Goal: Task Accomplishment & Management: Manage account settings

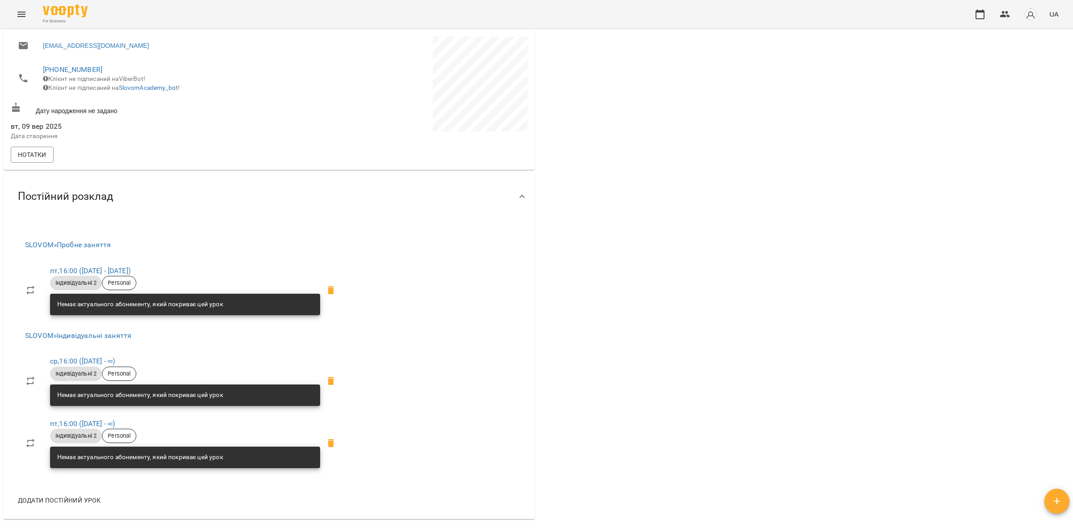
scroll to position [224, 0]
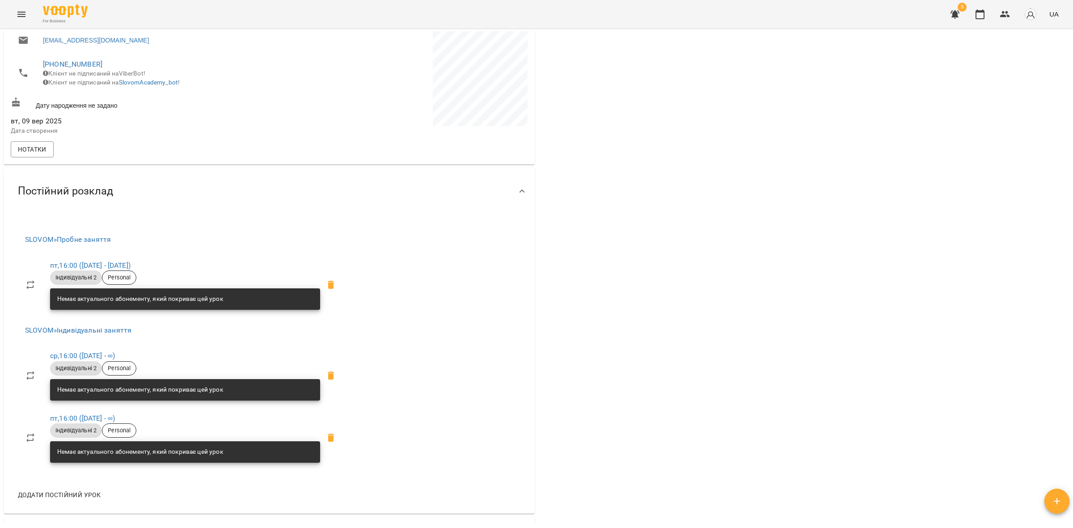
click at [119, 267] on span "пт , 16:00 ([DATE] - [DATE])" at bounding box center [185, 265] width 270 height 11
click at [119, 267] on link "пт , 16:00 ([DATE] - [DATE])" at bounding box center [90, 265] width 80 height 8
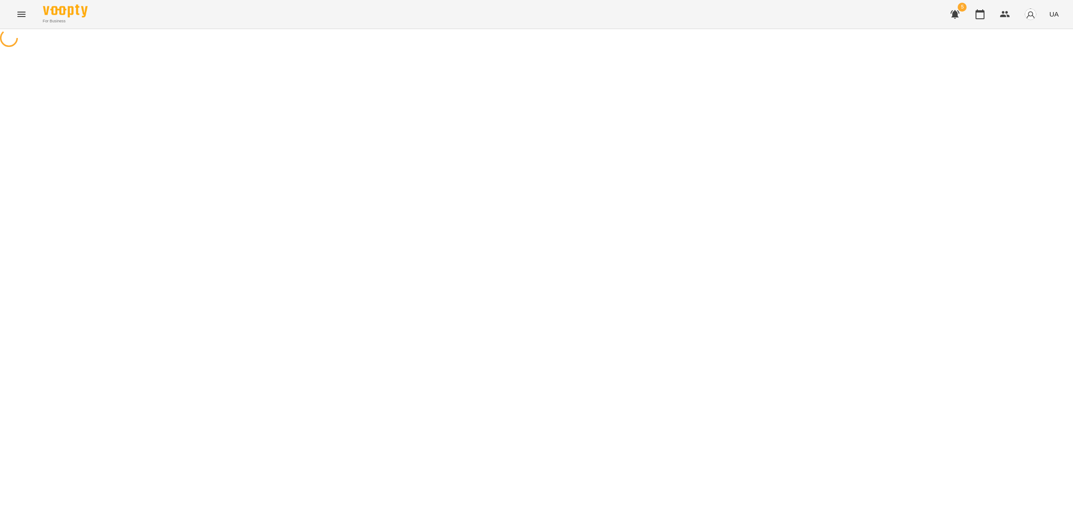
select select "*"
select select "**********"
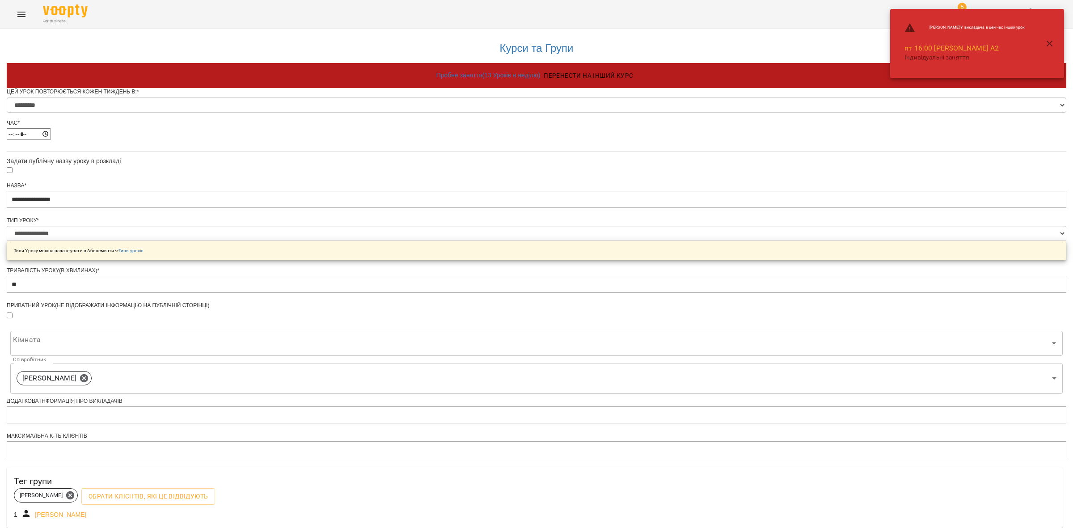
scroll to position [168, 0]
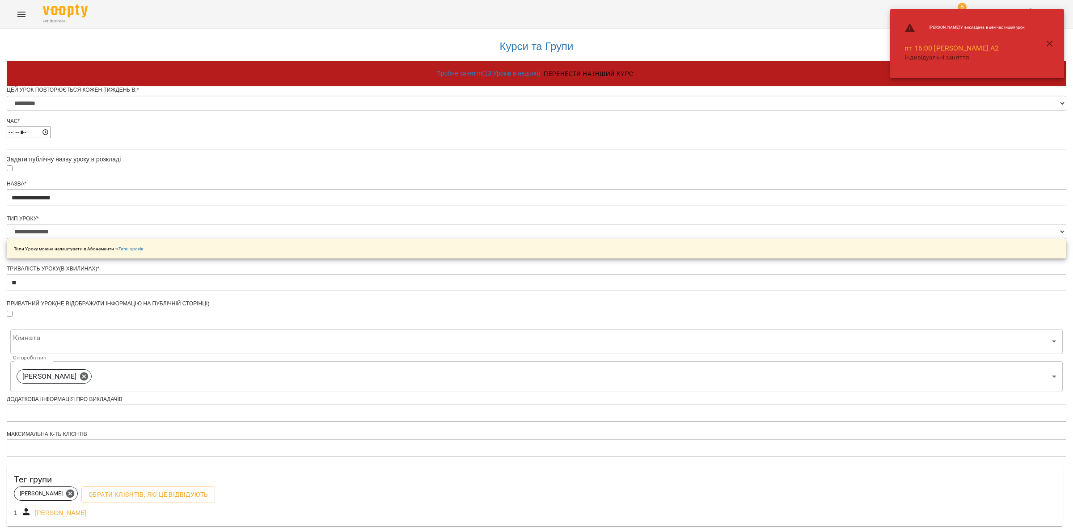
drag, startPoint x: 949, startPoint y: 206, endPoint x: 950, endPoint y: 188, distance: 18.0
click at [949, 206] on div "**********" at bounding box center [537, 370] width 1060 height 686
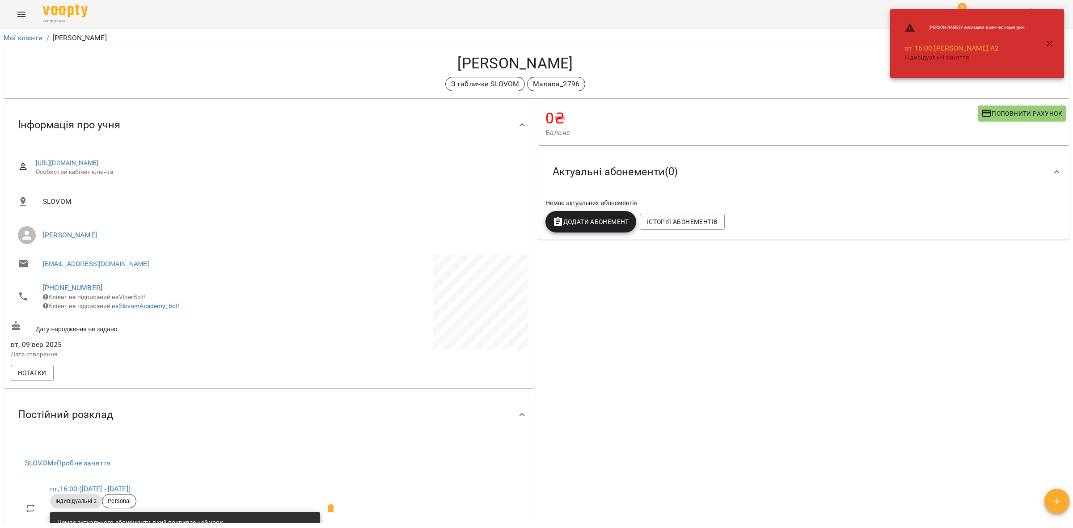
click at [663, 68] on h4 "[PERSON_NAME]" at bounding box center [515, 63] width 1009 height 18
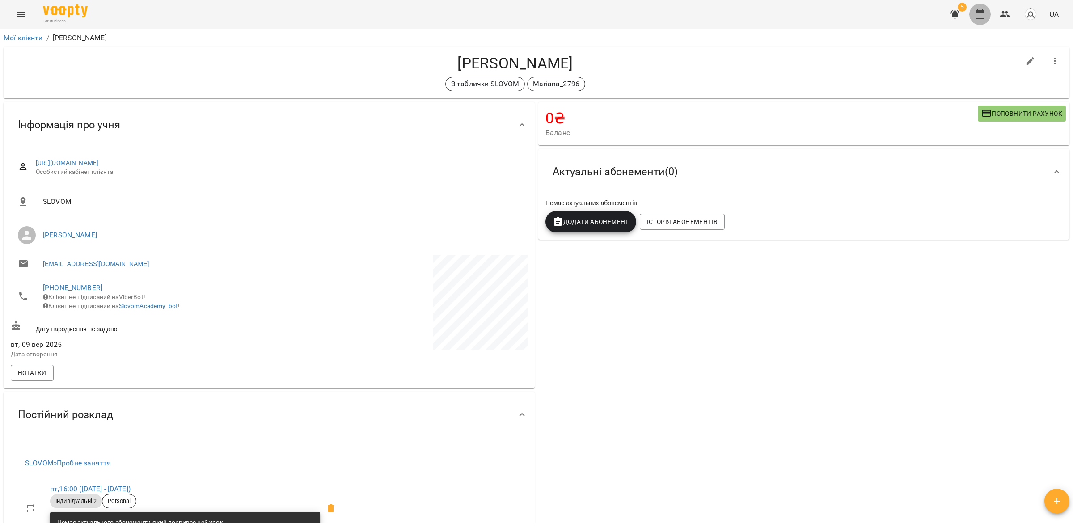
click at [978, 19] on button "button" at bounding box center [980, 14] width 21 height 21
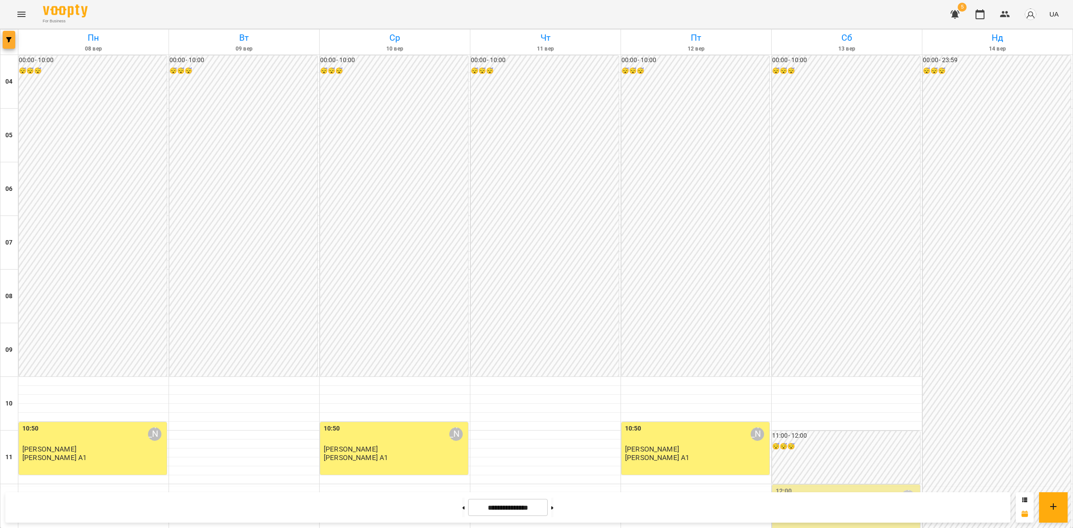
click at [8, 43] on button "button" at bounding box center [9, 40] width 13 height 18
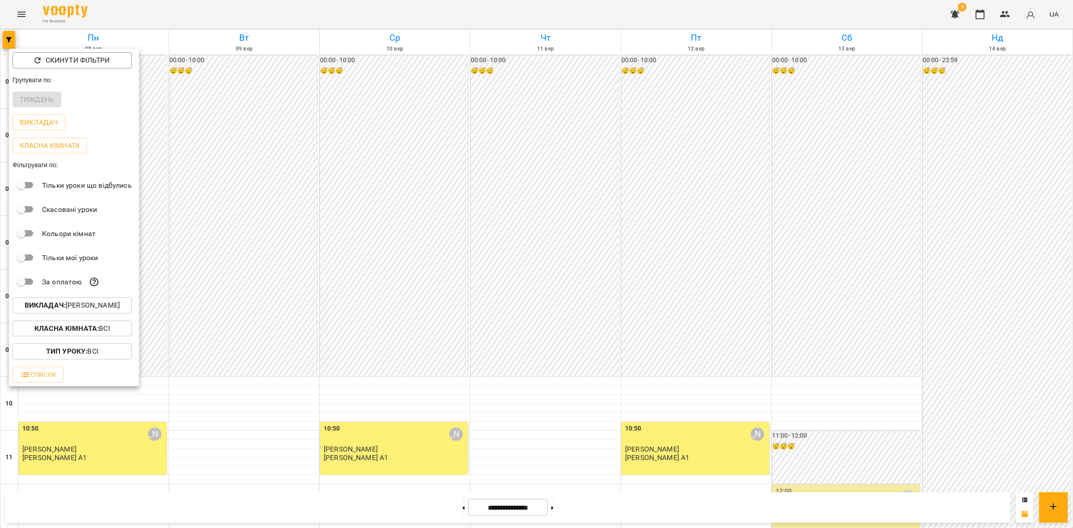
click at [59, 305] on b "Викладач :" at bounding box center [45, 305] width 41 height 8
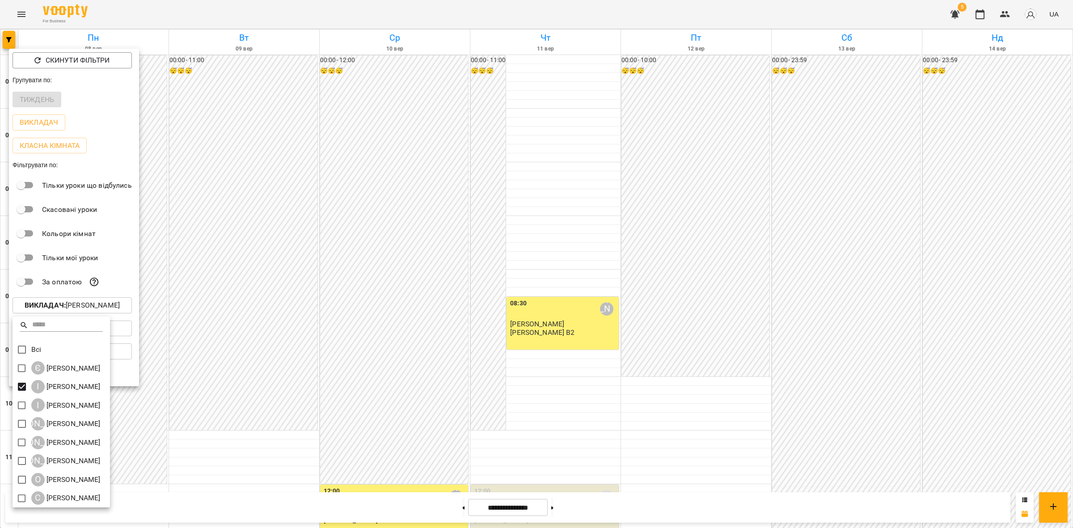
click at [354, 346] on div at bounding box center [536, 264] width 1073 height 528
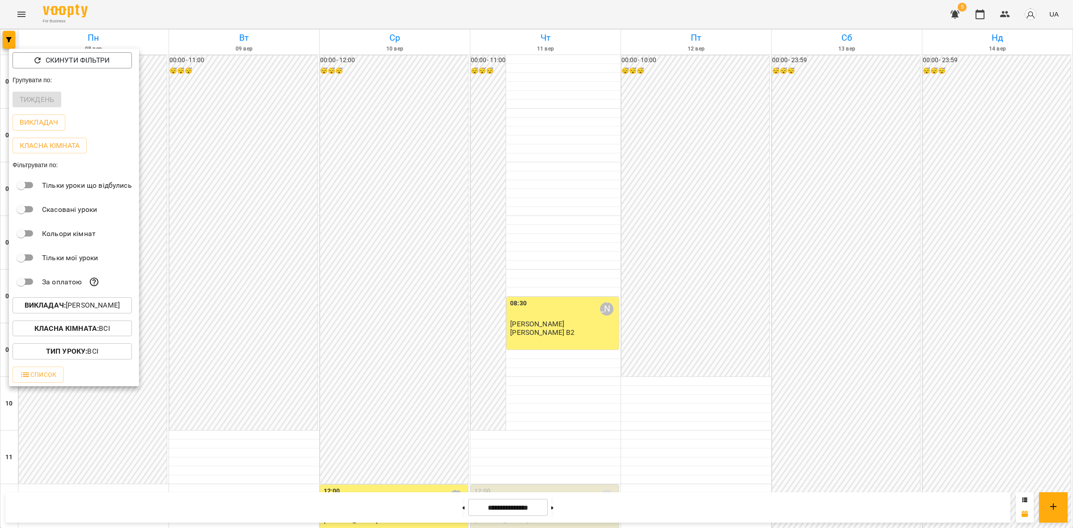
click at [349, 351] on div at bounding box center [536, 264] width 1073 height 528
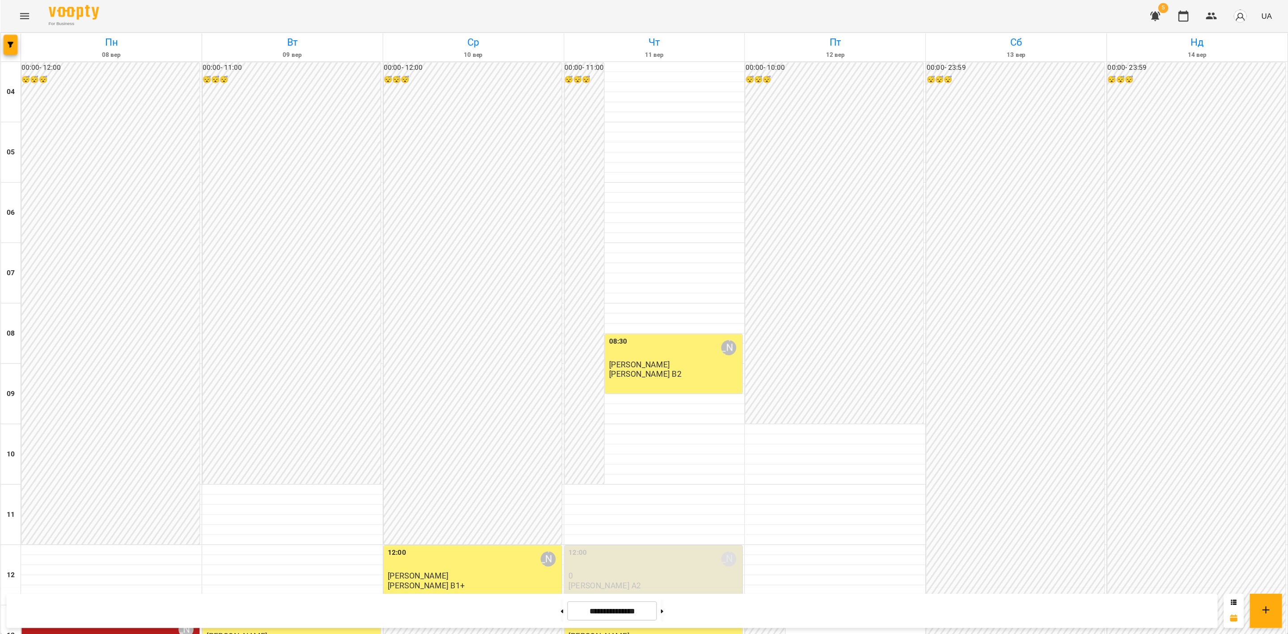
scroll to position [447, 0]
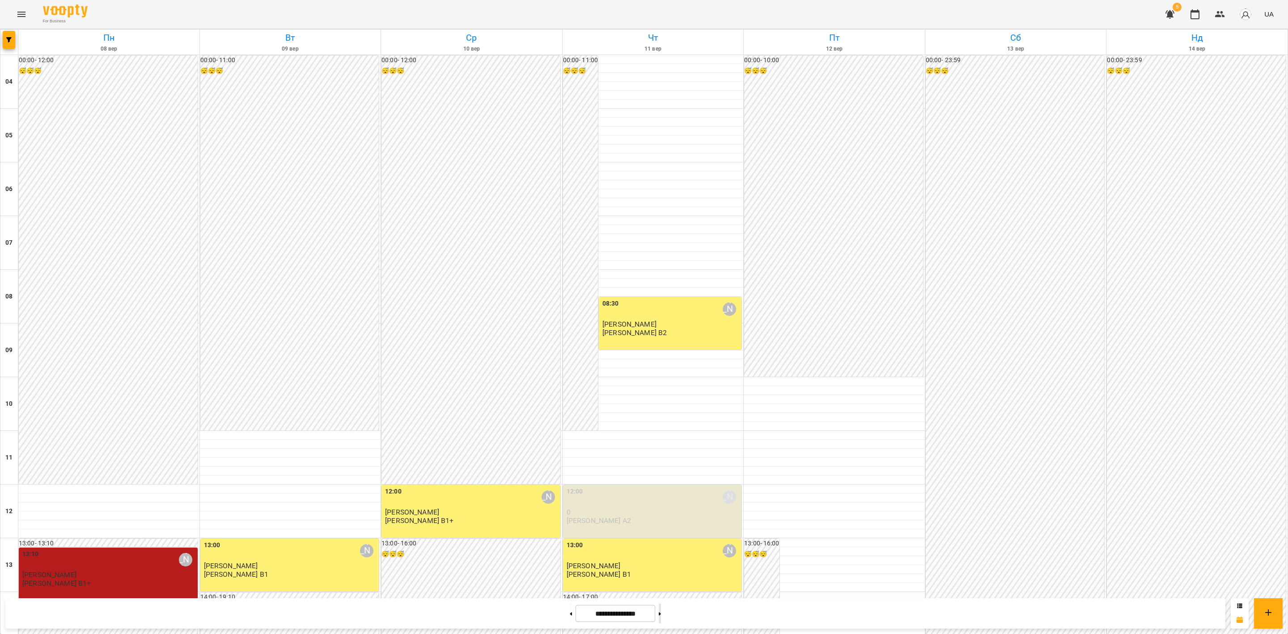
click at [661, 528] on button at bounding box center [660, 613] width 2 height 20
type input "**********"
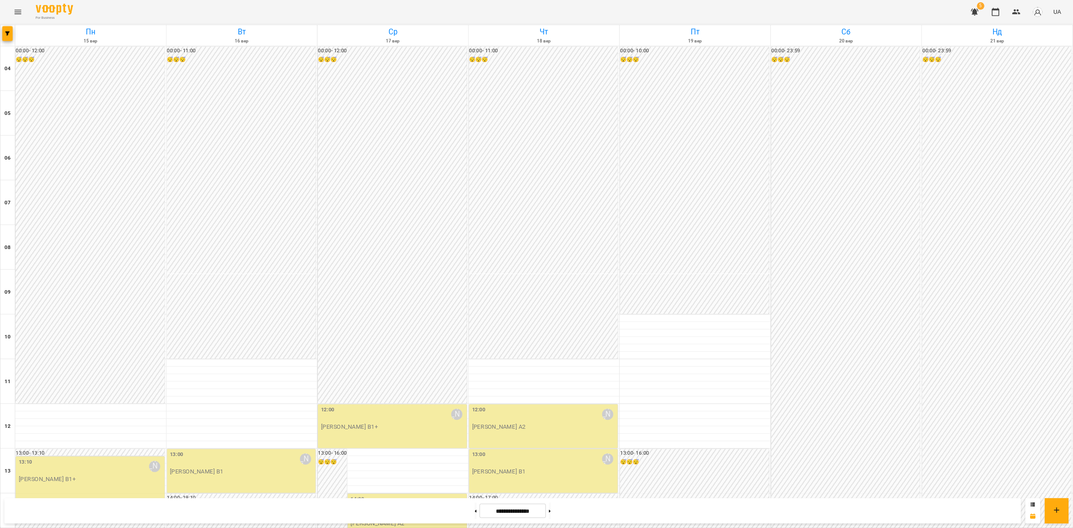
scroll to position [270, 0]
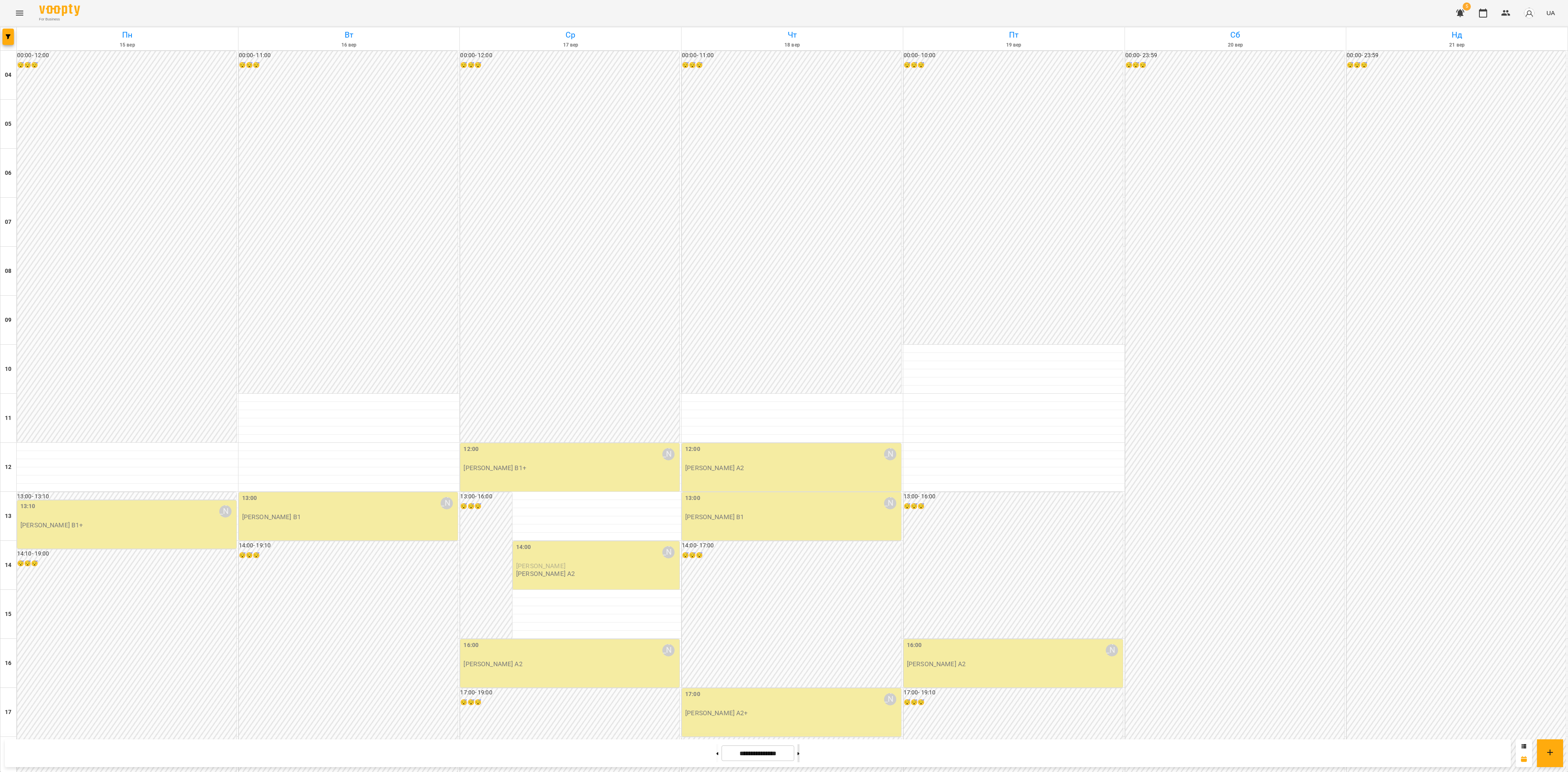
click at [800, 482] on button at bounding box center [798, 754] width 2 height 18
type input "**********"
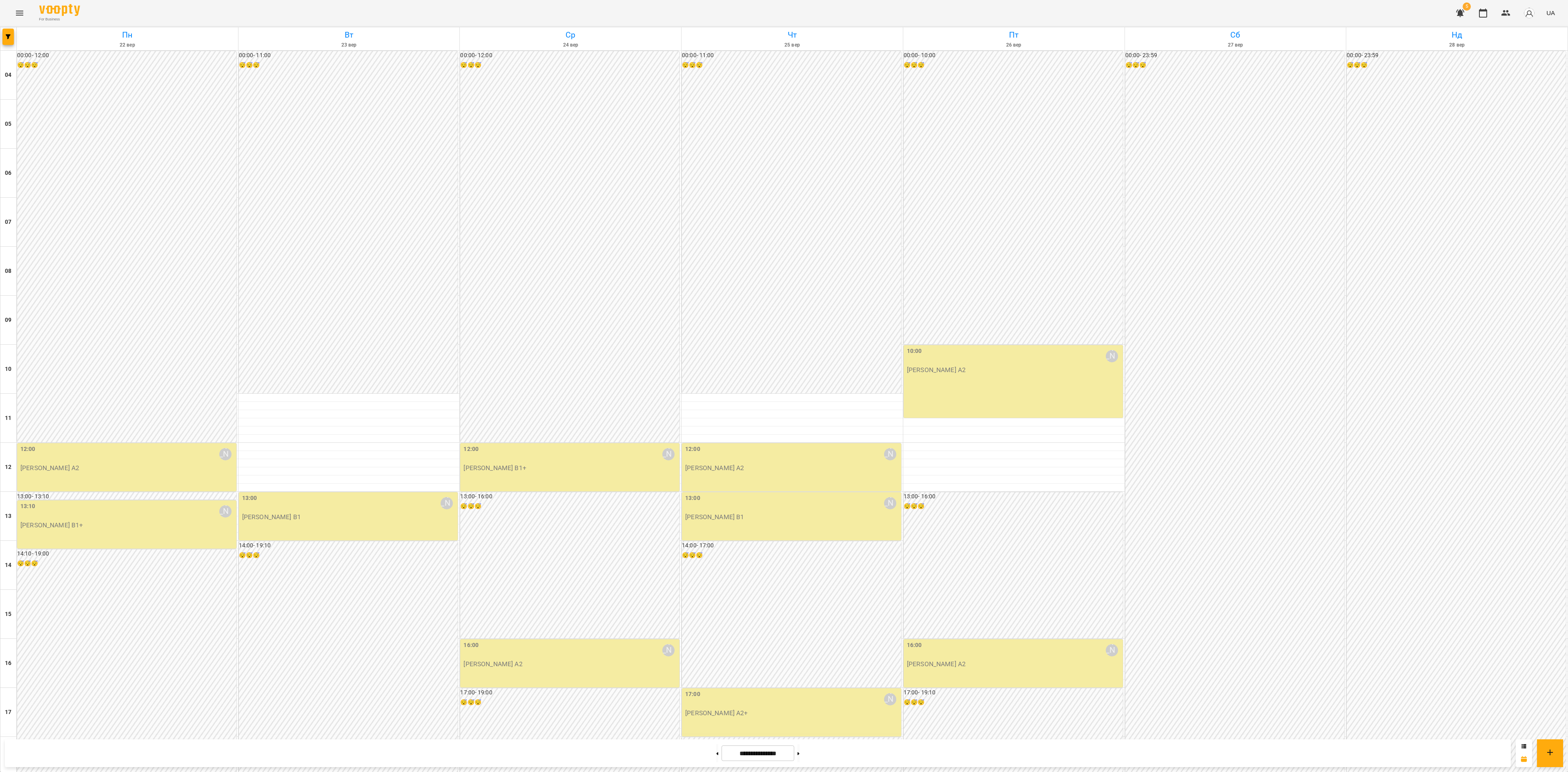
click at [980, 482] on div at bounding box center [1524, 753] width 16 height 27
click at [980, 482] on icon at bounding box center [1523, 746] width 5 height 5
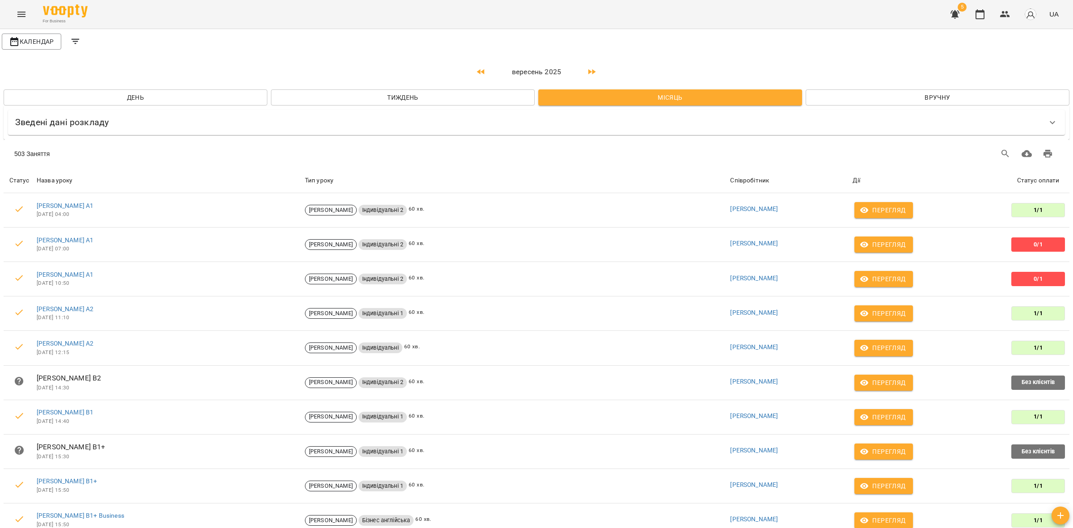
click at [449, 42] on div "Календар" at bounding box center [536, 41] width 1073 height 25
click at [18, 21] on button "Menu" at bounding box center [21, 14] width 21 height 21
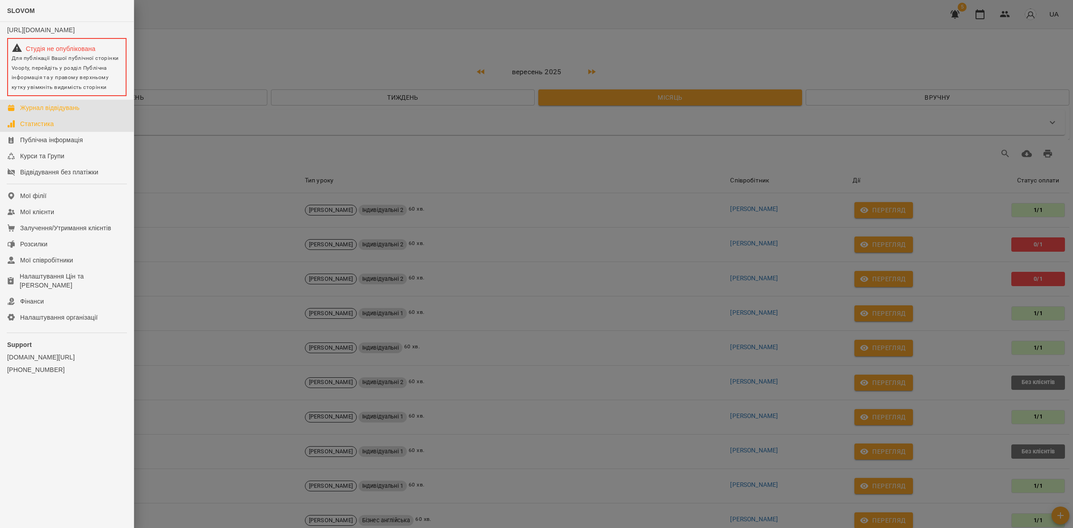
click at [64, 132] on link "Статистика" at bounding box center [67, 124] width 134 height 16
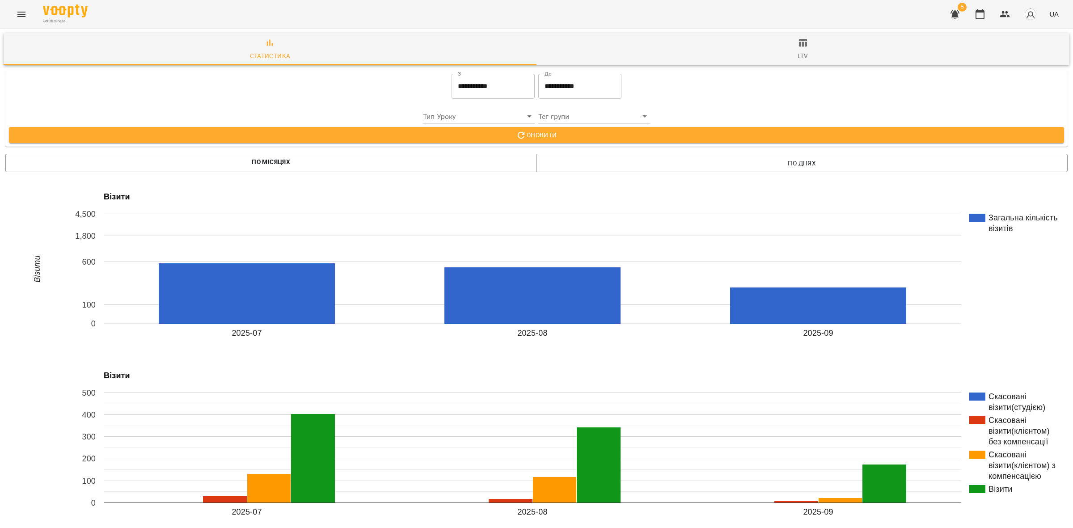
click at [467, 75] on input "**********" at bounding box center [493, 86] width 83 height 25
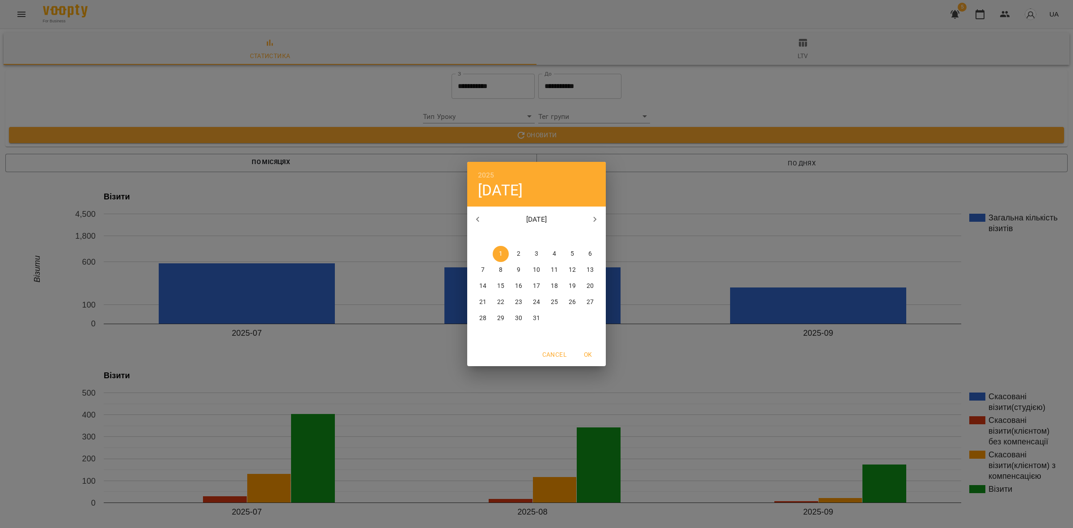
click at [480, 213] on button "button" at bounding box center [477, 219] width 21 height 21
click at [481, 216] on icon "button" at bounding box center [478, 219] width 11 height 11
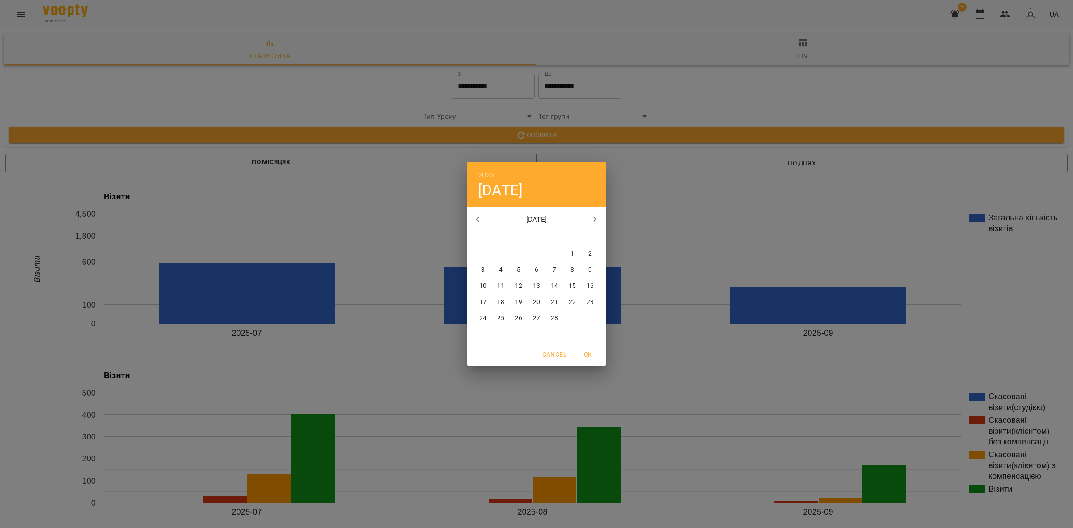
click at [481, 217] on icon "button" at bounding box center [478, 219] width 11 height 11
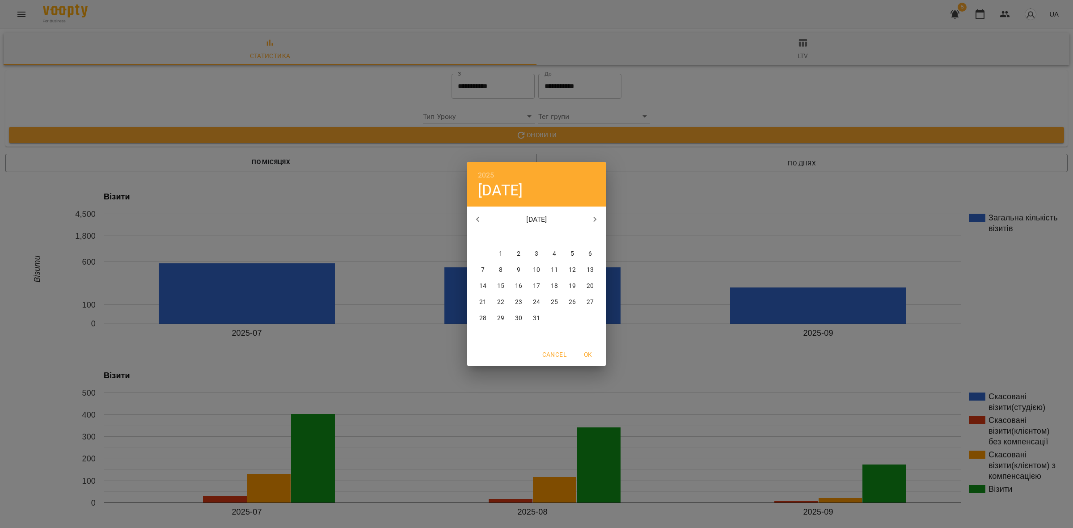
click at [481, 217] on icon "button" at bounding box center [478, 219] width 11 height 11
click at [594, 213] on button "button" at bounding box center [595, 219] width 21 height 21
click at [595, 214] on button "button" at bounding box center [595, 219] width 21 height 21
drag, startPoint x: 587, startPoint y: 255, endPoint x: 575, endPoint y: 218, distance: 39.5
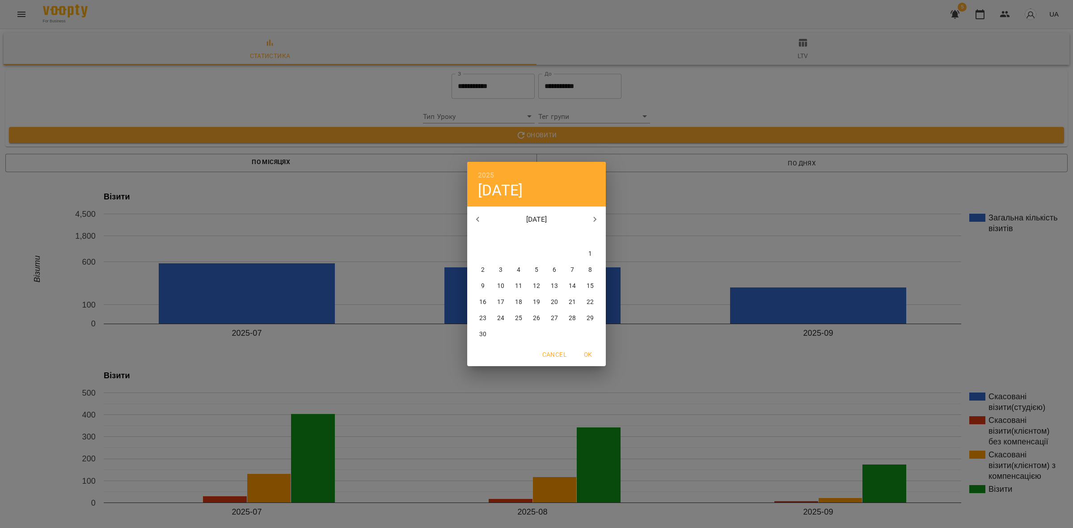
click at [587, 255] on span "1" at bounding box center [590, 254] width 16 height 9
type input "**********"
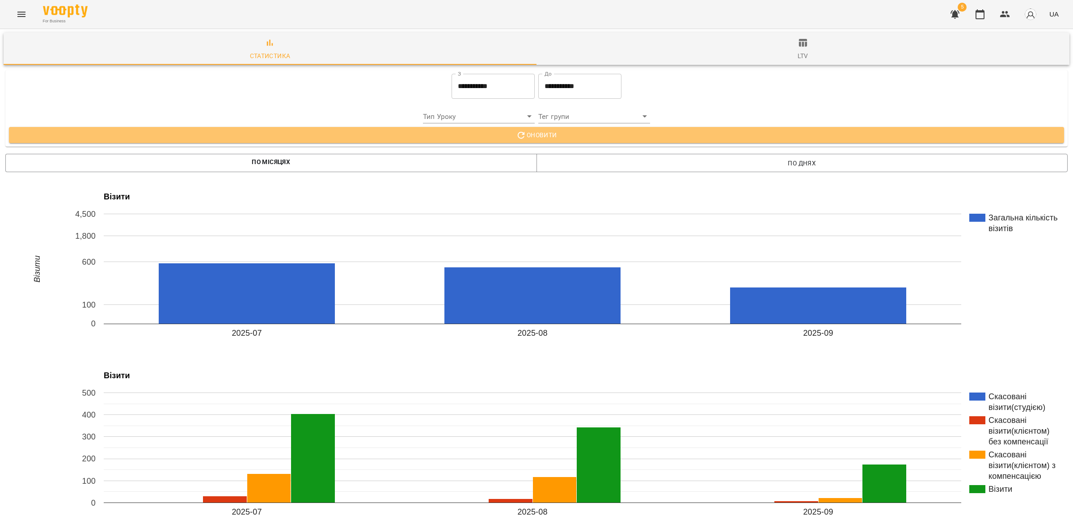
drag, startPoint x: 549, startPoint y: 131, endPoint x: 552, endPoint y: 137, distance: 7.0
click at [549, 132] on span "Оновити" at bounding box center [536, 135] width 1041 height 11
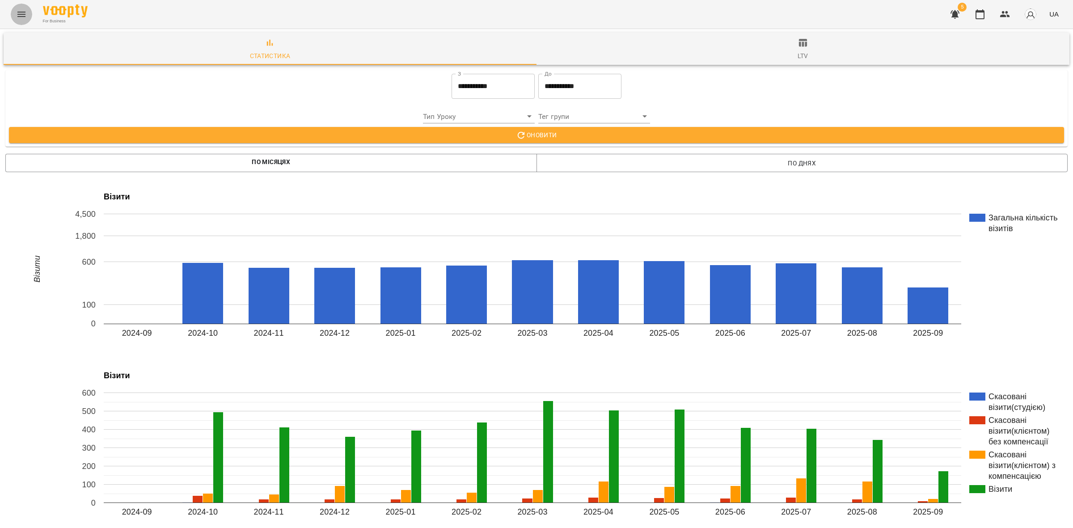
click at [15, 18] on button "Menu" at bounding box center [21, 14] width 21 height 21
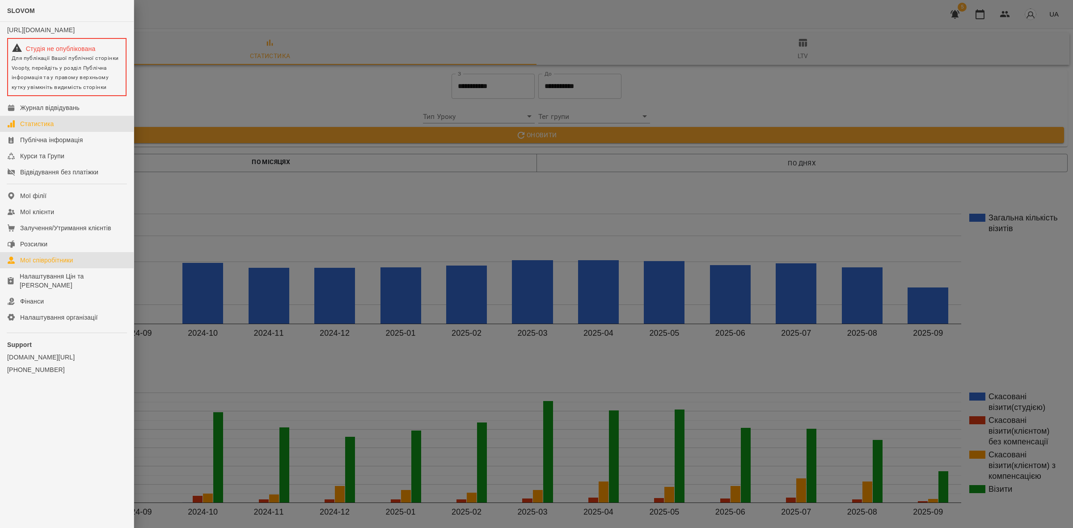
click at [72, 264] on div "Мої співробітники" at bounding box center [46, 260] width 53 height 9
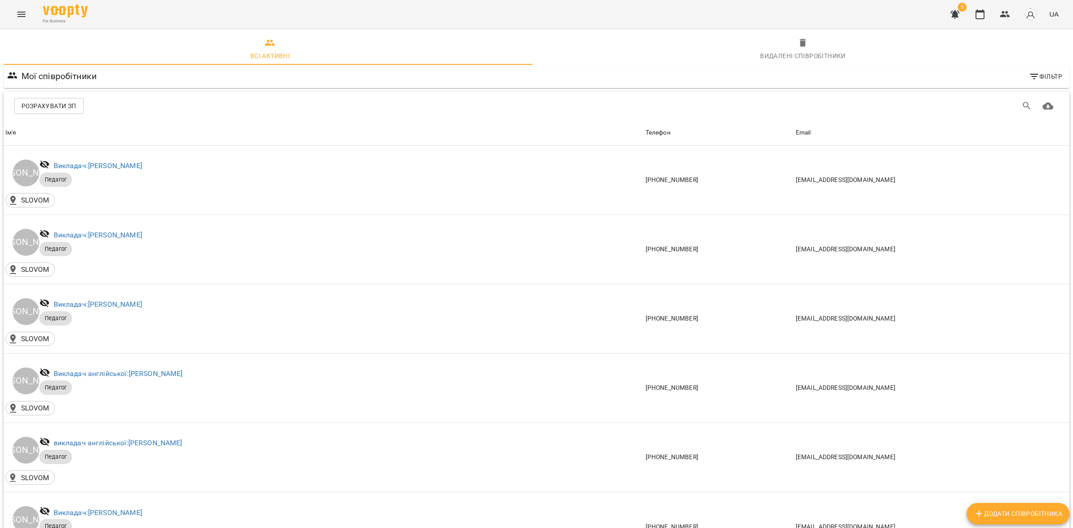
click at [66, 104] on span "Розрахувати ЗП" at bounding box center [48, 106] width 55 height 11
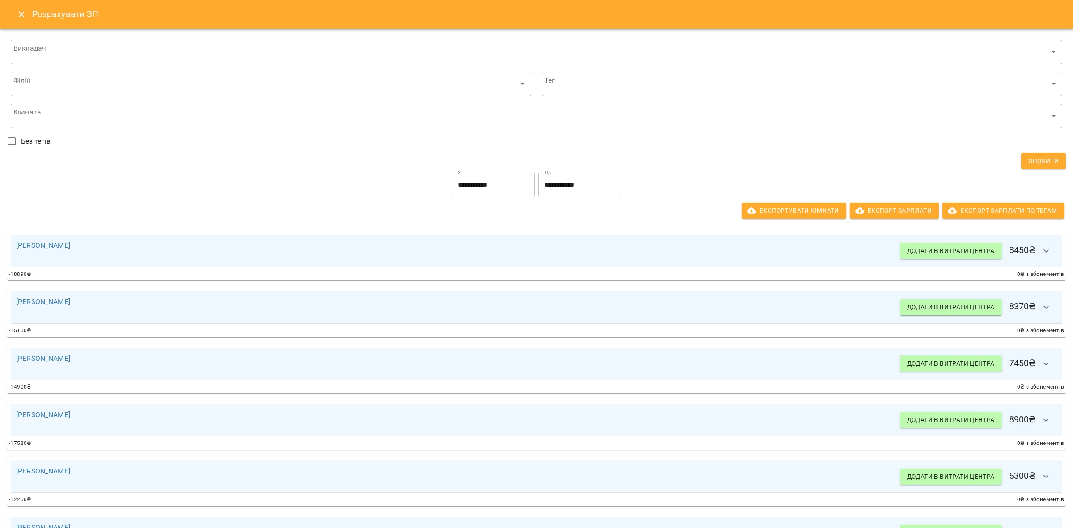
click at [19, 17] on icon "Close" at bounding box center [21, 14] width 11 height 11
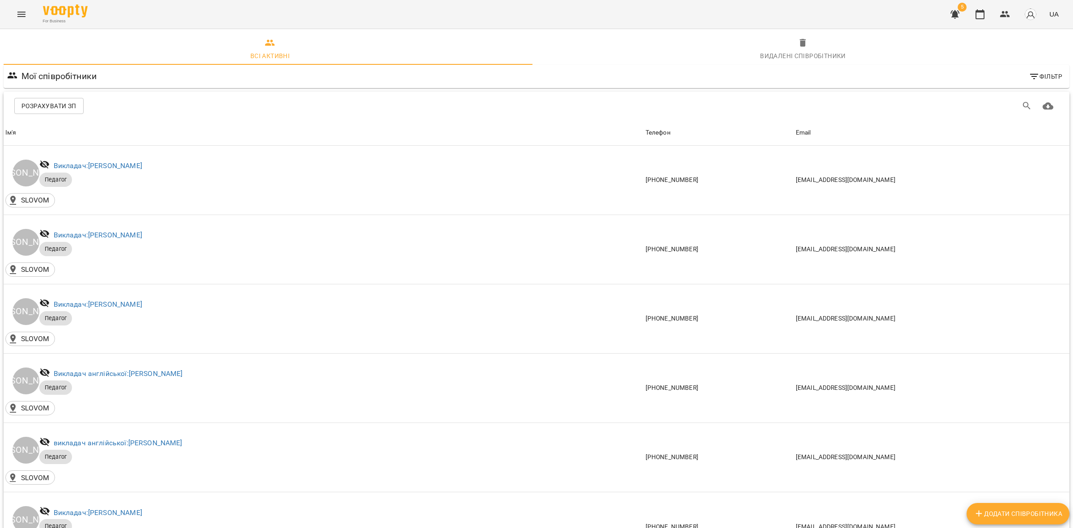
click at [34, 8] on div "For Business 5 UA" at bounding box center [536, 14] width 1073 height 29
click at [23, 16] on icon "Menu" at bounding box center [21, 14] width 11 height 11
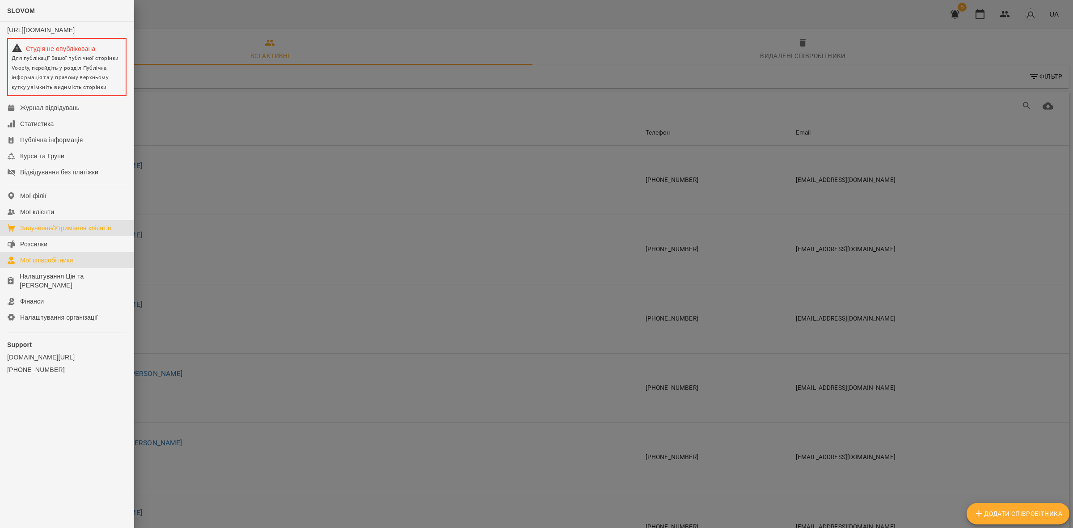
click at [99, 233] on div "Залучення/Утримання клієнтів" at bounding box center [65, 228] width 91 height 9
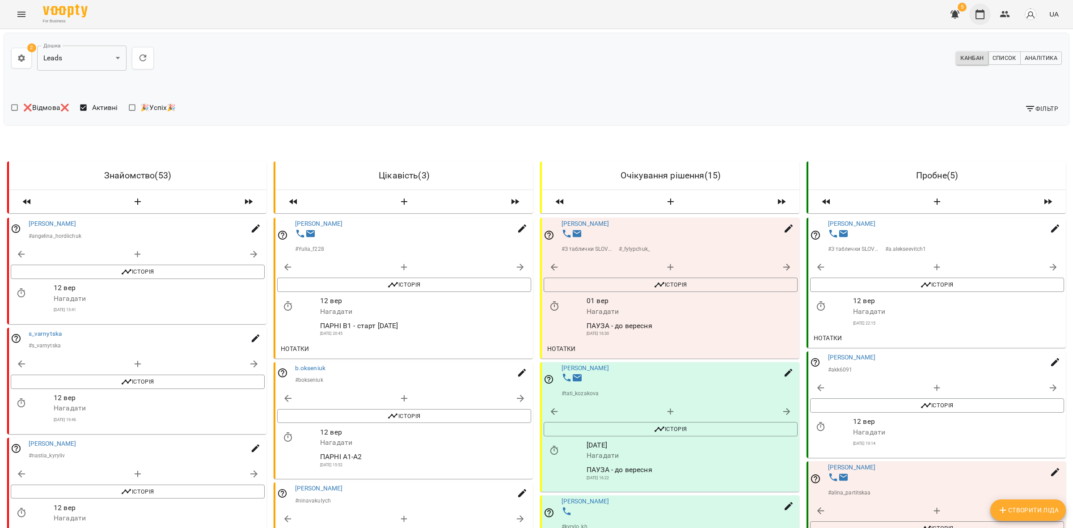
click at [982, 16] on icon "button" at bounding box center [980, 14] width 11 height 11
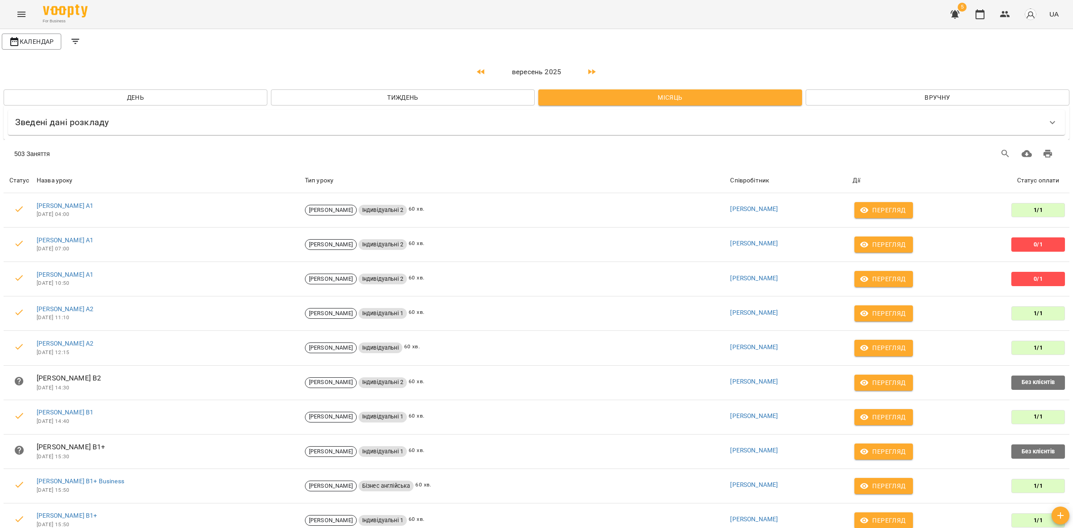
click at [586, 76] on button "button" at bounding box center [591, 71] width 21 height 21
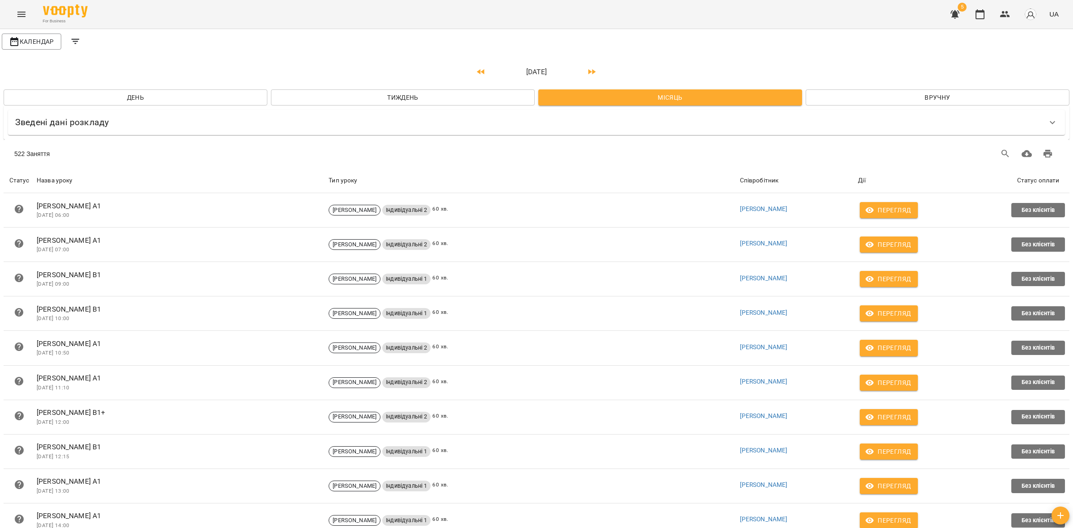
click at [598, 72] on button "button" at bounding box center [591, 71] width 21 height 21
click at [477, 72] on icon "button" at bounding box center [481, 72] width 11 height 11
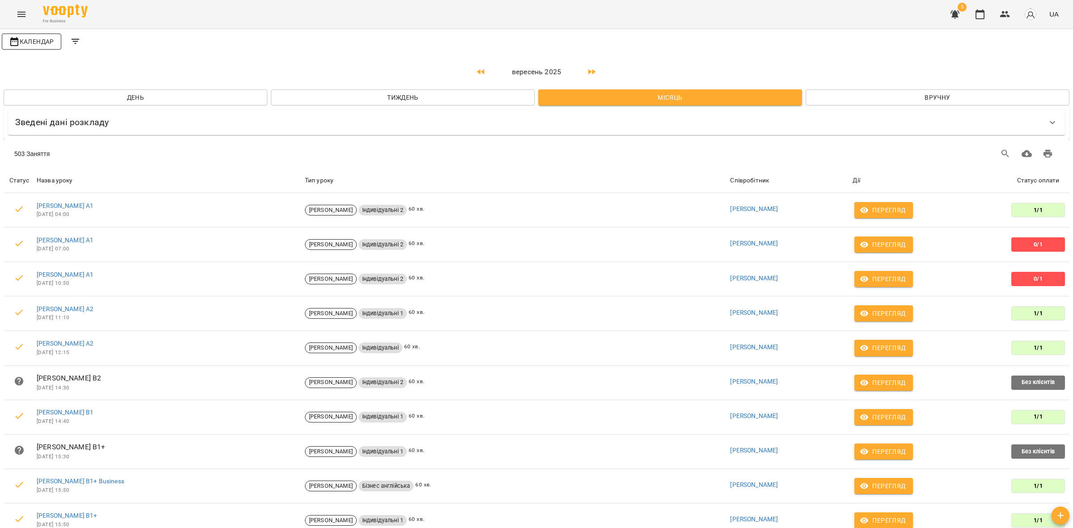
click at [46, 43] on span "Календар" at bounding box center [31, 41] width 45 height 11
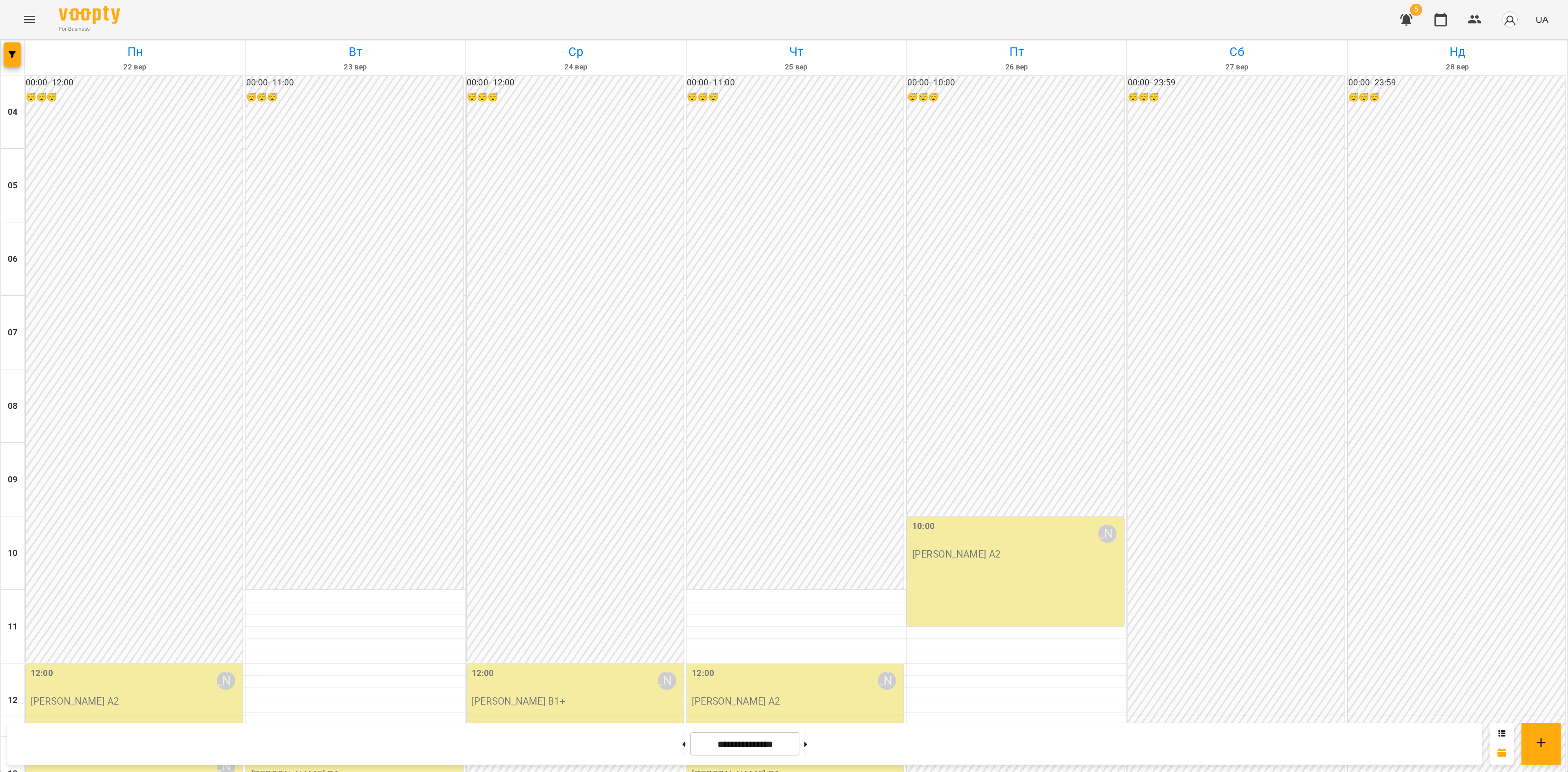
scroll to position [306, 0]
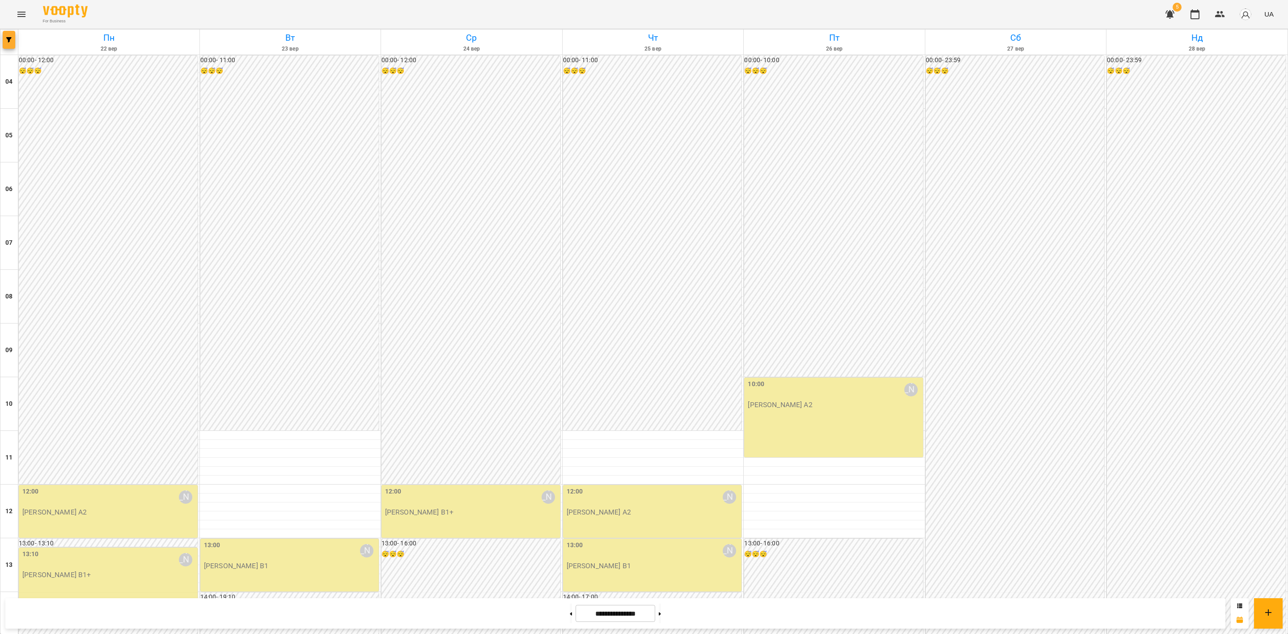
click at [15, 34] on div "[DATE] [DATE] [DATE] [DATE] [DATE] [DATE] Нд [DATE] 05 06 07 08 09 10 11 12 13 …" at bounding box center [644, 572] width 1288 height 1086
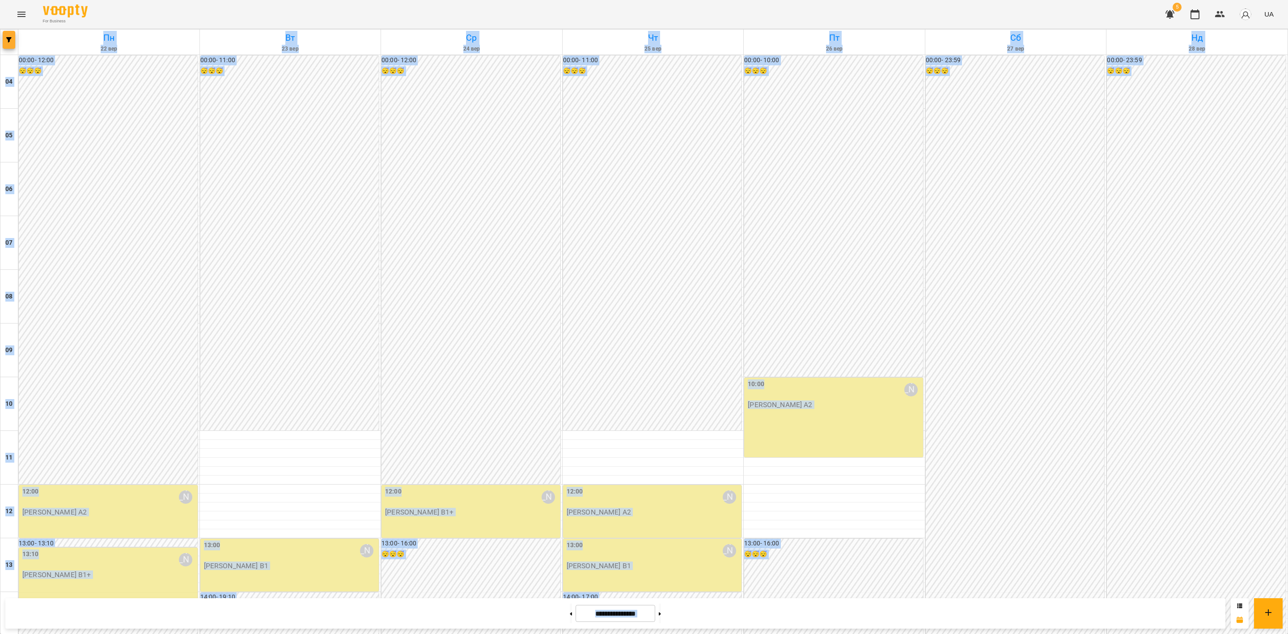
click at [4, 41] on span "button" at bounding box center [9, 39] width 13 height 5
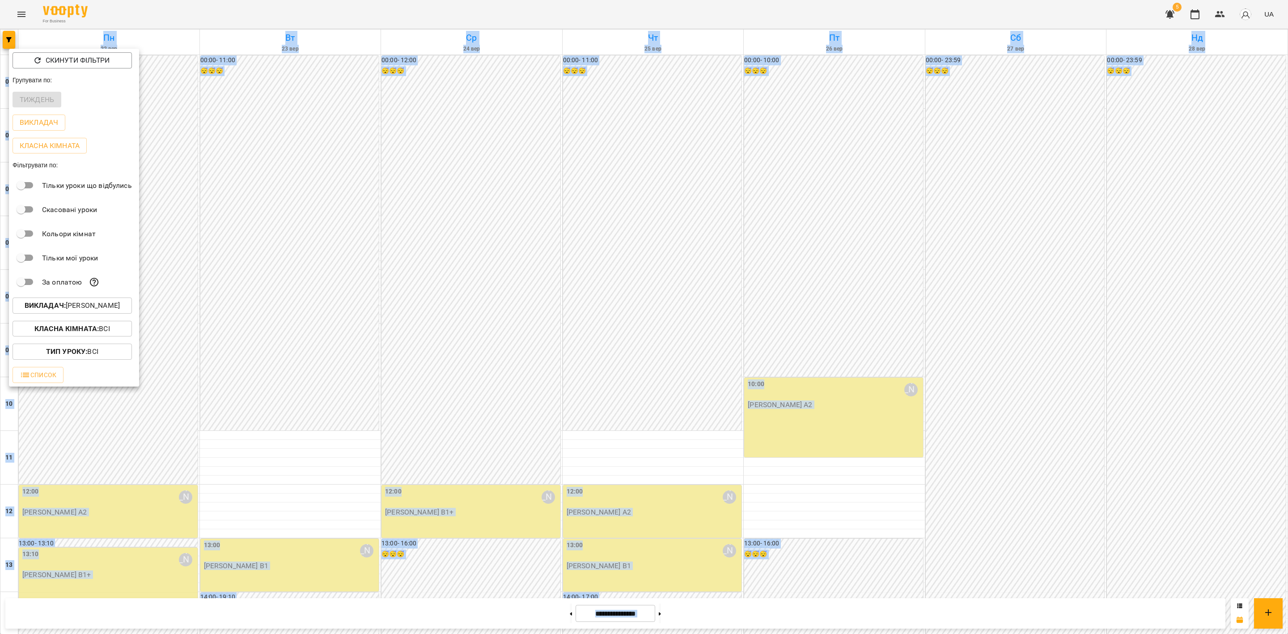
click at [102, 309] on p "Викладач : [PERSON_NAME]" at bounding box center [72, 305] width 95 height 11
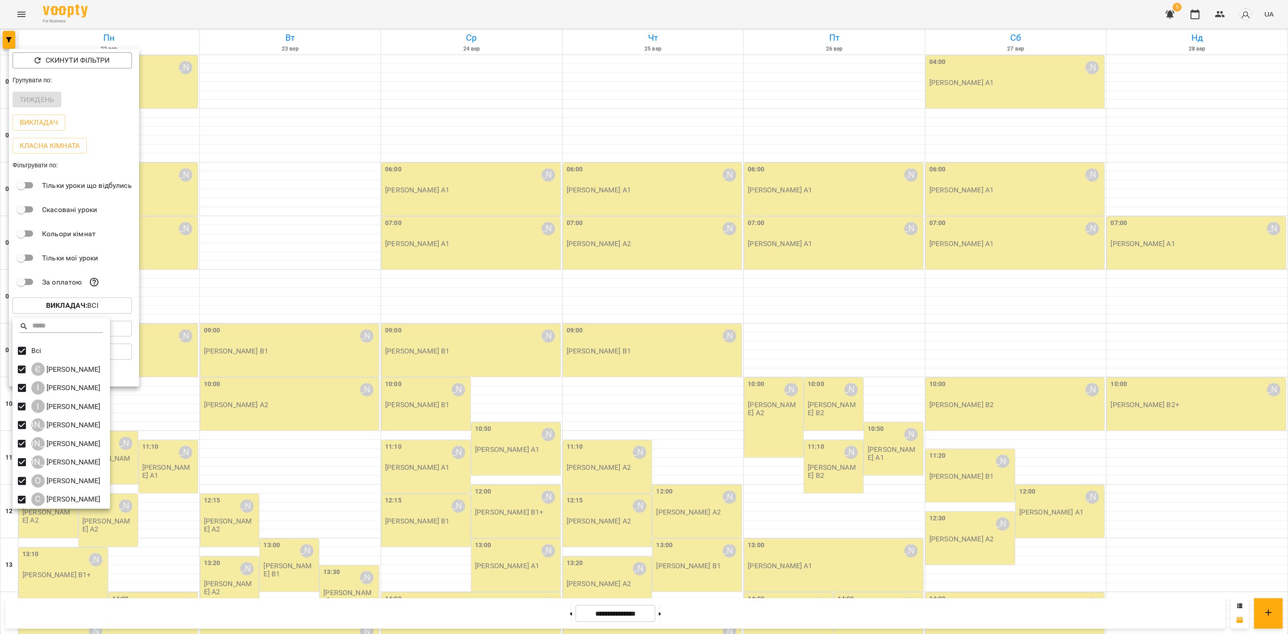
click at [362, 300] on div at bounding box center [644, 317] width 1288 height 634
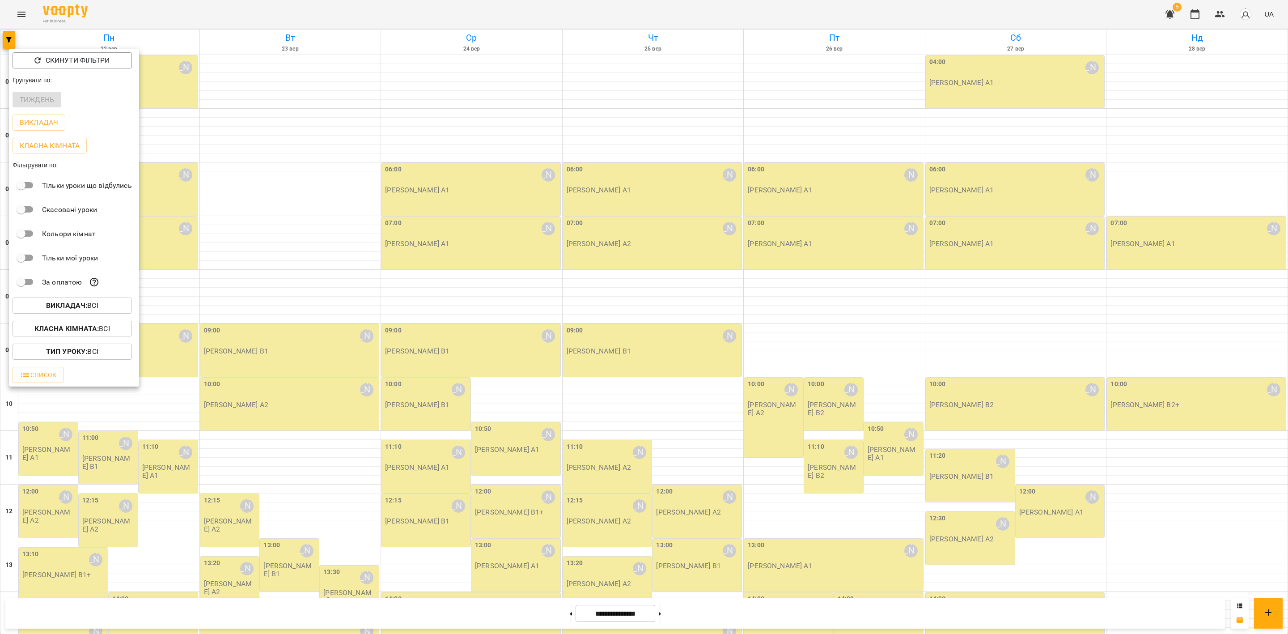
click at [512, 313] on div at bounding box center [644, 317] width 1288 height 634
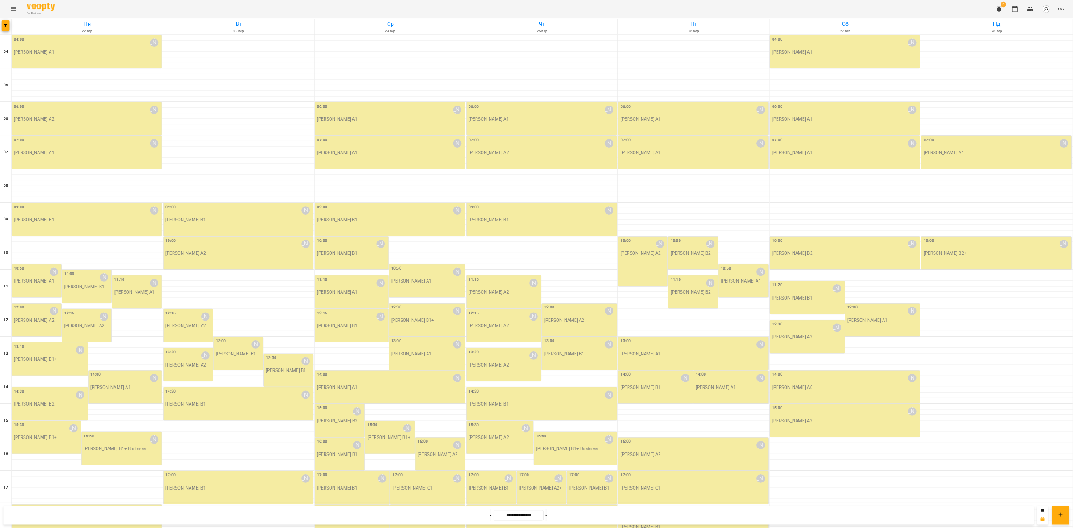
scroll to position [0, 0]
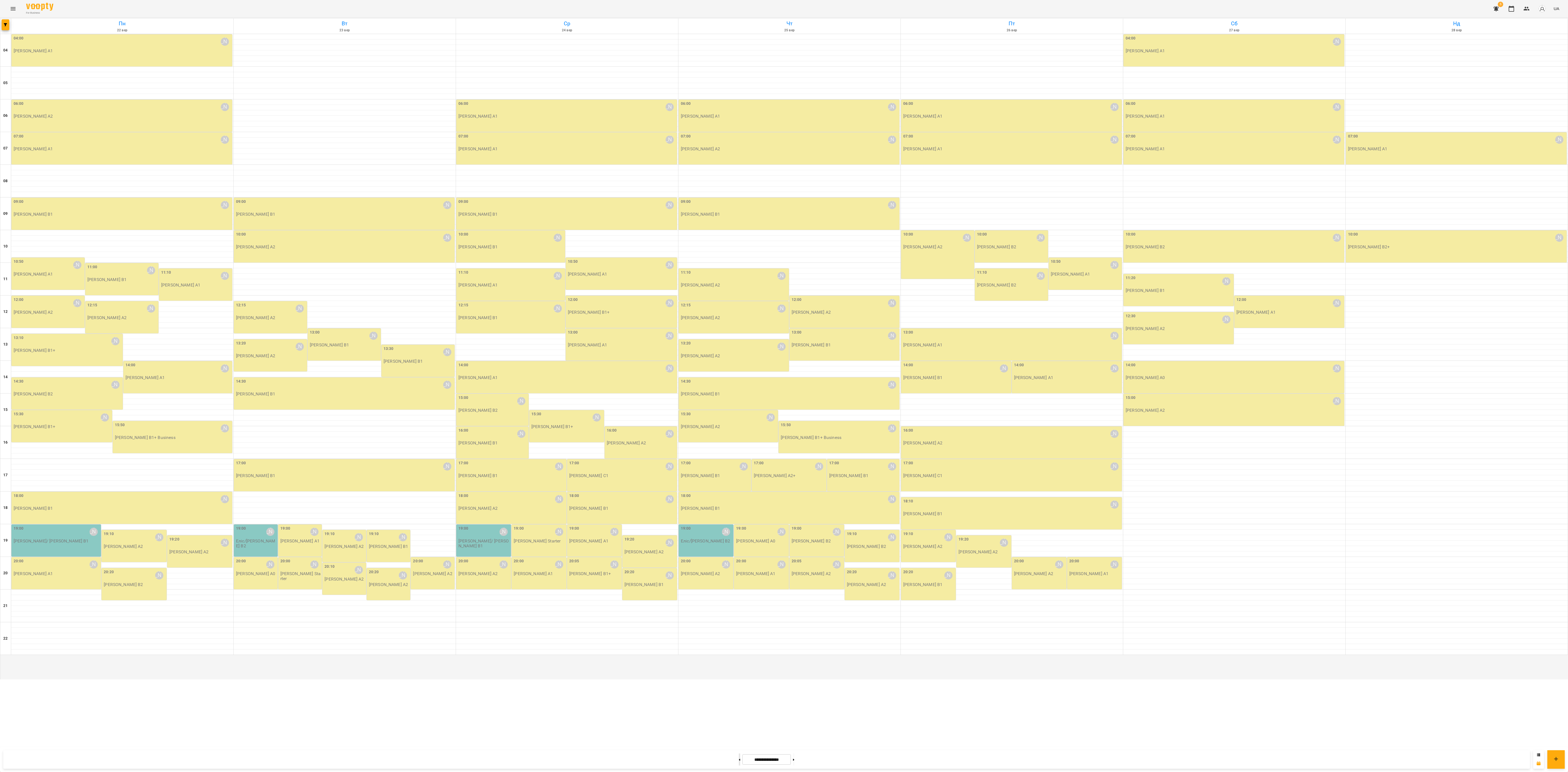
click at [653, 321] on button at bounding box center [740, 759] width 1 height 12
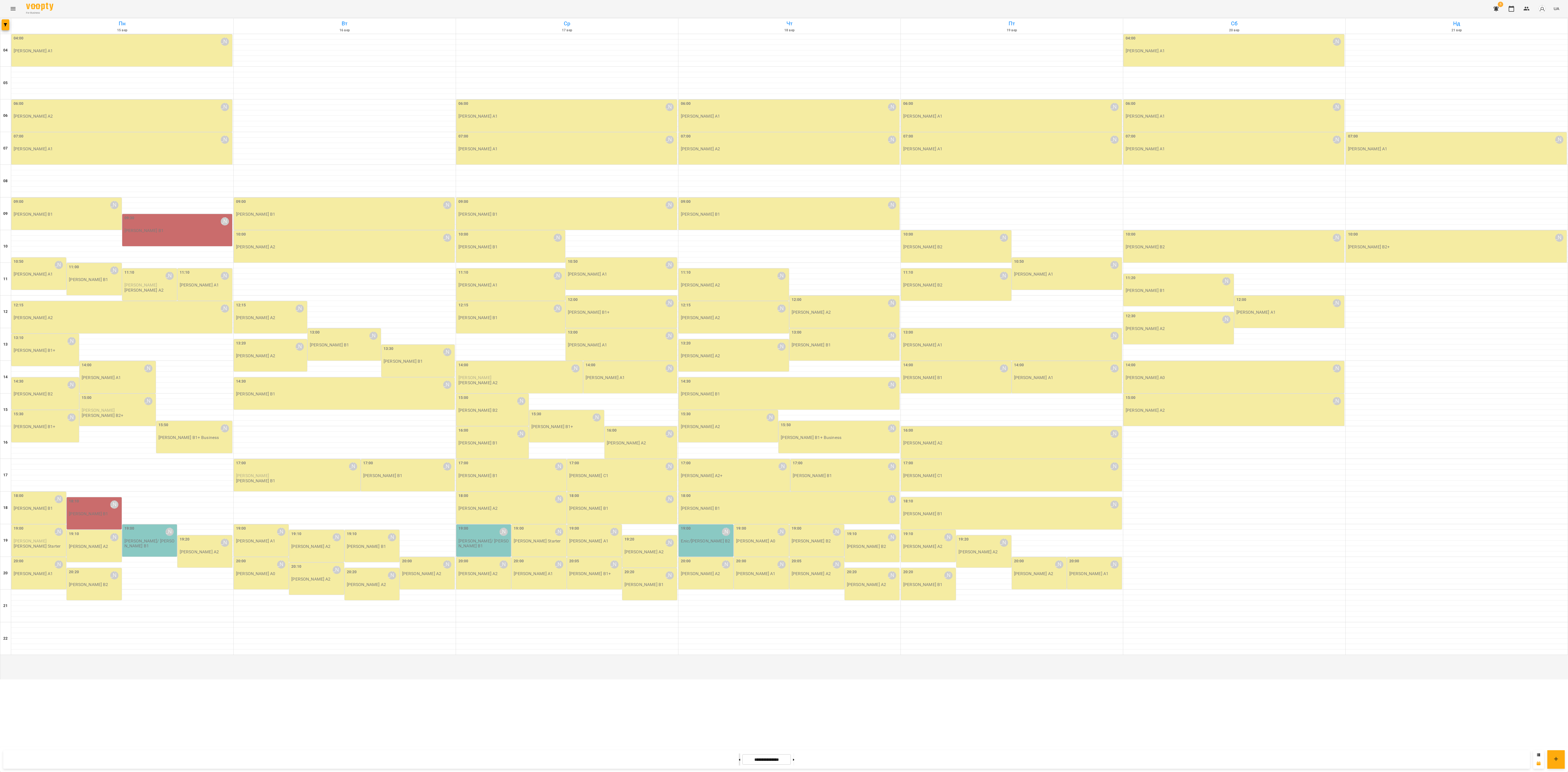
click at [653, 321] on button at bounding box center [740, 759] width 1 height 12
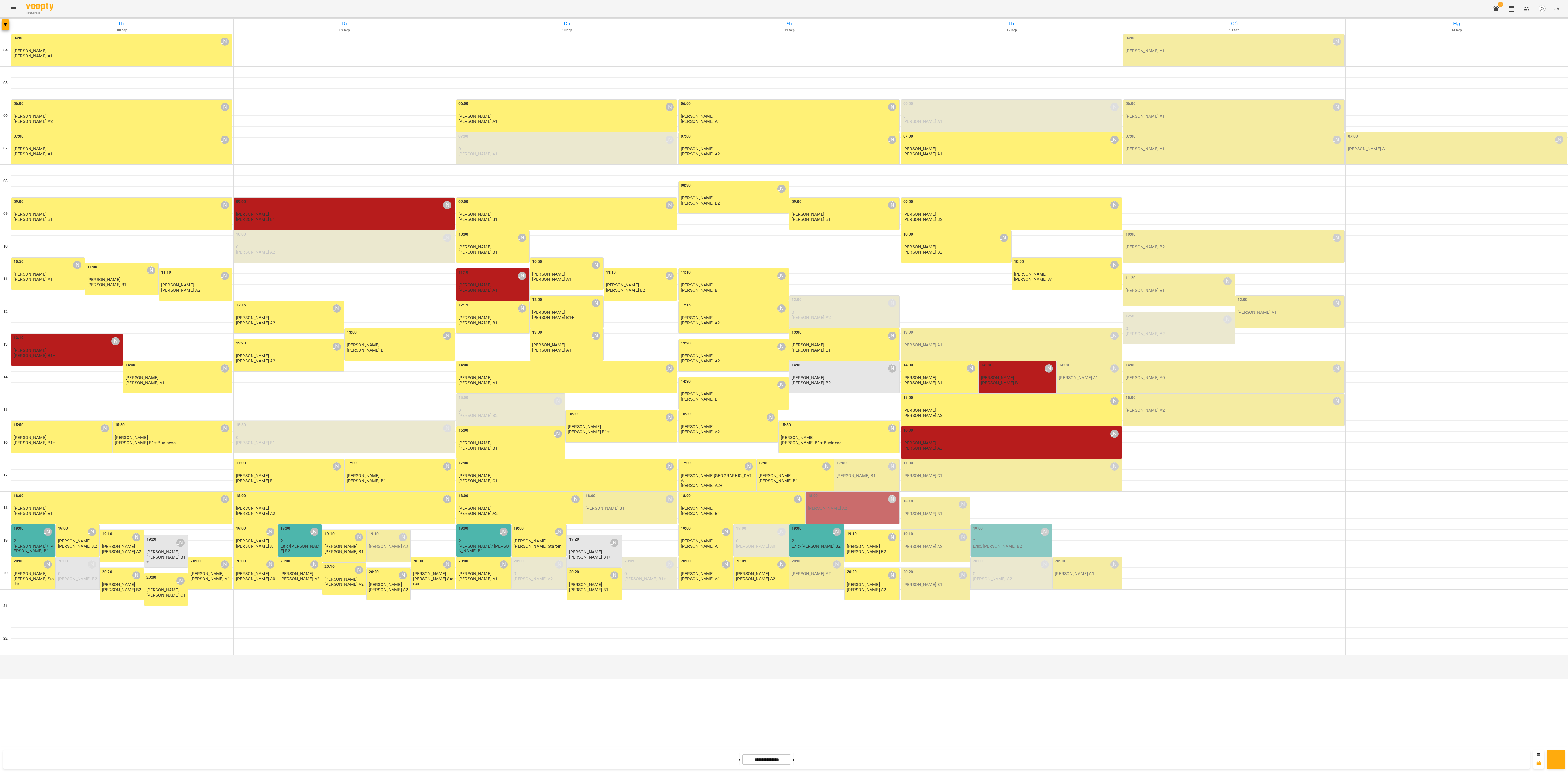
click at [653, 321] on div "14:00 [PERSON_NAME]" at bounding box center [1018, 368] width 74 height 13
click at [653, 321] on div at bounding box center [784, 386] width 1568 height 772
click at [653, 321] on p "[PERSON_NAME]" at bounding box center [1012, 443] width 217 height 5
click at [88, 321] on div at bounding box center [784, 386] width 1568 height 772
click at [103, 321] on div "13:10 [PERSON_NAME] [PERSON_NAME] [PERSON_NAME] В1+" at bounding box center [68, 346] width 108 height 23
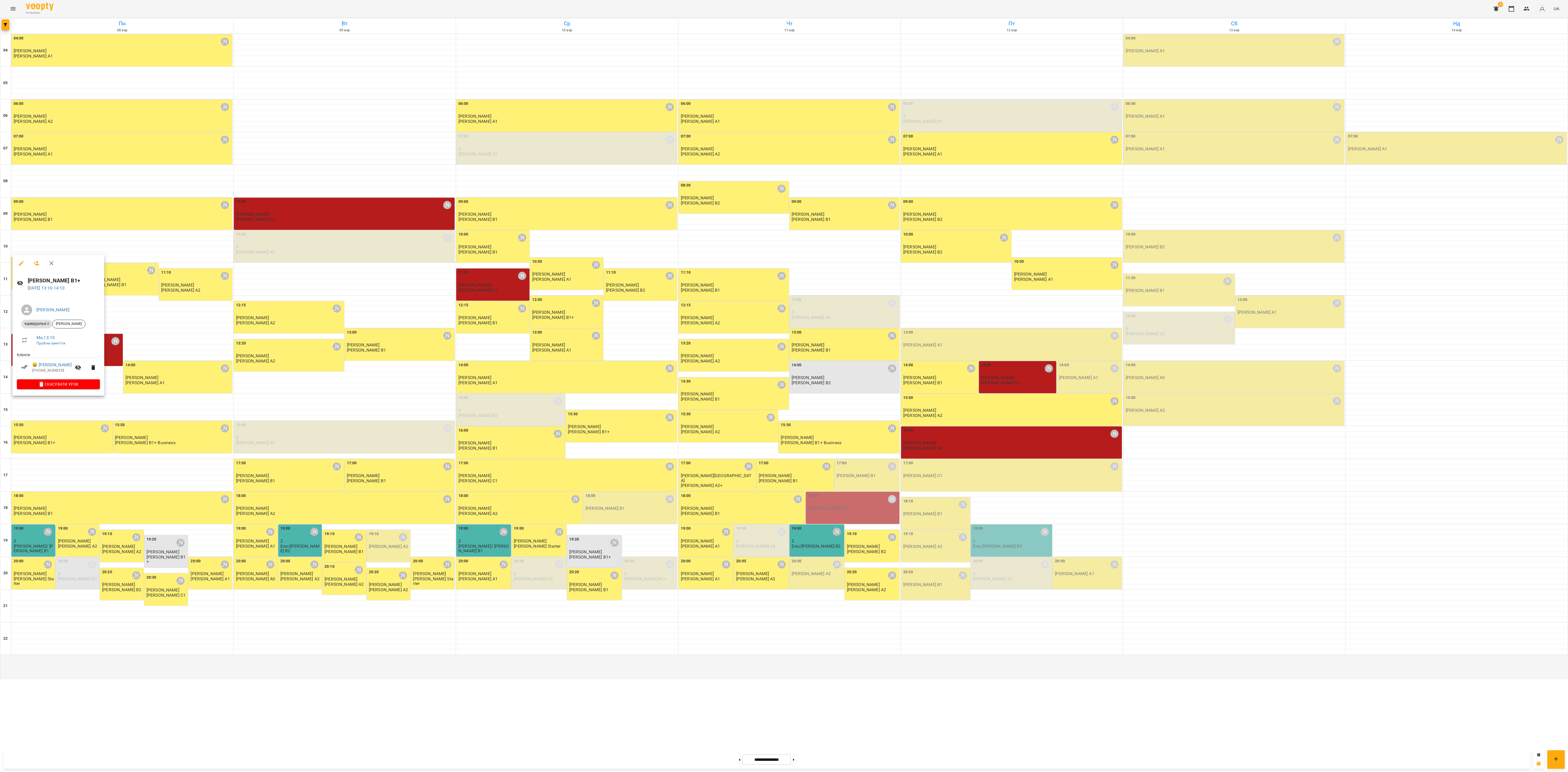
drag, startPoint x: 307, startPoint y: 253, endPoint x: 311, endPoint y: 256, distance: 5.0
click at [308, 253] on div at bounding box center [784, 386] width 1568 height 772
click at [326, 222] on div "09:00 [PERSON_NAME] [PERSON_NAME] [PERSON_NAME] В1" at bounding box center [345, 210] width 217 height 23
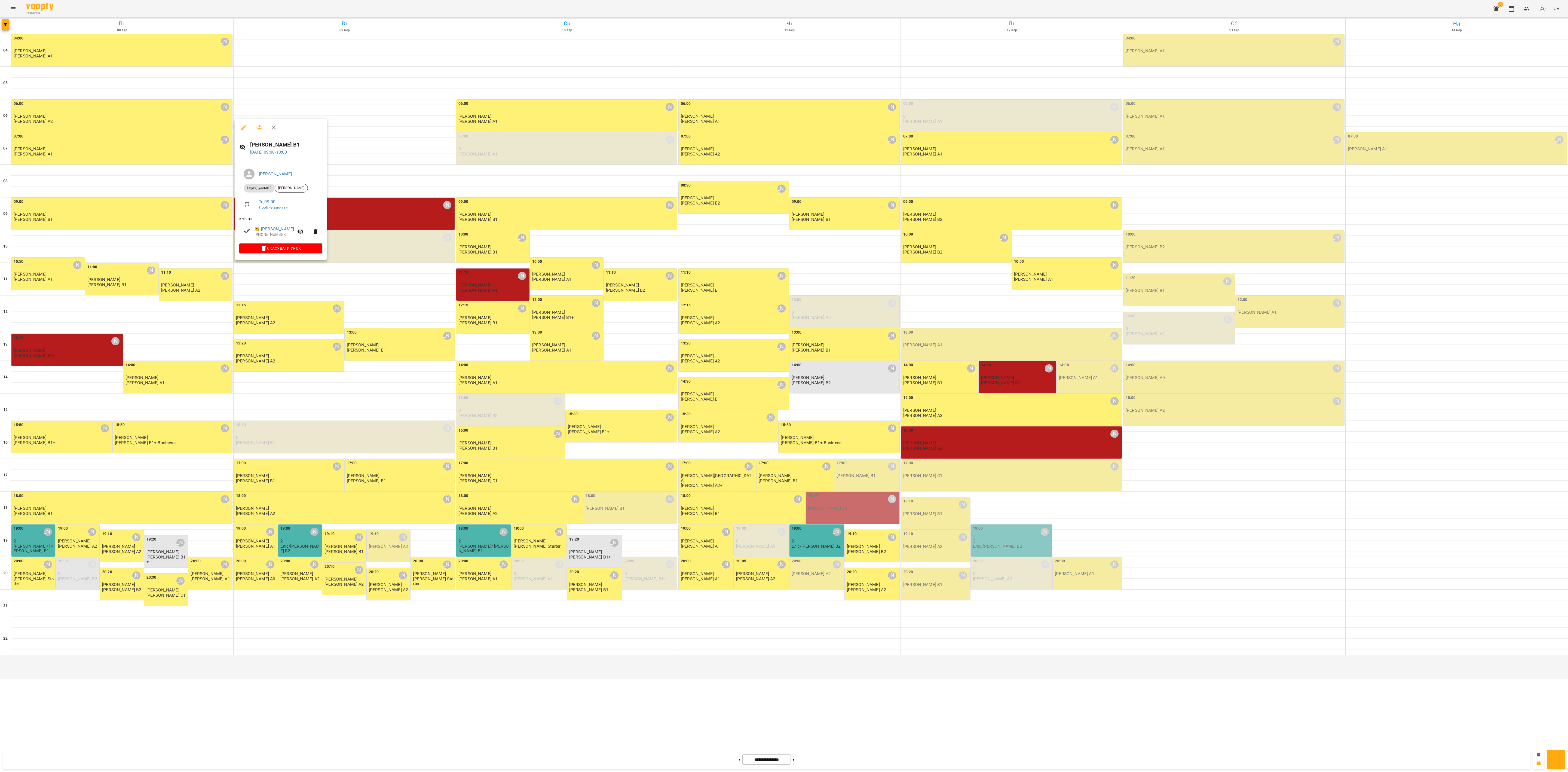
click at [473, 321] on div at bounding box center [784, 386] width 1568 height 772
click at [486, 292] on p "[PERSON_NAME] А1" at bounding box center [478, 290] width 39 height 5
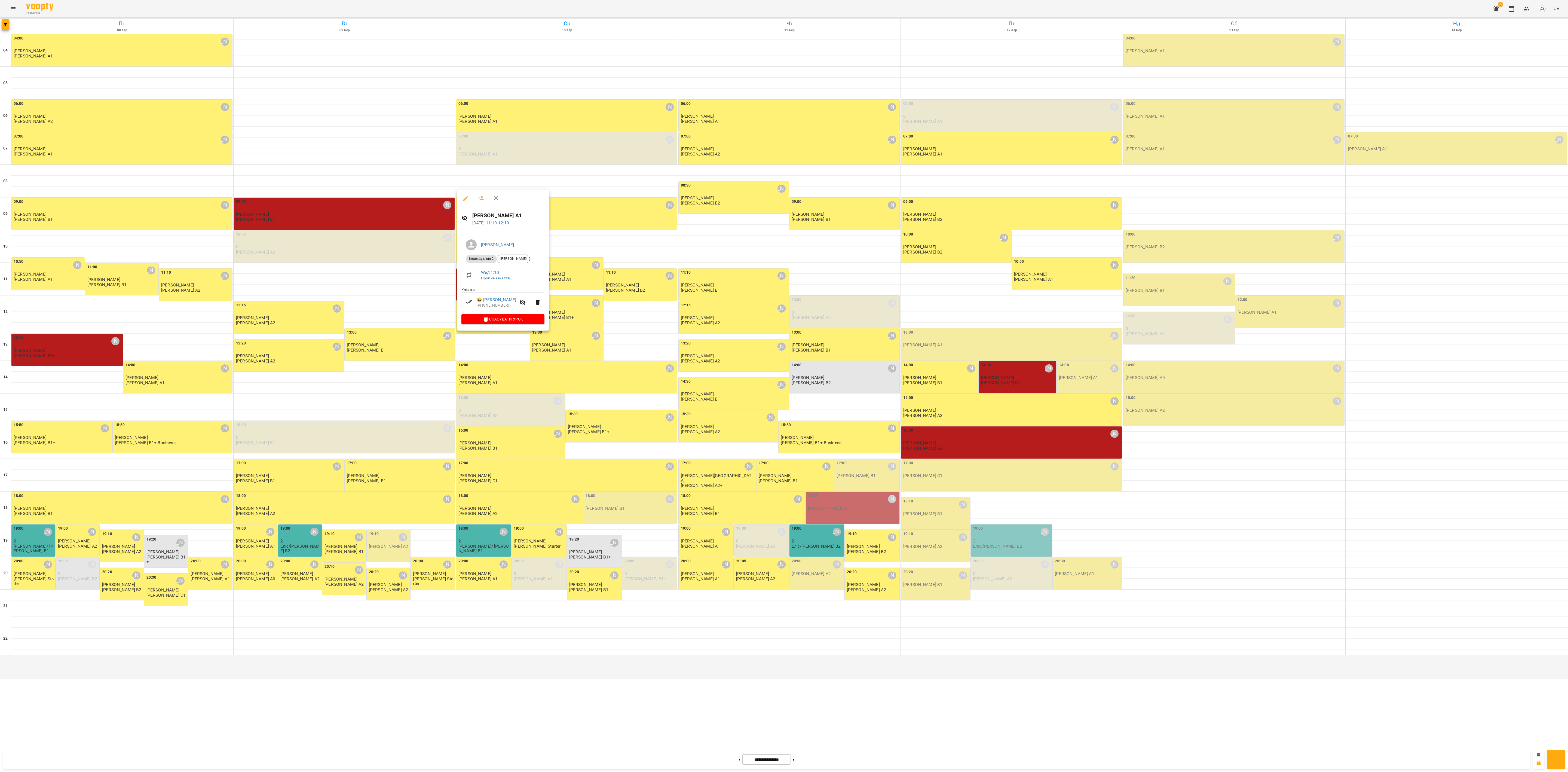
click at [653, 321] on div at bounding box center [784, 386] width 1568 height 772
click at [653, 321] on p "[PERSON_NAME] В1" at bounding box center [1001, 383] width 39 height 5
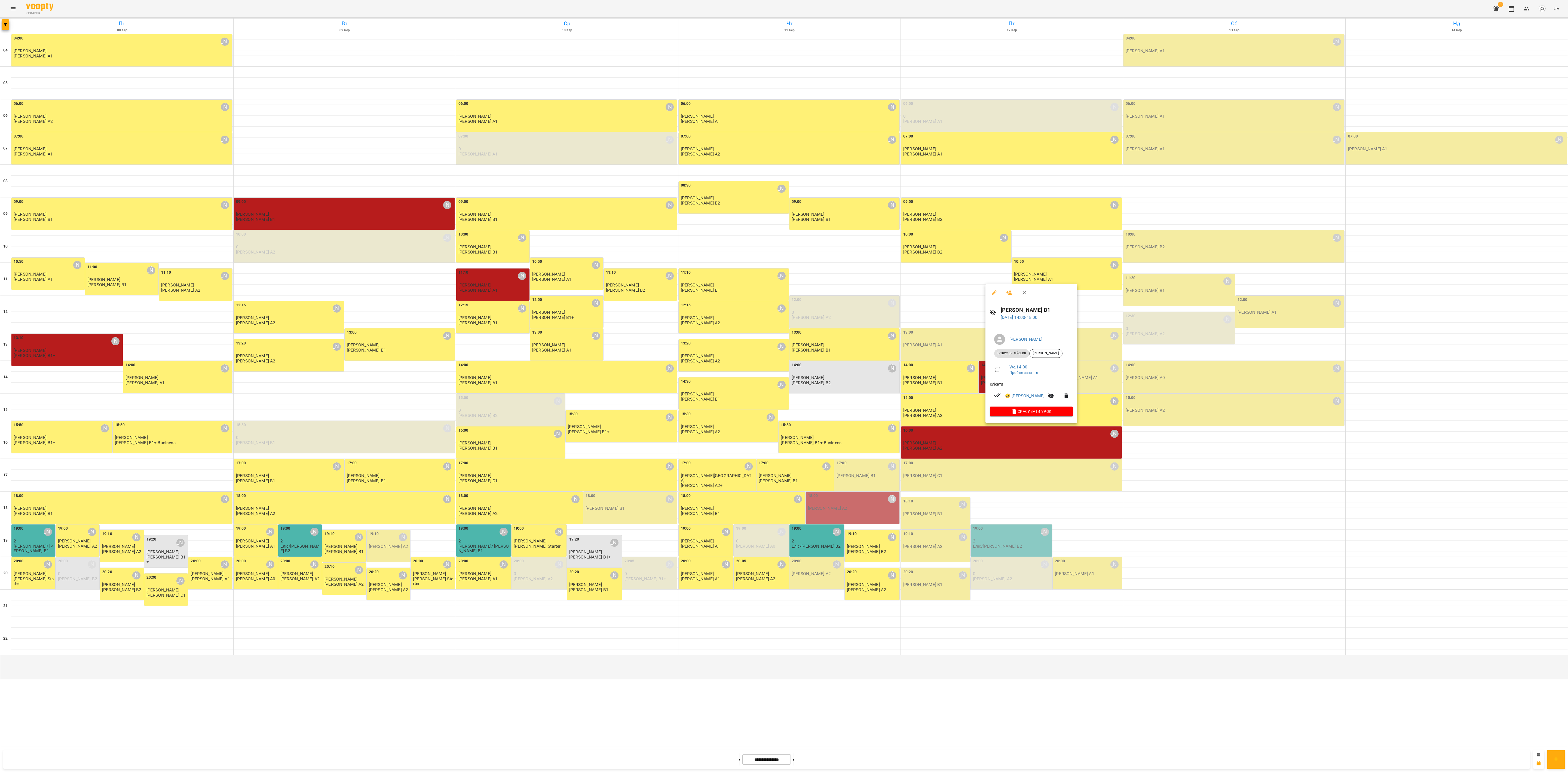
click at [653, 321] on div at bounding box center [784, 386] width 1568 height 772
click at [653, 321] on p "[PERSON_NAME]" at bounding box center [1012, 443] width 217 height 5
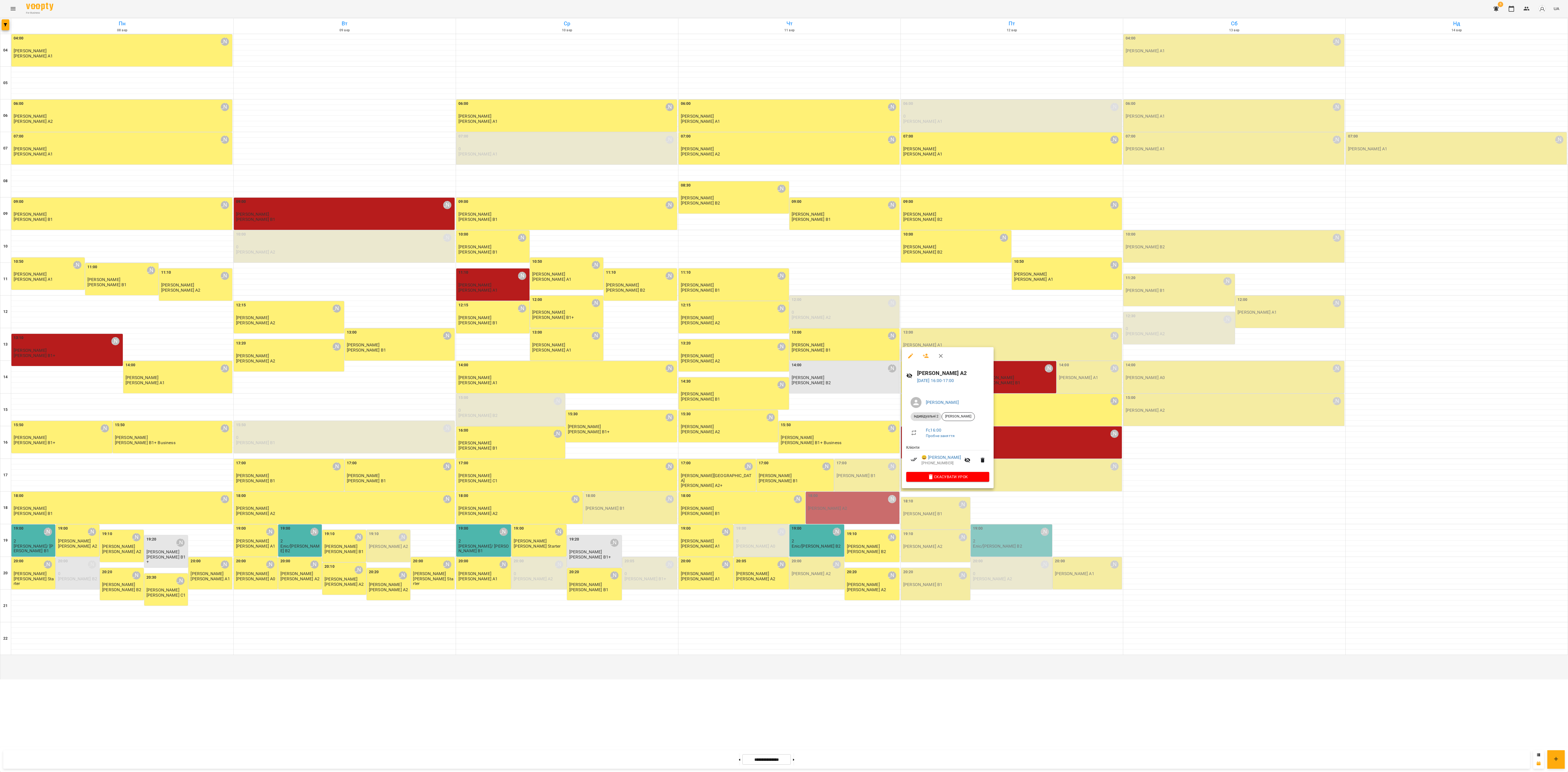
click at [653, 321] on div at bounding box center [784, 386] width 1568 height 772
click at [653, 321] on div "18:00 [PERSON_NAME] [PERSON_NAME] А2" at bounding box center [853, 508] width 94 height 32
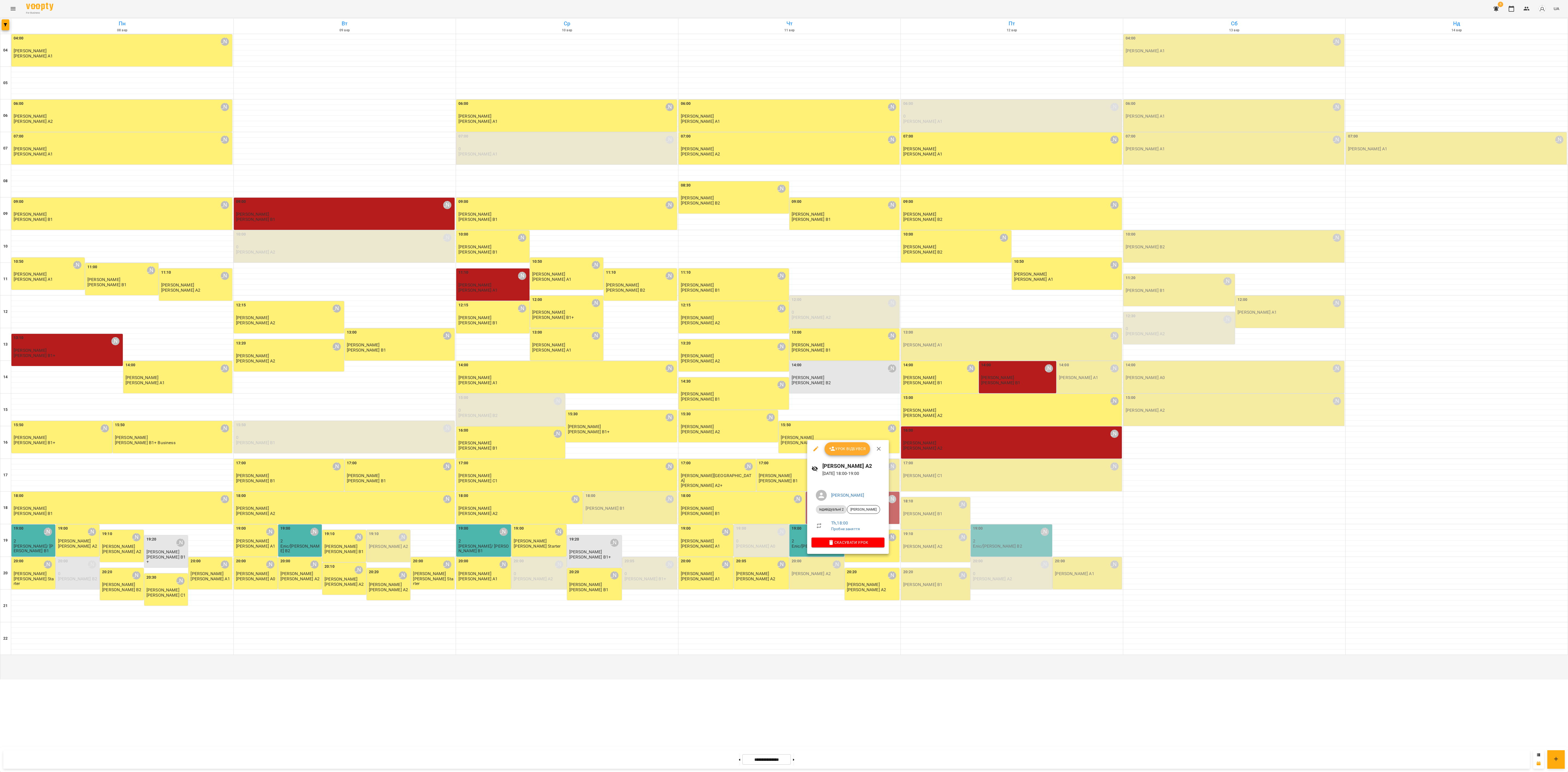
click at [653, 321] on div at bounding box center [784, 386] width 1568 height 772
click at [653, 321] on p "[PERSON_NAME]" at bounding box center [1012, 443] width 217 height 5
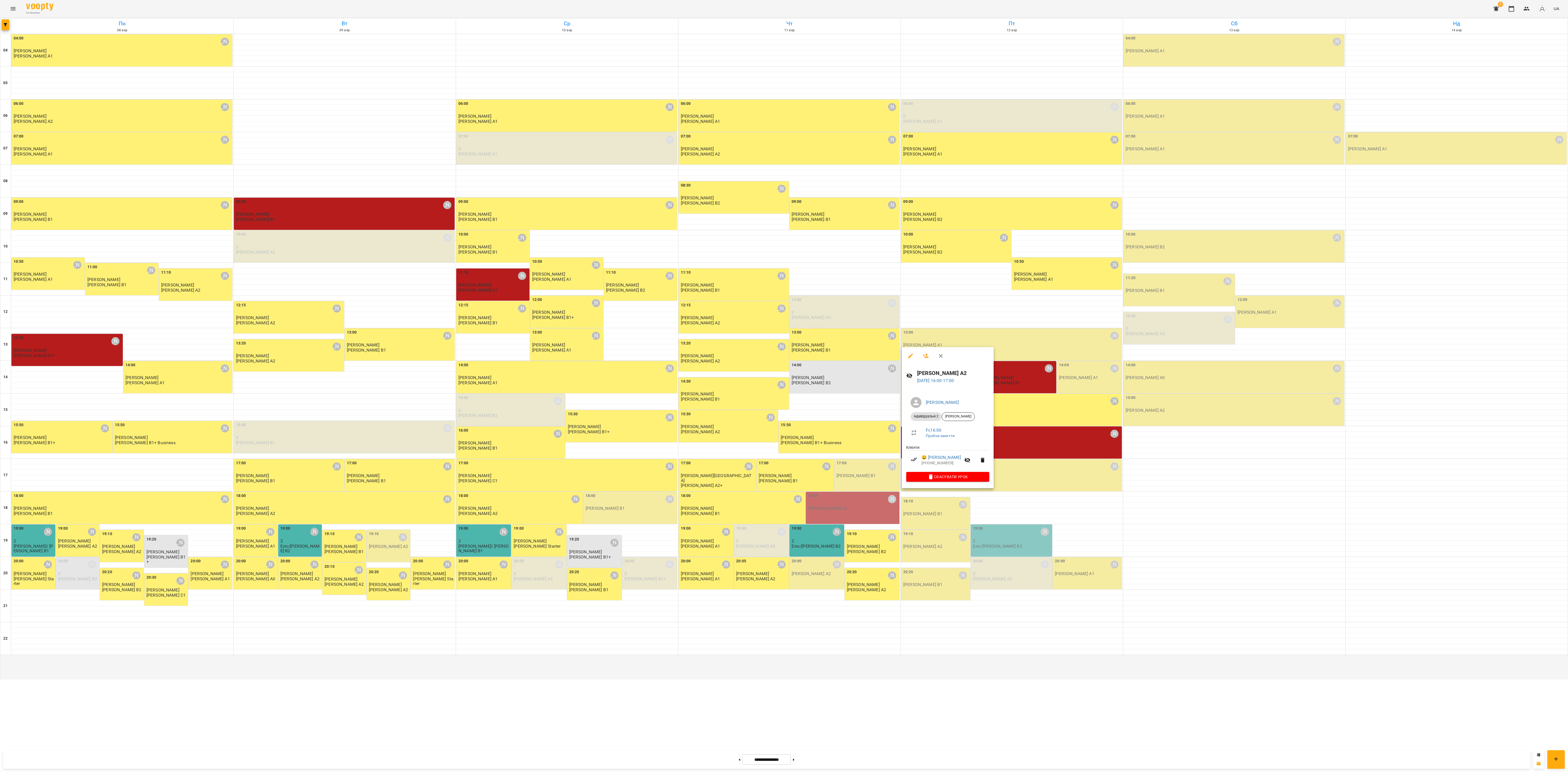
click at [653, 321] on div at bounding box center [784, 386] width 1568 height 772
click at [653, 321] on div "18:00 [PERSON_NAME] [PERSON_NAME] А2" at bounding box center [853, 502] width 90 height 18
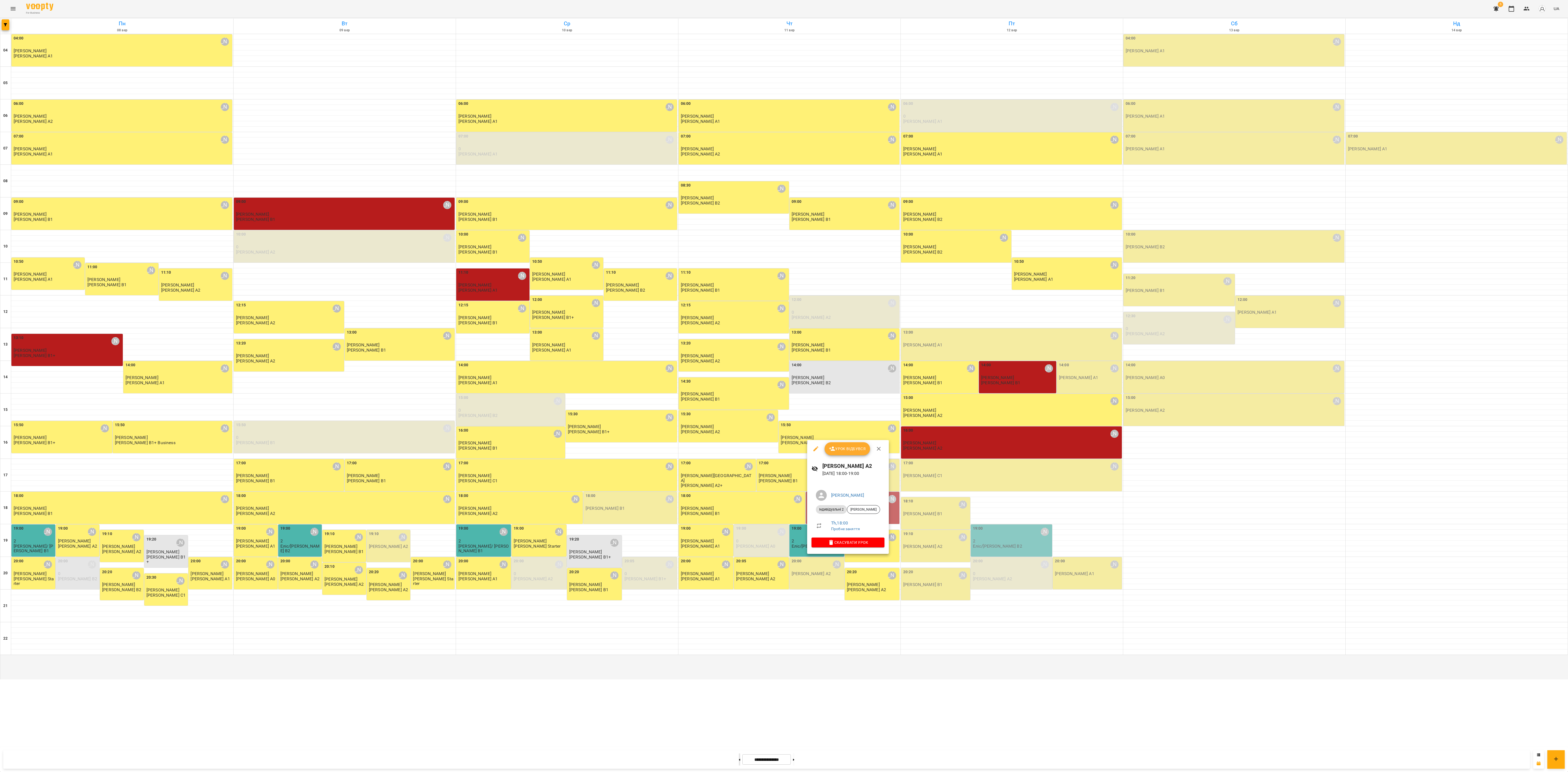
drag, startPoint x: 722, startPoint y: 761, endPoint x: 725, endPoint y: 763, distance: 3.6
click at [653, 321] on div at bounding box center [784, 386] width 1568 height 772
click at [653, 321] on button at bounding box center [740, 759] width 1 height 12
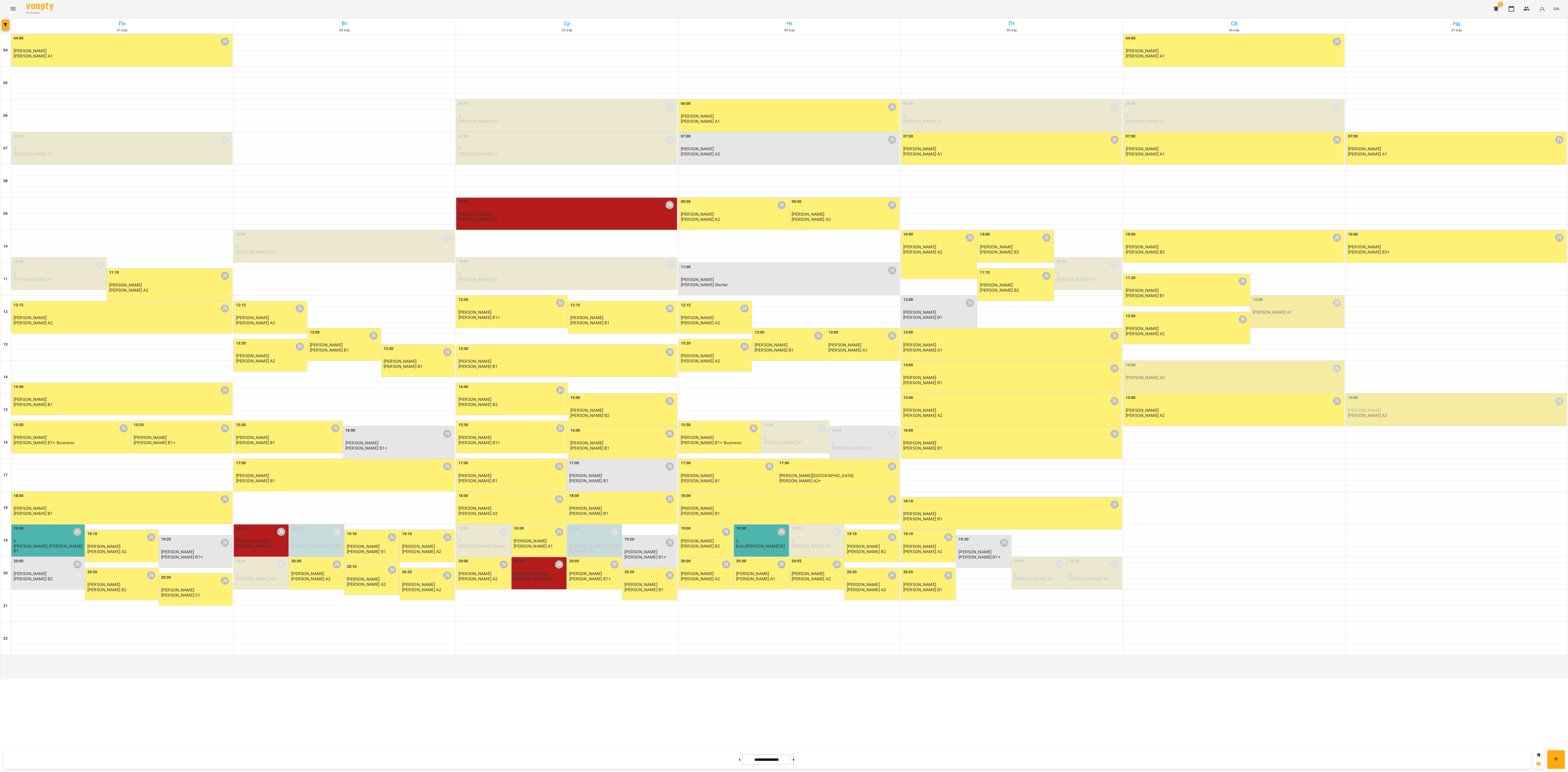
click at [653, 321] on icon at bounding box center [794, 760] width 1 height 2
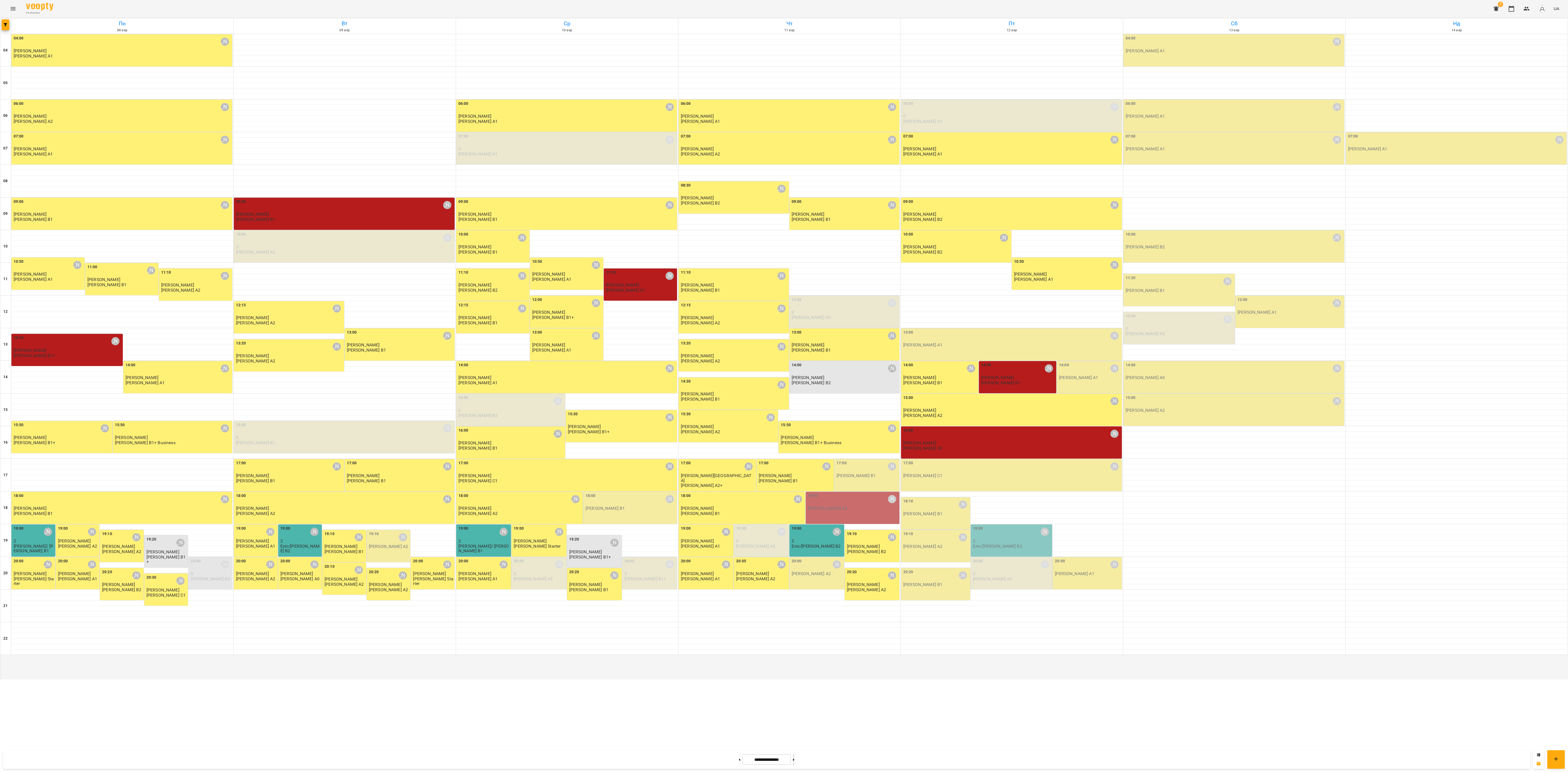
click at [653, 321] on icon at bounding box center [794, 760] width 1 height 2
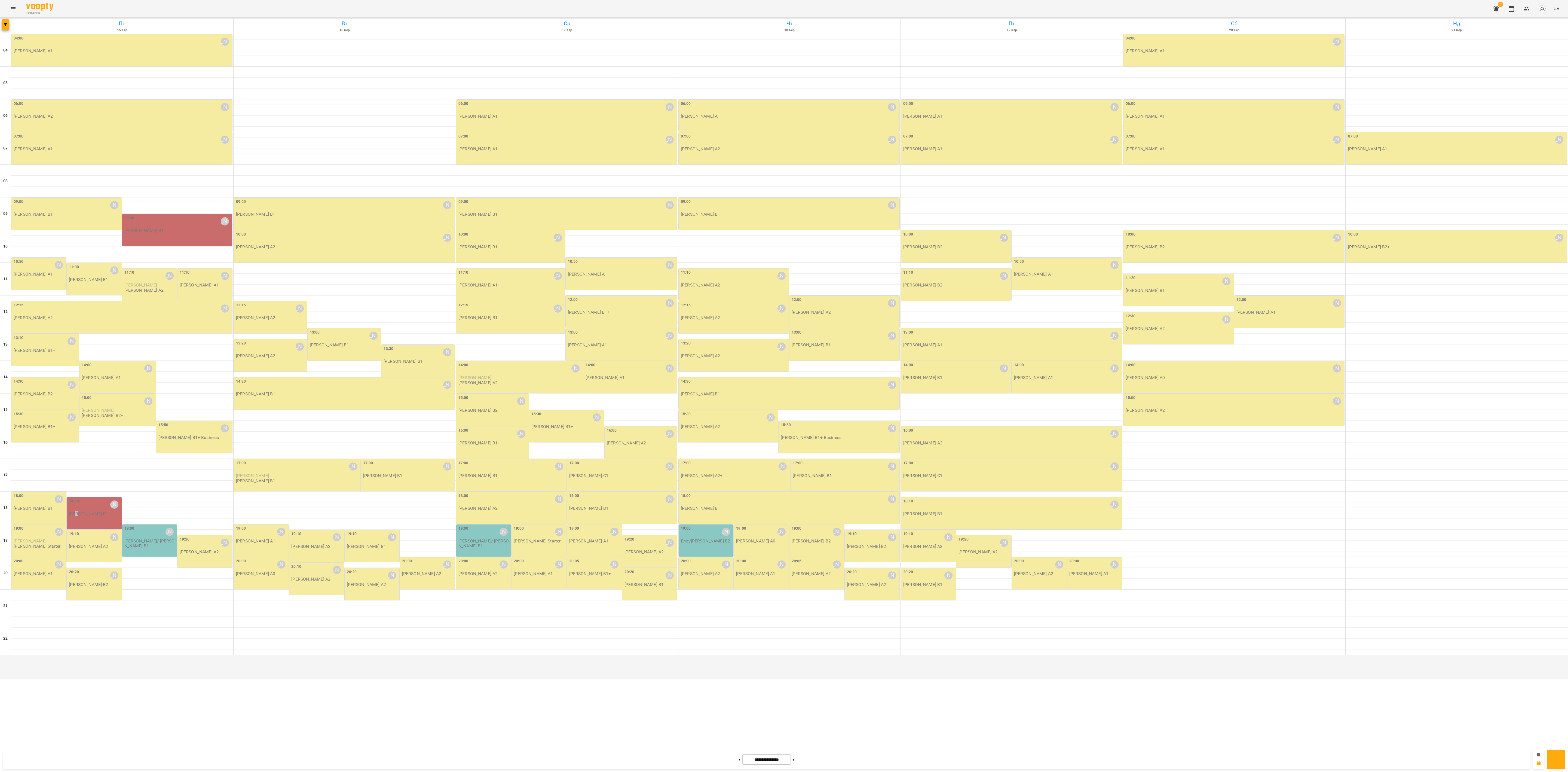
click at [80, 321] on p "[PERSON_NAME] В1" at bounding box center [88, 514] width 39 height 5
click at [183, 284] on div at bounding box center [784, 386] width 1568 height 772
click at [173, 233] on div "09:30 [PERSON_NAME] [PERSON_NAME] В1" at bounding box center [178, 224] width 107 height 18
click at [653, 321] on div at bounding box center [784, 386] width 1568 height 772
click at [653, 321] on button at bounding box center [740, 759] width 1 height 12
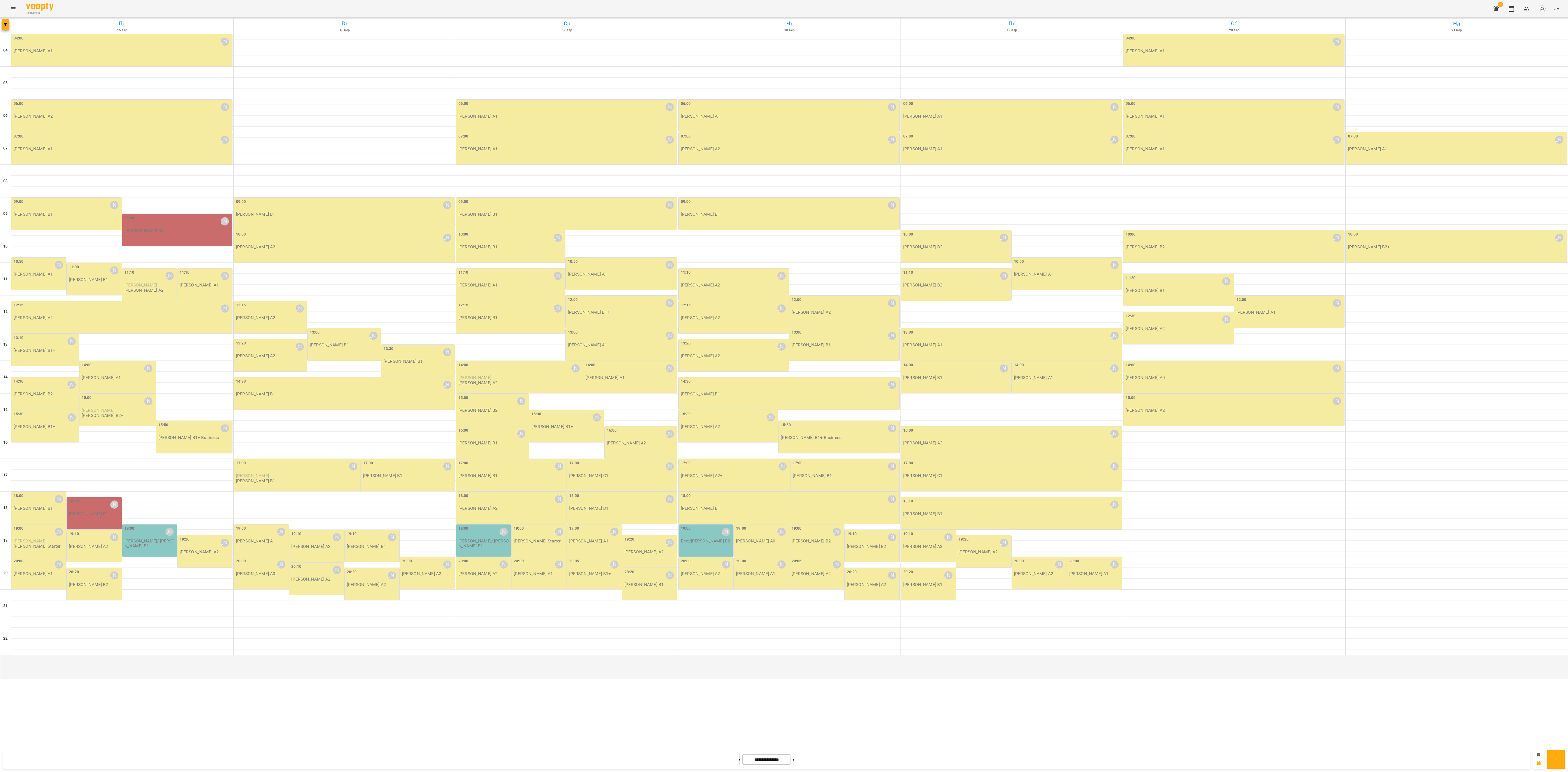
type input "**********"
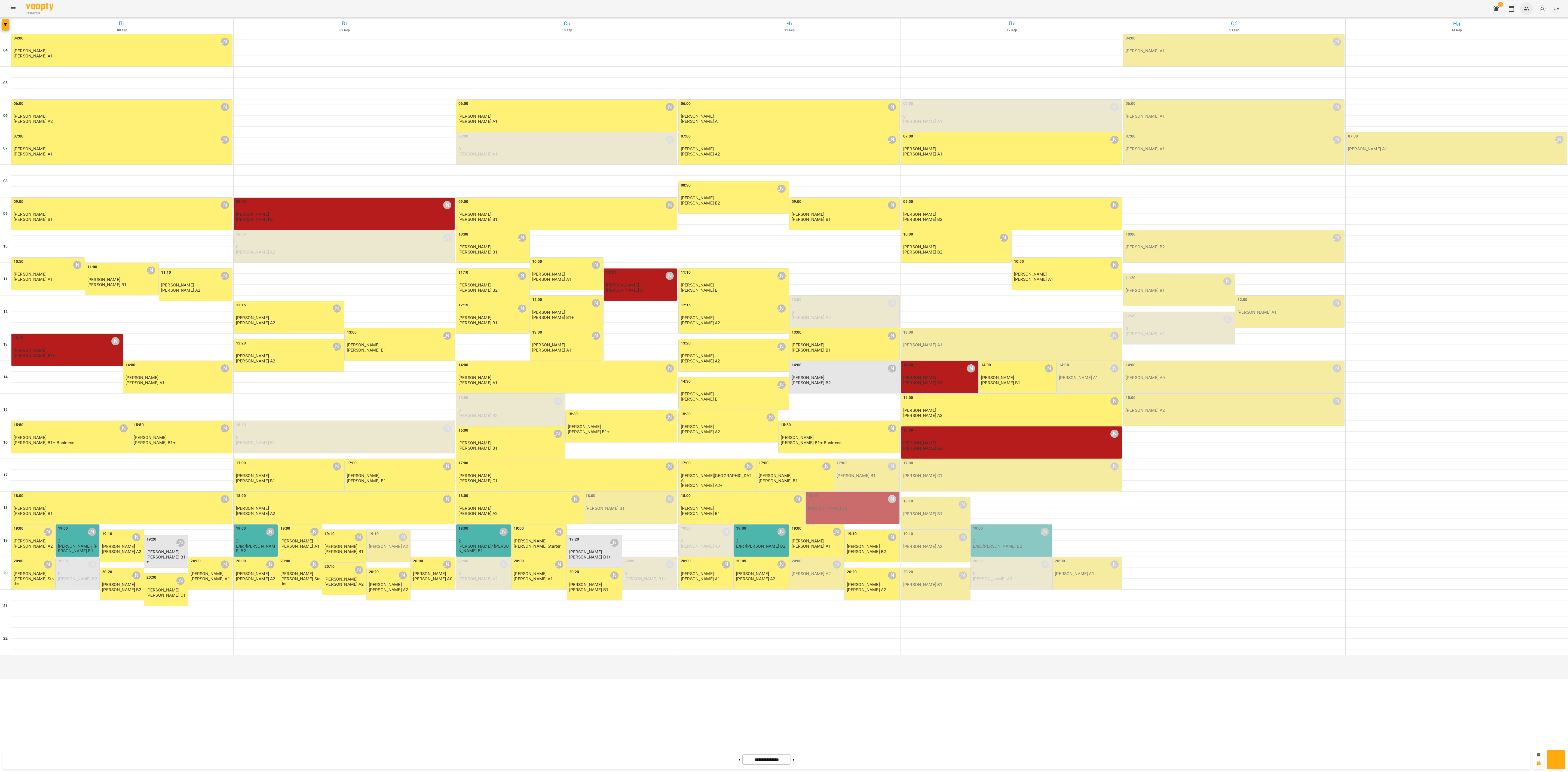
click at [653, 12] on button "button" at bounding box center [1526, 9] width 13 height 13
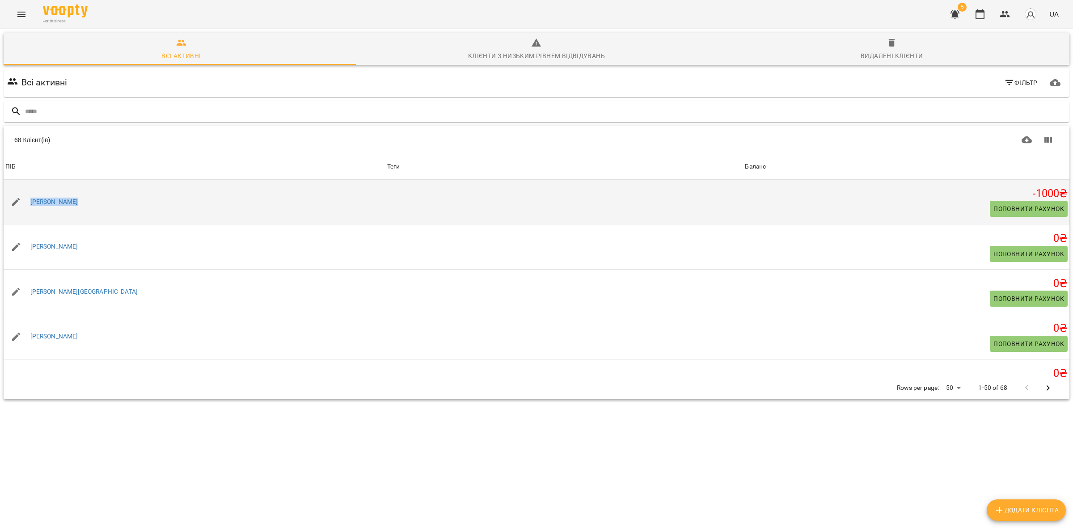
drag, startPoint x: 81, startPoint y: 202, endPoint x: 27, endPoint y: 184, distance: 57.4
click at [27, 184] on td "[PERSON_NAME]" at bounding box center [195, 202] width 382 height 45
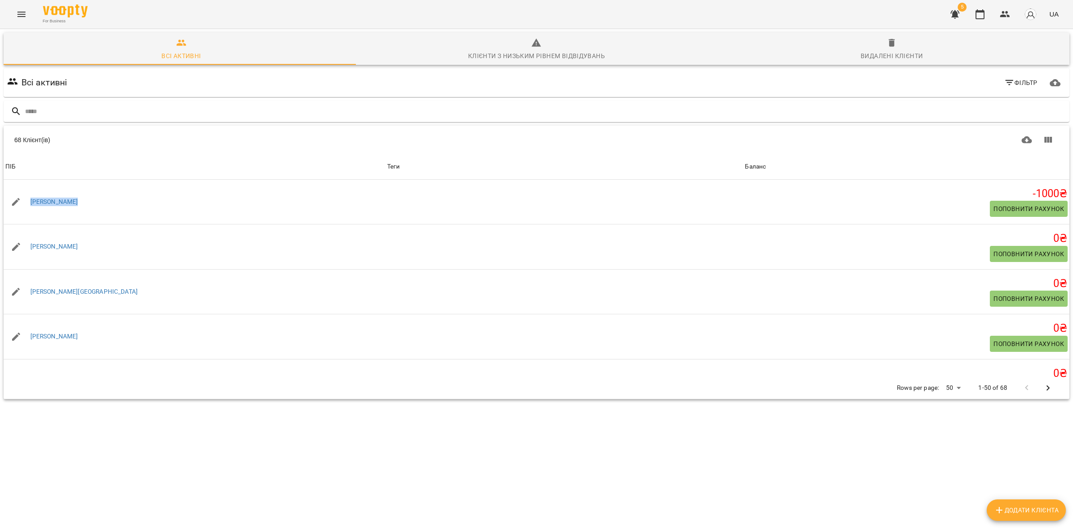
copy link "[PERSON_NAME]"
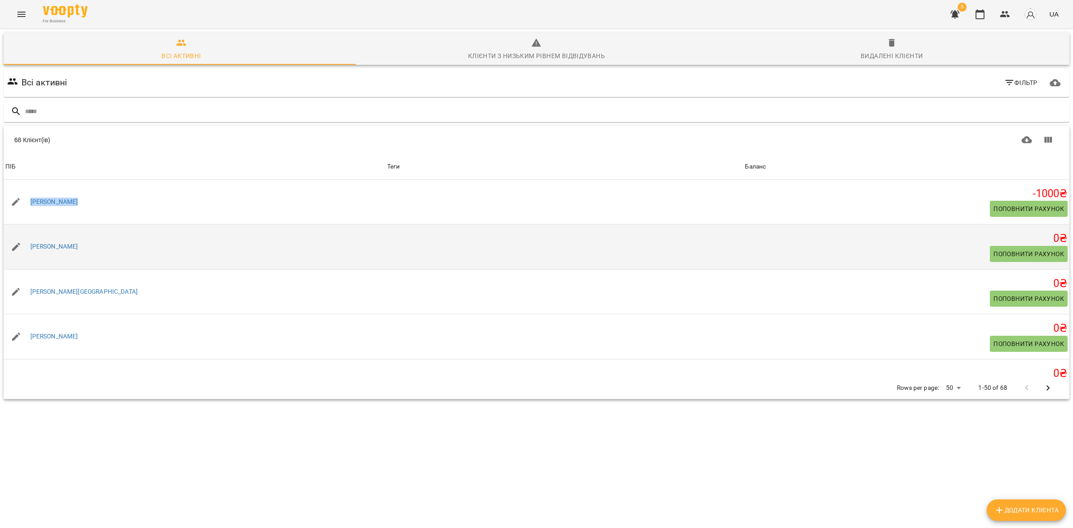
drag, startPoint x: 106, startPoint y: 246, endPoint x: 28, endPoint y: 229, distance: 79.7
click at [28, 229] on td "[PERSON_NAME]" at bounding box center [195, 247] width 382 height 45
copy link "[PERSON_NAME]"
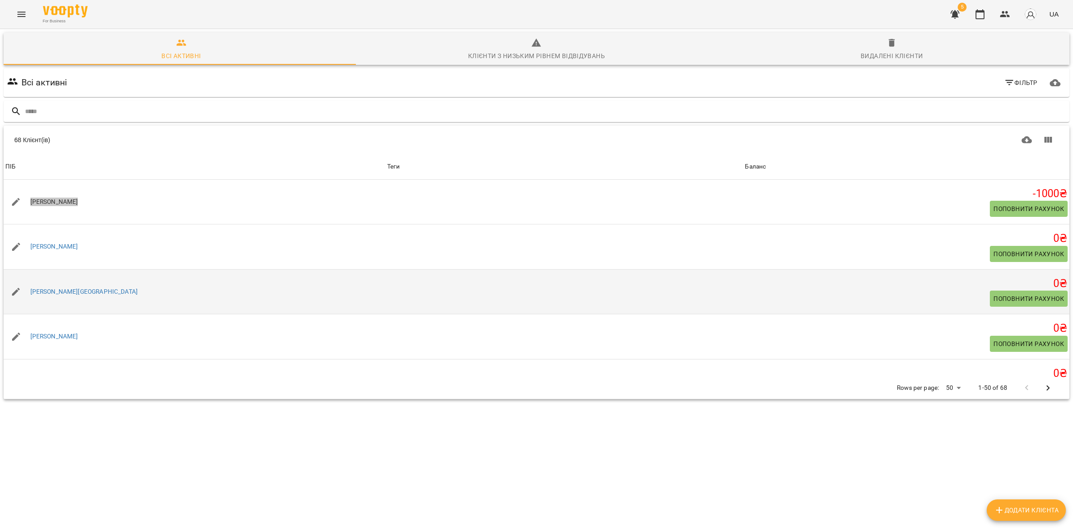
scroll to position [56, 0]
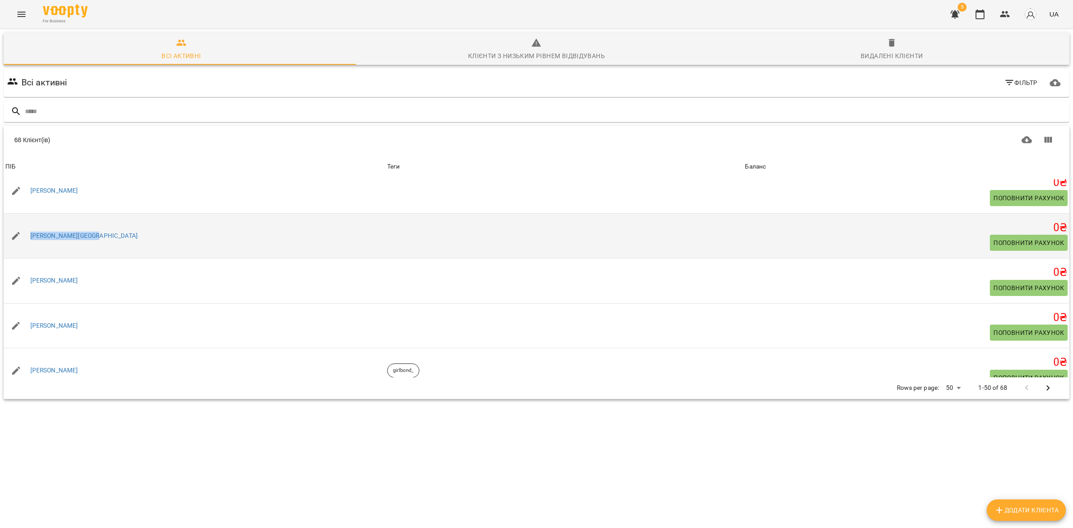
drag, startPoint x: 102, startPoint y: 230, endPoint x: 34, endPoint y: 221, distance: 68.6
click at [34, 221] on td "[PERSON_NAME][GEOGRAPHIC_DATA]" at bounding box center [195, 235] width 382 height 45
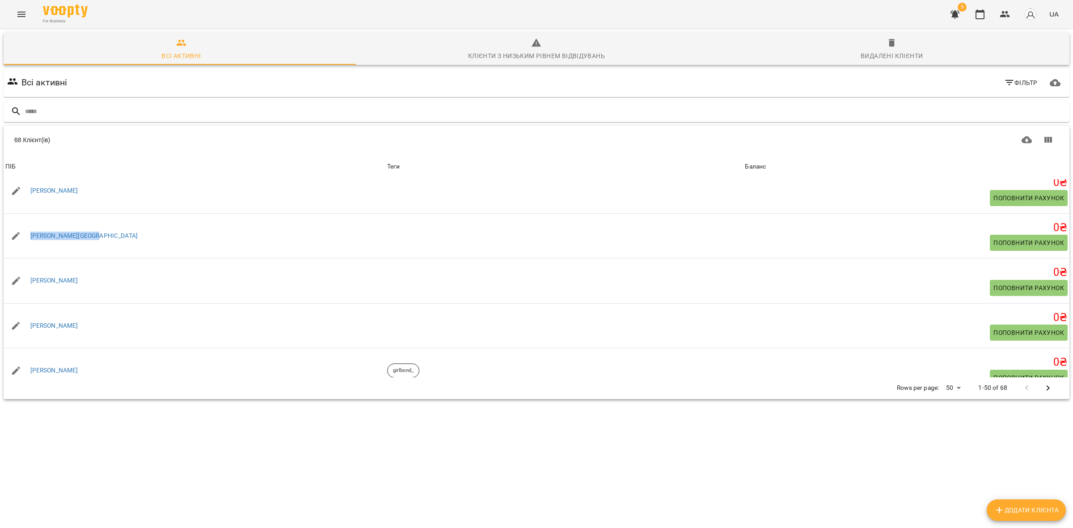
copy link "[PERSON_NAME][GEOGRAPHIC_DATA]"
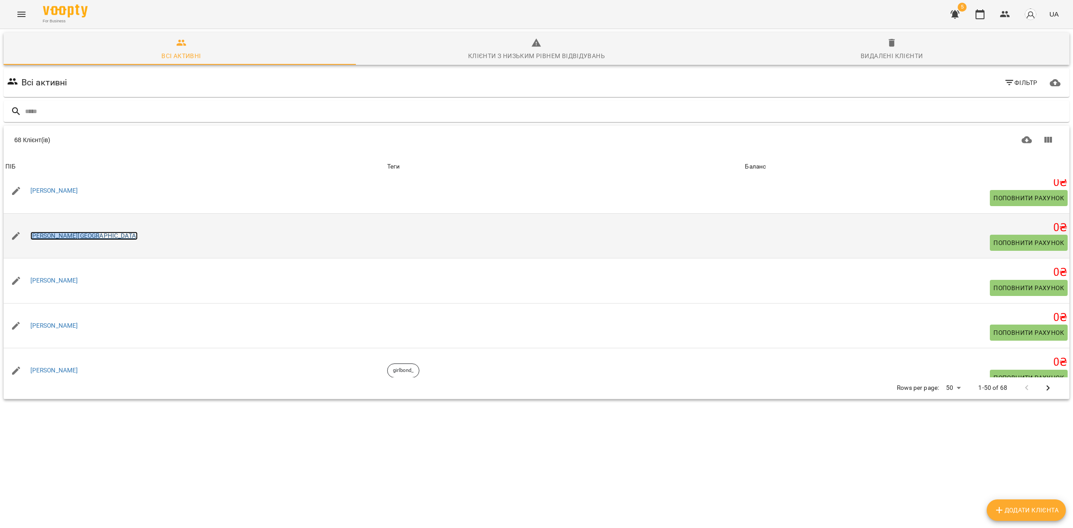
click at [68, 234] on link "[PERSON_NAME][GEOGRAPHIC_DATA]" at bounding box center [83, 236] width 107 height 9
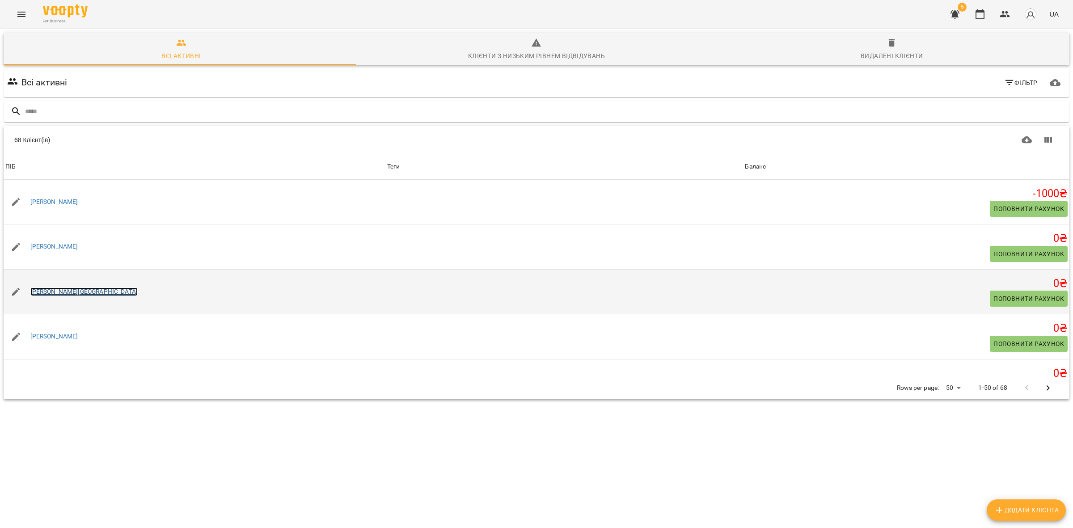
click at [55, 291] on link "[PERSON_NAME][GEOGRAPHIC_DATA]" at bounding box center [83, 292] width 107 height 9
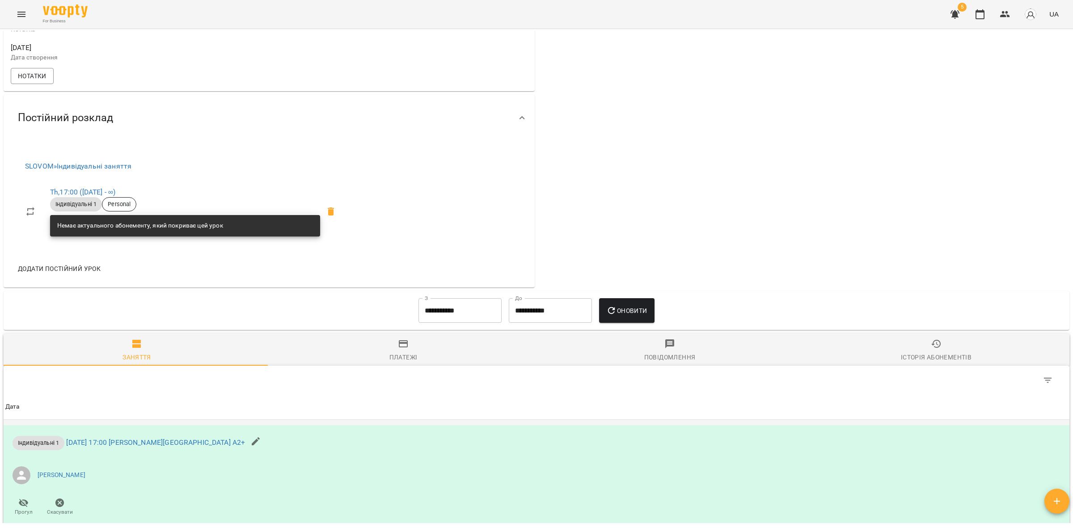
scroll to position [429, 0]
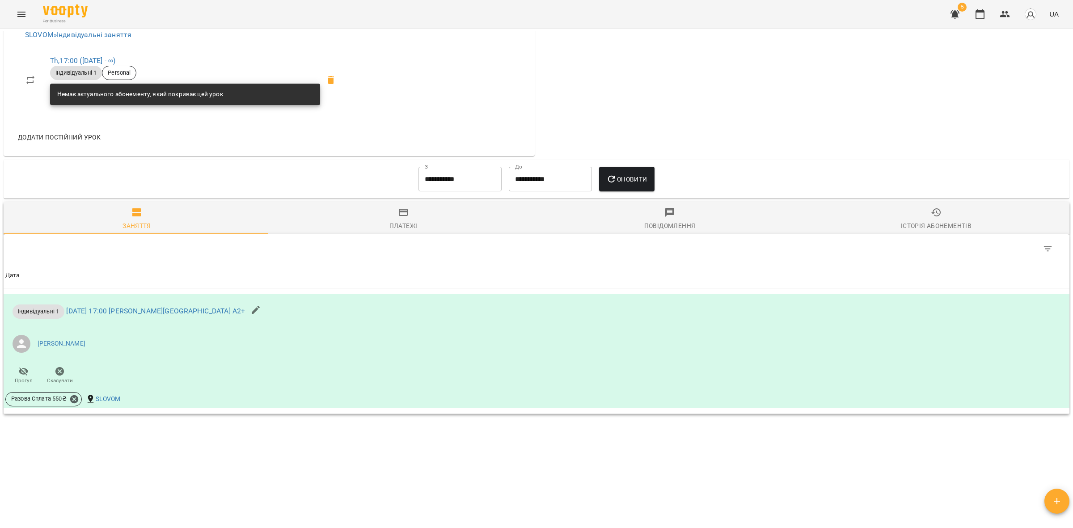
click at [449, 176] on input "**********" at bounding box center [460, 179] width 83 height 25
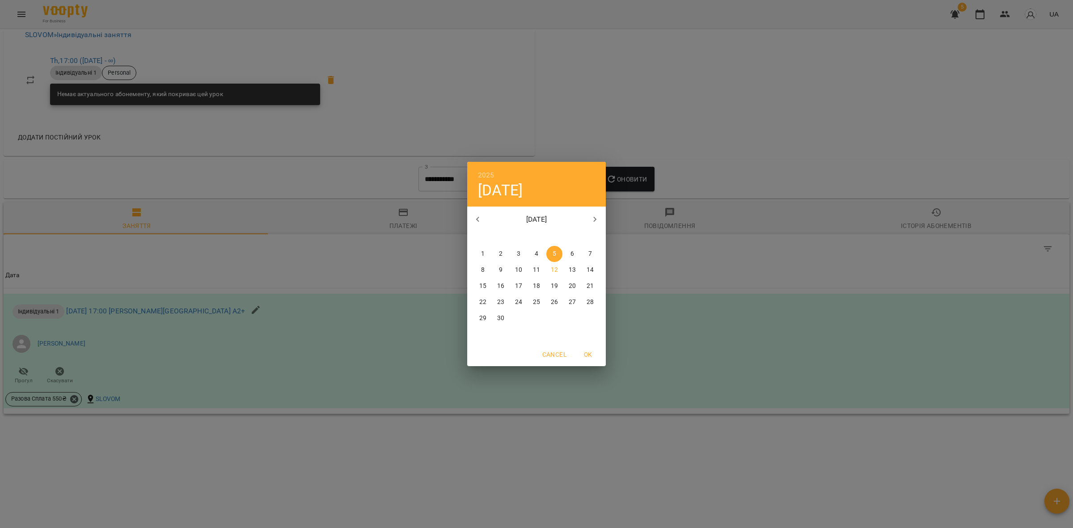
click at [479, 217] on icon "button" at bounding box center [478, 219] width 11 height 11
click at [553, 253] on p "1" at bounding box center [555, 254] width 4 height 9
type input "**********"
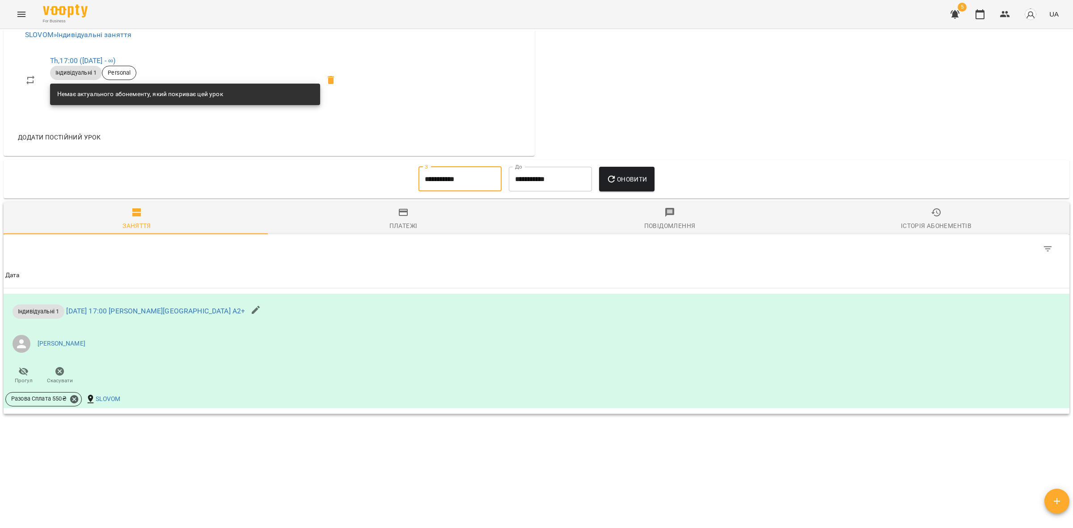
click at [620, 180] on span "Оновити" at bounding box center [626, 179] width 41 height 11
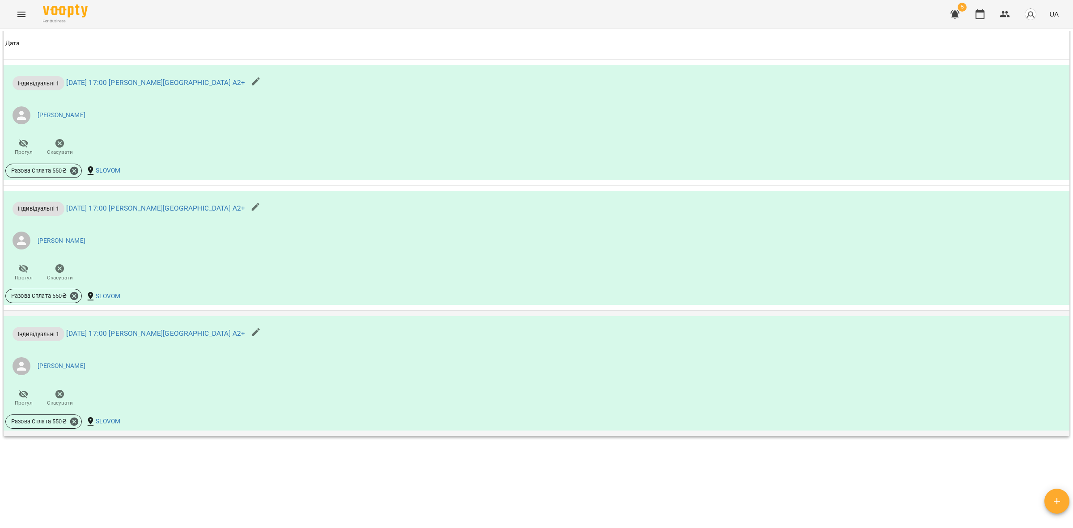
scroll to position [1040, 0]
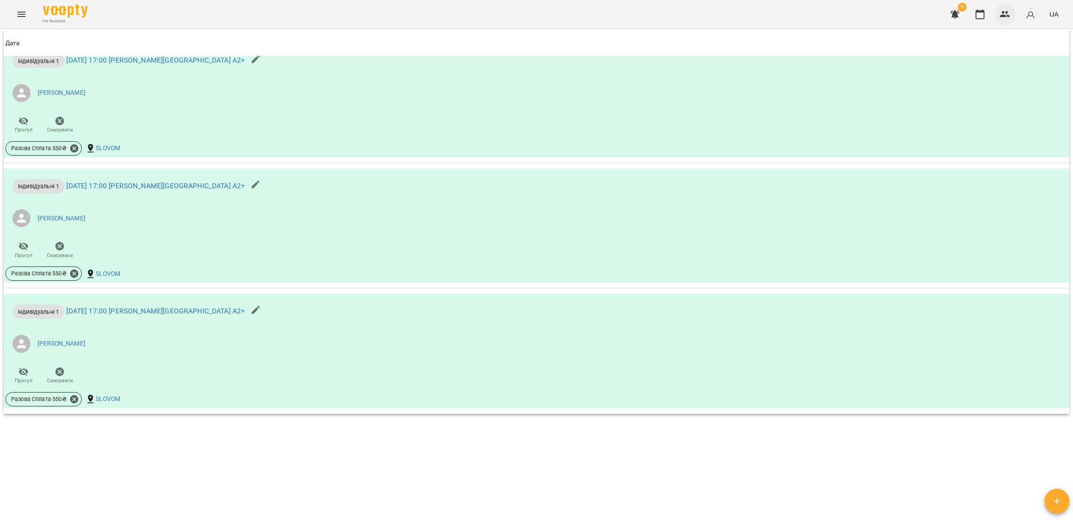
click at [1007, 14] on icon "button" at bounding box center [1005, 14] width 11 height 11
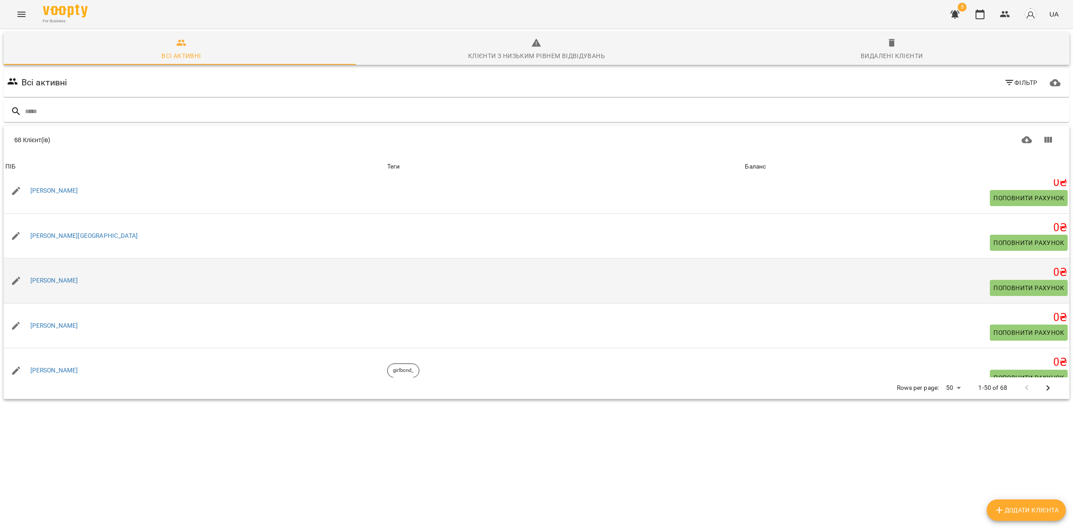
scroll to position [112, 0]
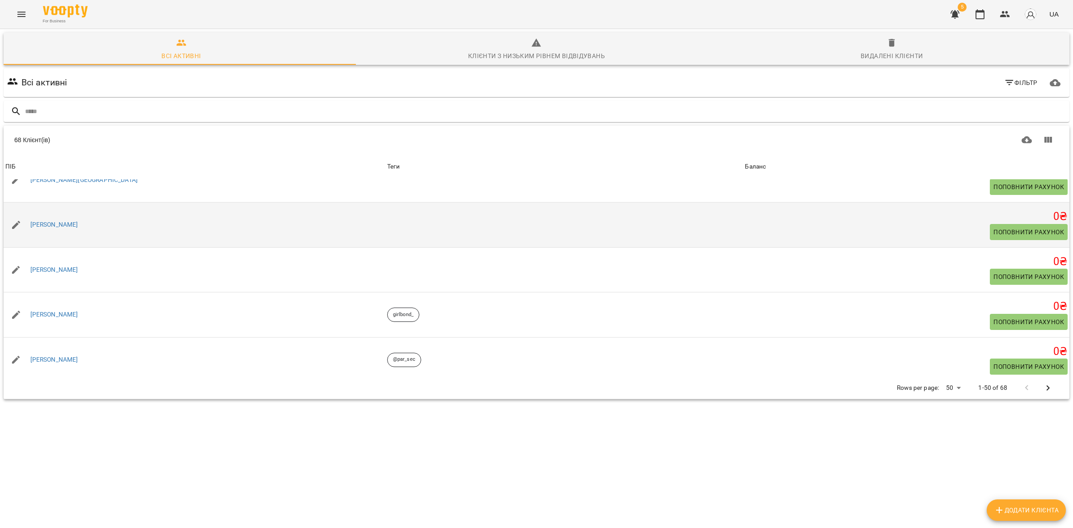
drag, startPoint x: 84, startPoint y: 220, endPoint x: 29, endPoint y: 213, distance: 55.0
click at [29, 213] on div "[PERSON_NAME]" at bounding box center [195, 224] width 382 height 25
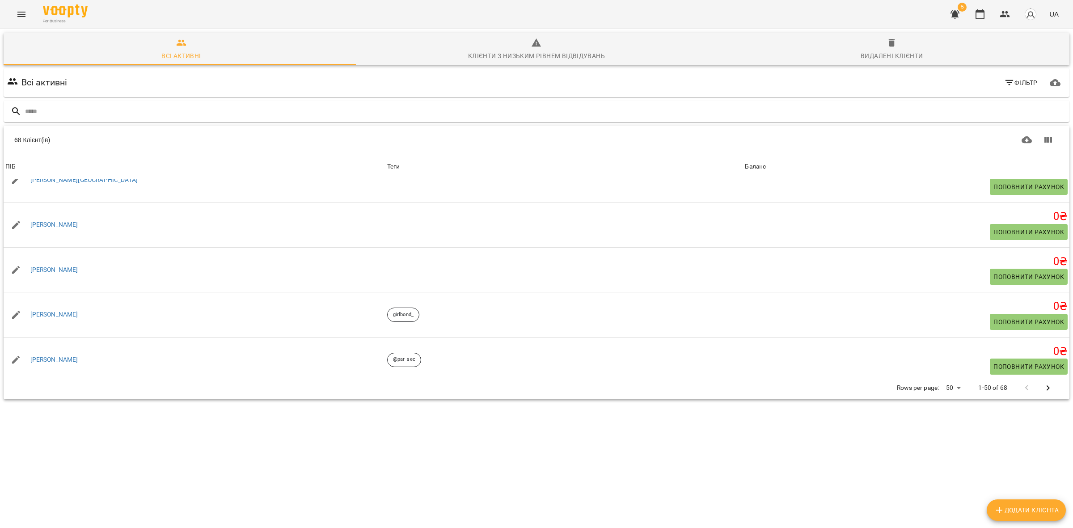
copy link "[PERSON_NAME]"
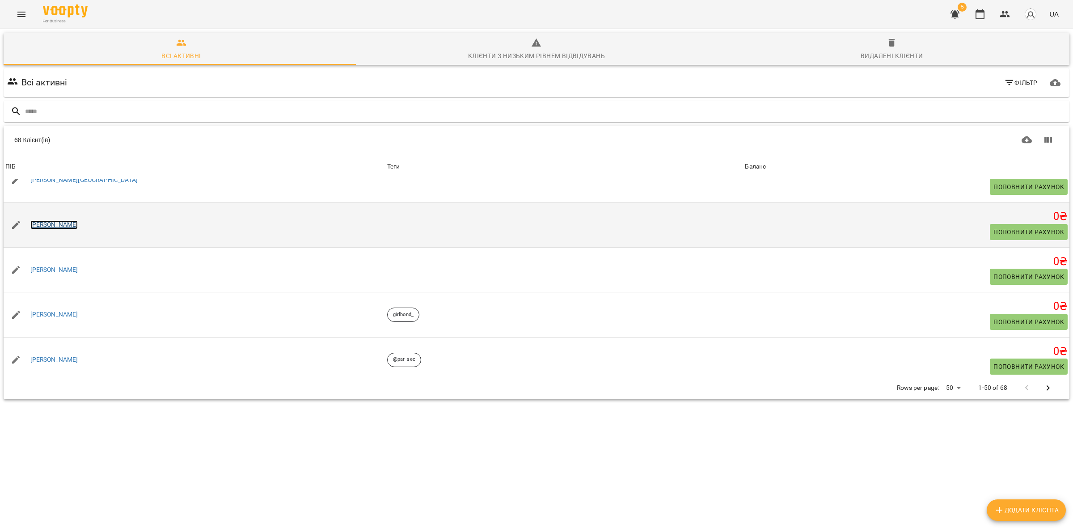
click at [52, 221] on link "[PERSON_NAME]" at bounding box center [54, 224] width 48 height 9
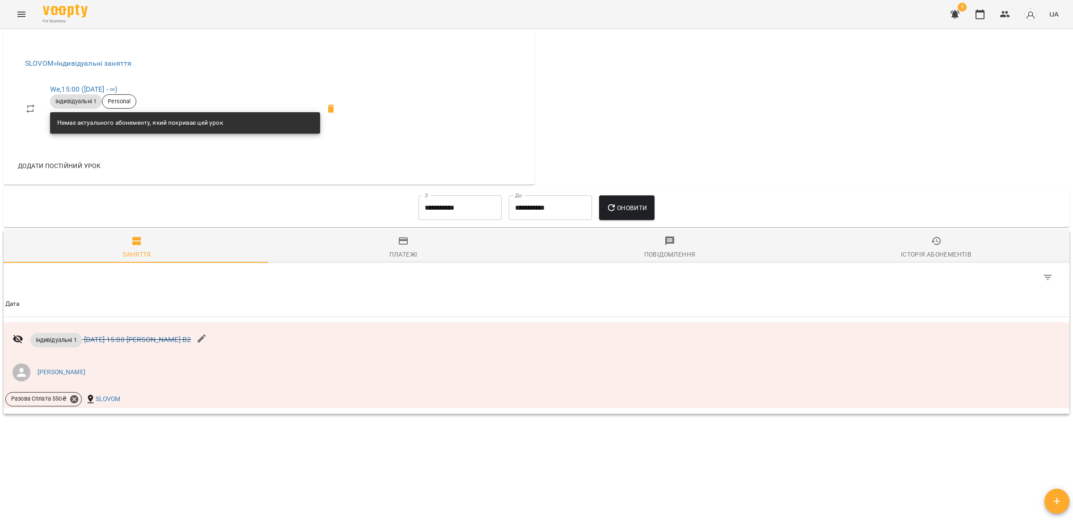
scroll to position [401, 0]
click at [442, 207] on input "**********" at bounding box center [460, 207] width 83 height 25
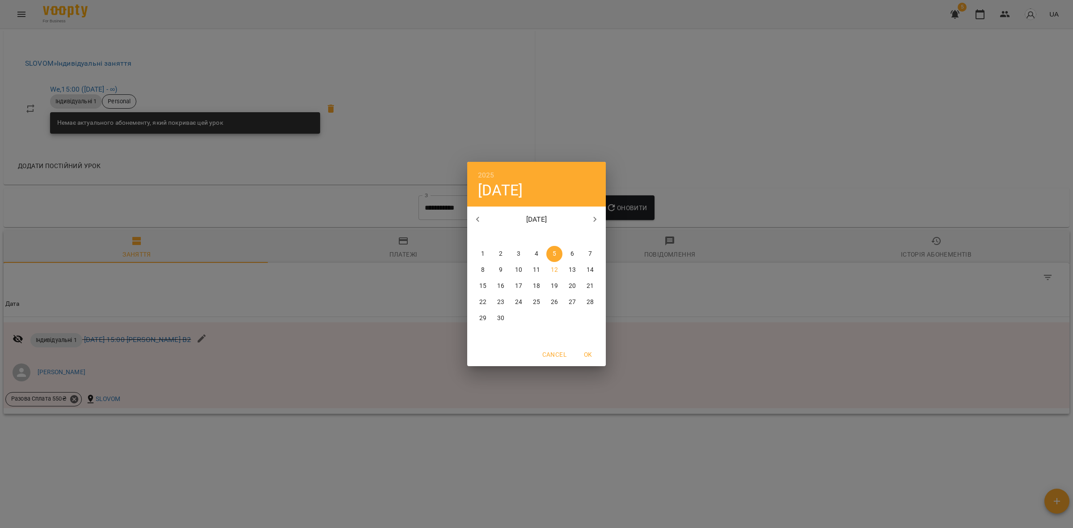
click at [630, 204] on div "2025 Fri, Sep [DATE] Tu We Th Fr Sa Su 1 2 3 4 5 6 7 8 9 10 11 12 13 14 15 16 1…" at bounding box center [536, 264] width 1073 height 528
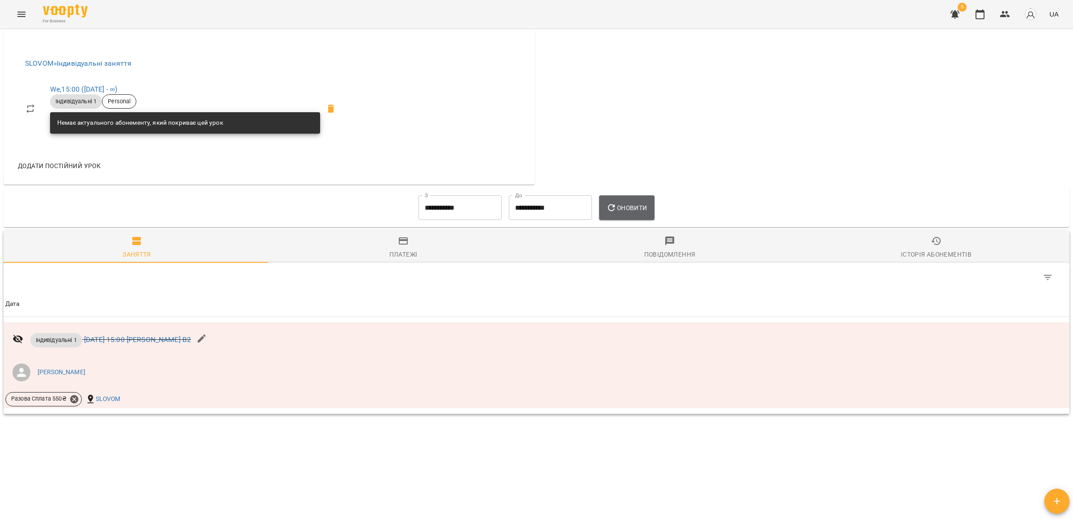
click at [631, 207] on span "Оновити" at bounding box center [626, 208] width 41 height 11
click at [445, 206] on input "**********" at bounding box center [460, 207] width 83 height 25
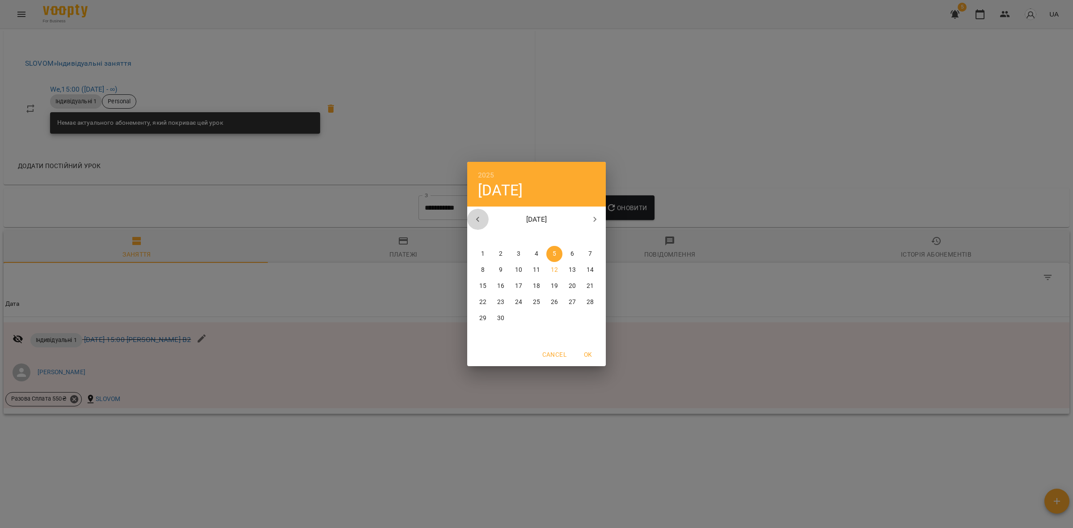
click at [475, 226] on button "button" at bounding box center [477, 219] width 21 height 21
click at [553, 254] on p "1" at bounding box center [555, 254] width 4 height 9
type input "**********"
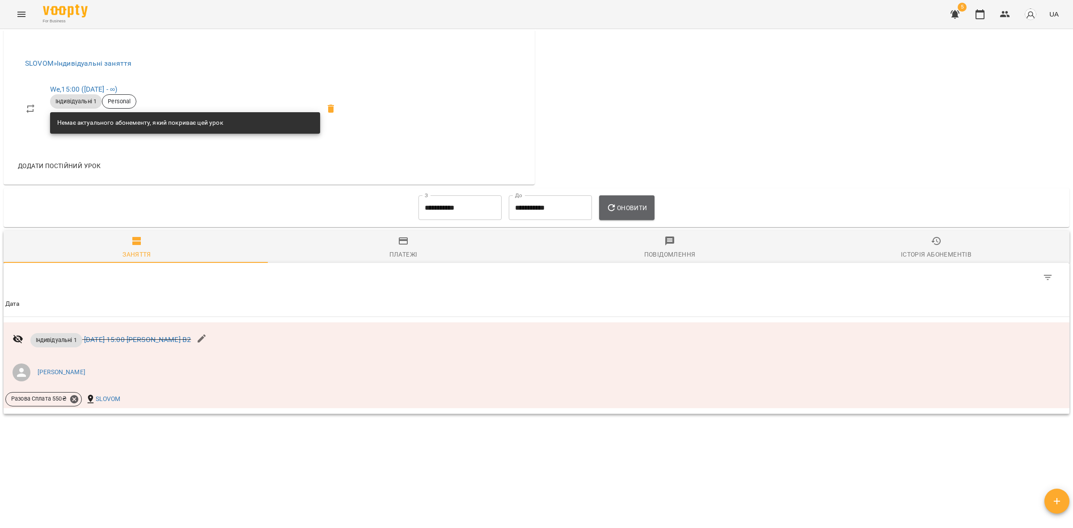
click at [631, 211] on span "Оновити" at bounding box center [626, 208] width 41 height 11
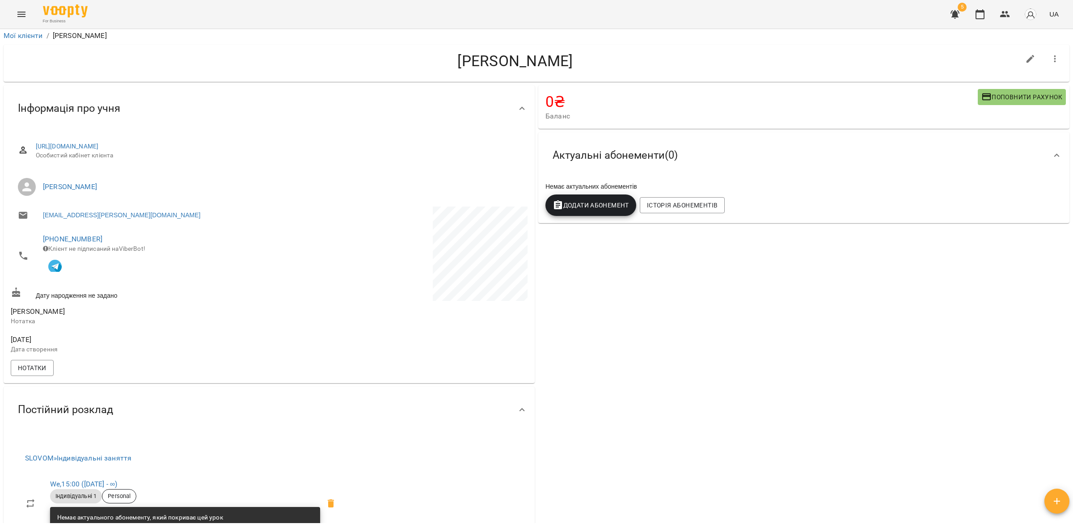
scroll to position [0, 0]
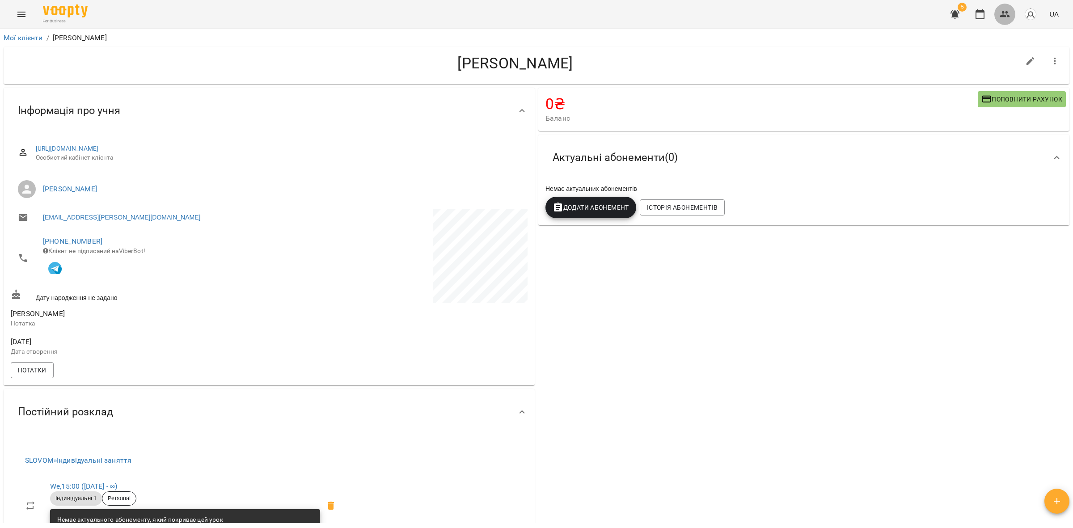
click at [1007, 17] on icon "button" at bounding box center [1005, 14] width 10 height 6
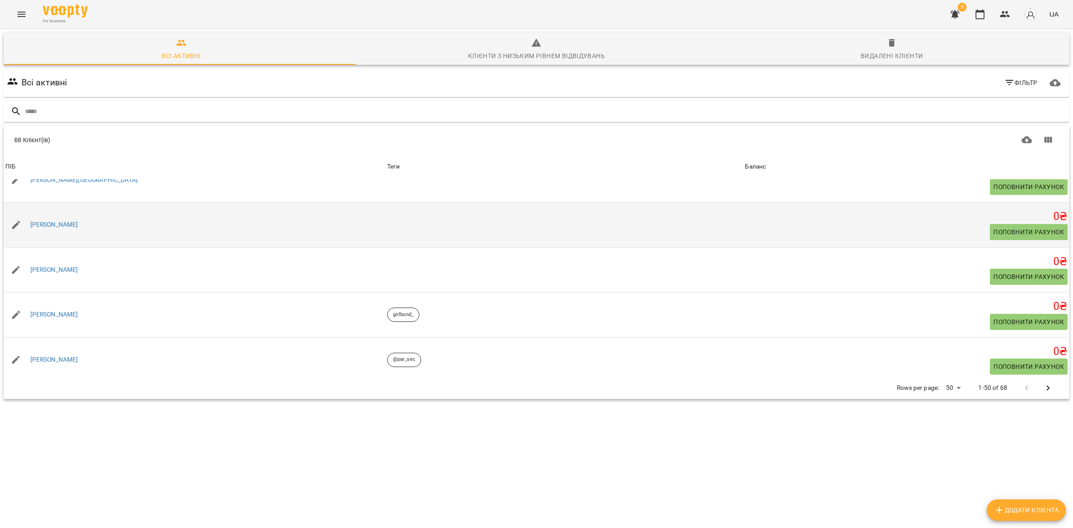
scroll to position [168, 0]
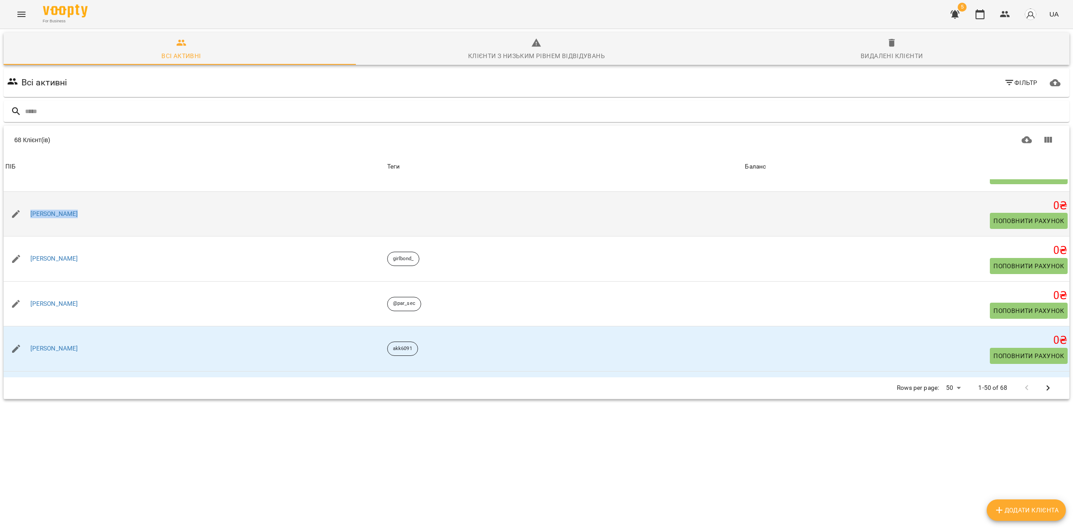
drag, startPoint x: 93, startPoint y: 211, endPoint x: 25, endPoint y: 201, distance: 69.1
click at [25, 201] on td "[PERSON_NAME]" at bounding box center [195, 213] width 382 height 45
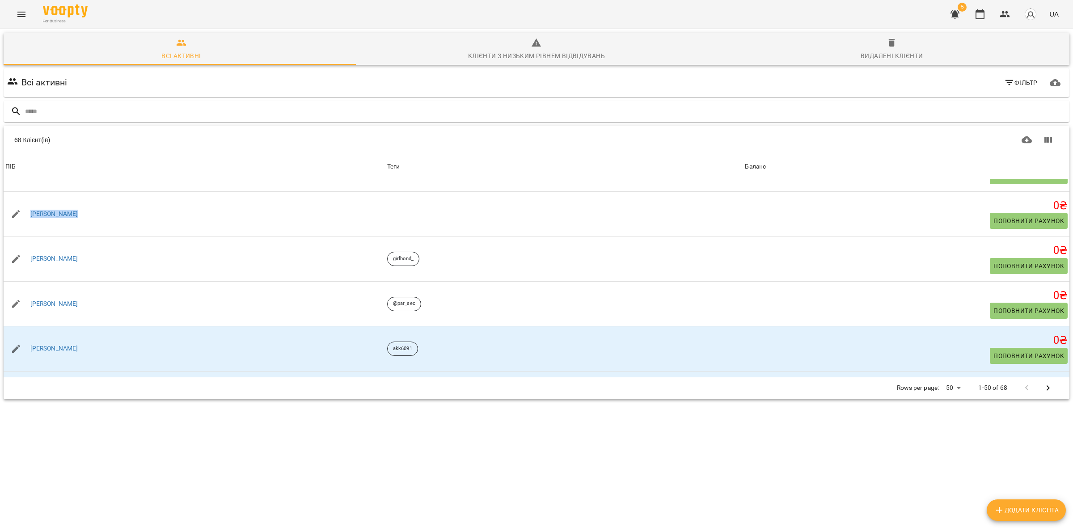
copy link "[PERSON_NAME]"
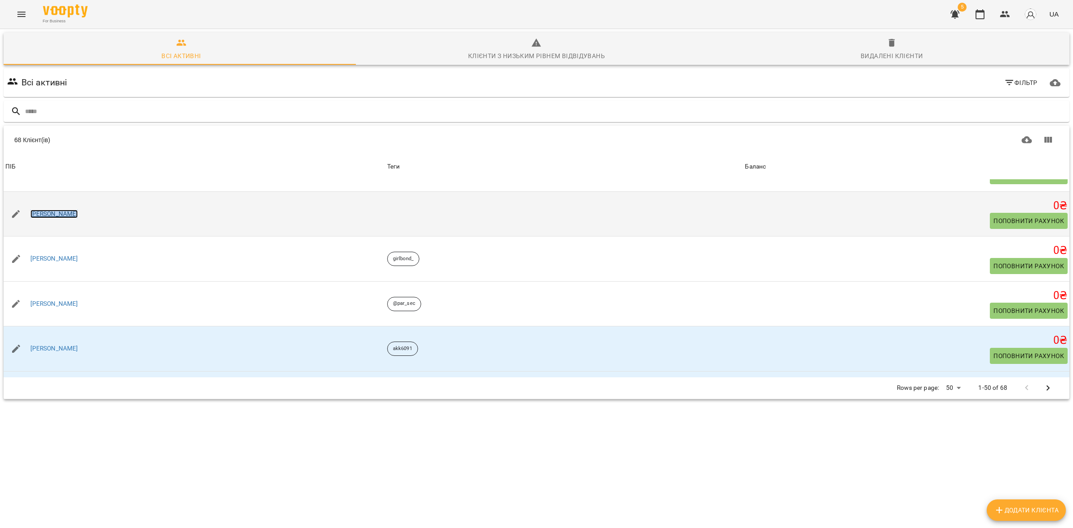
click at [56, 215] on link "[PERSON_NAME]" at bounding box center [54, 214] width 48 height 9
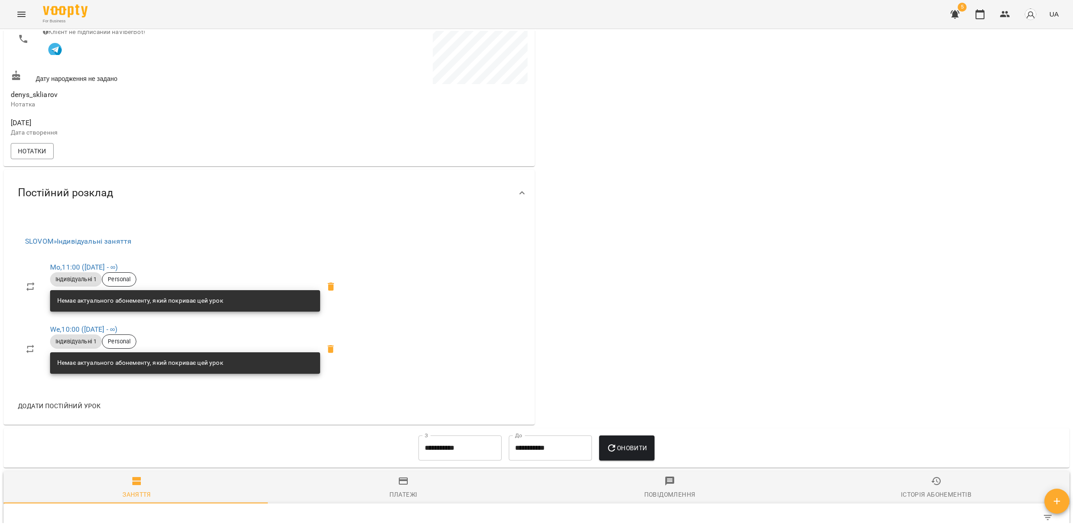
scroll to position [224, 0]
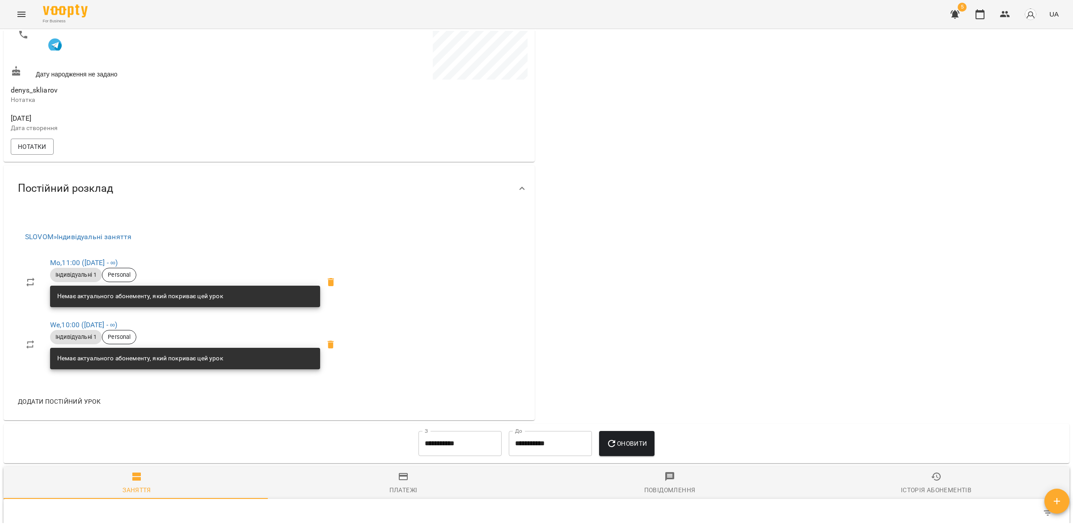
drag, startPoint x: 1000, startPoint y: 18, endPoint x: 995, endPoint y: 24, distance: 7.6
click at [1000, 18] on icon "button" at bounding box center [1005, 14] width 11 height 11
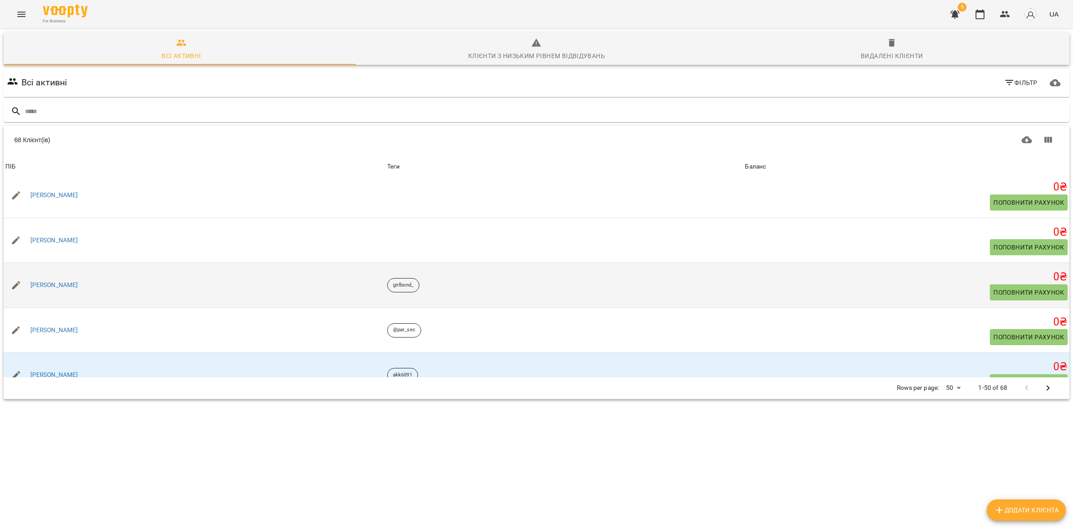
scroll to position [168, 0]
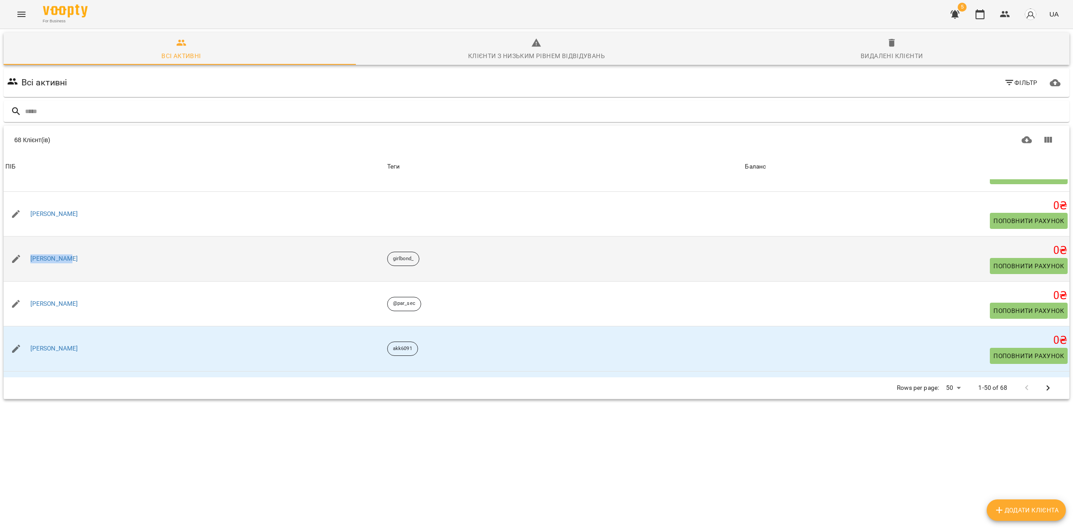
drag, startPoint x: 70, startPoint y: 256, endPoint x: 28, endPoint y: 250, distance: 42.9
click at [28, 250] on div "[PERSON_NAME]" at bounding box center [195, 258] width 382 height 25
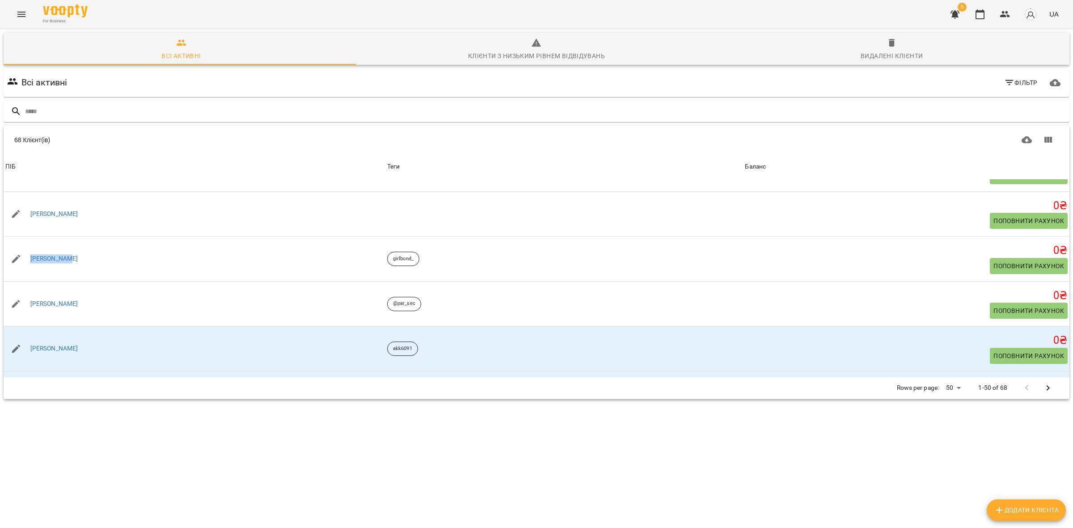
copy link "[PERSON_NAME]"
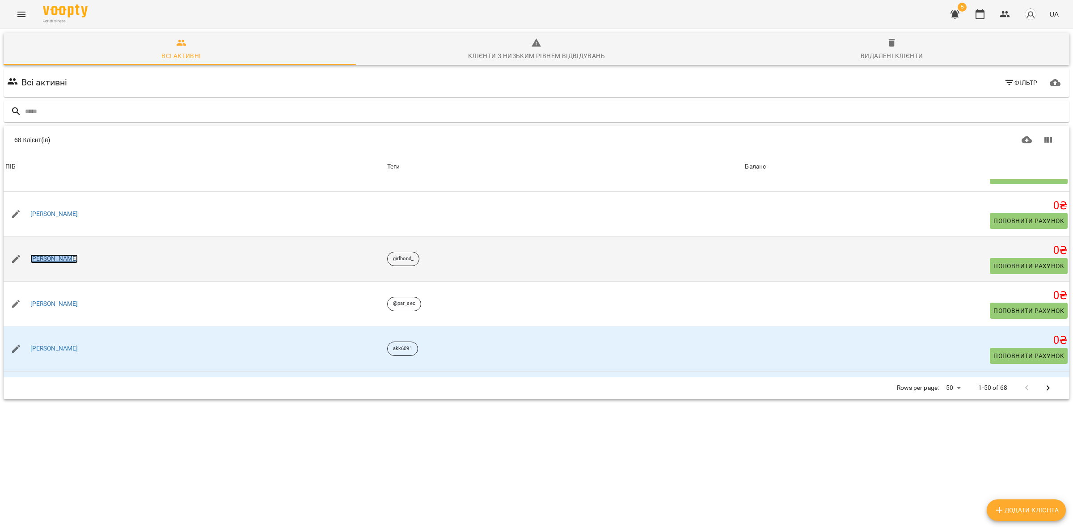
click at [46, 260] on link "[PERSON_NAME]" at bounding box center [54, 258] width 48 height 9
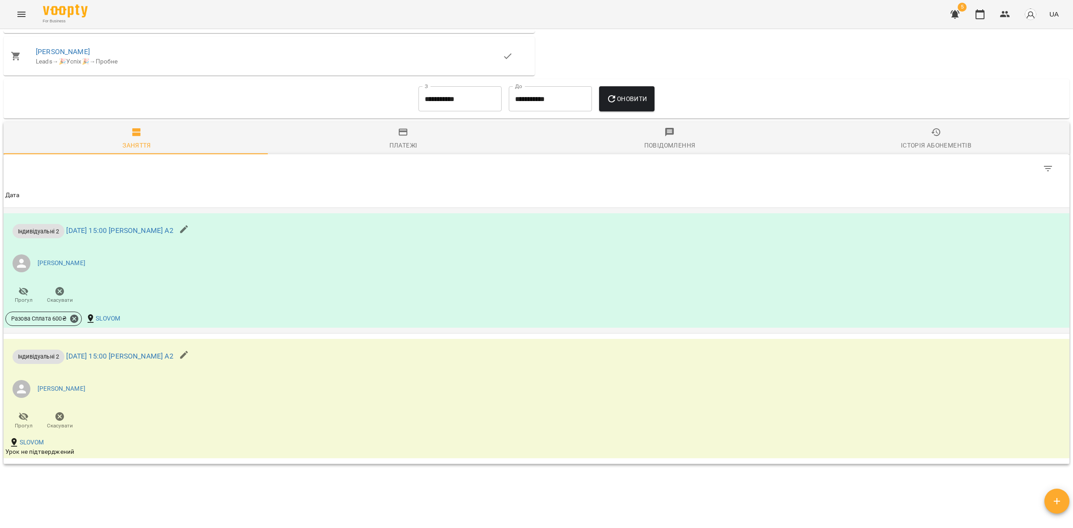
scroll to position [593, 0]
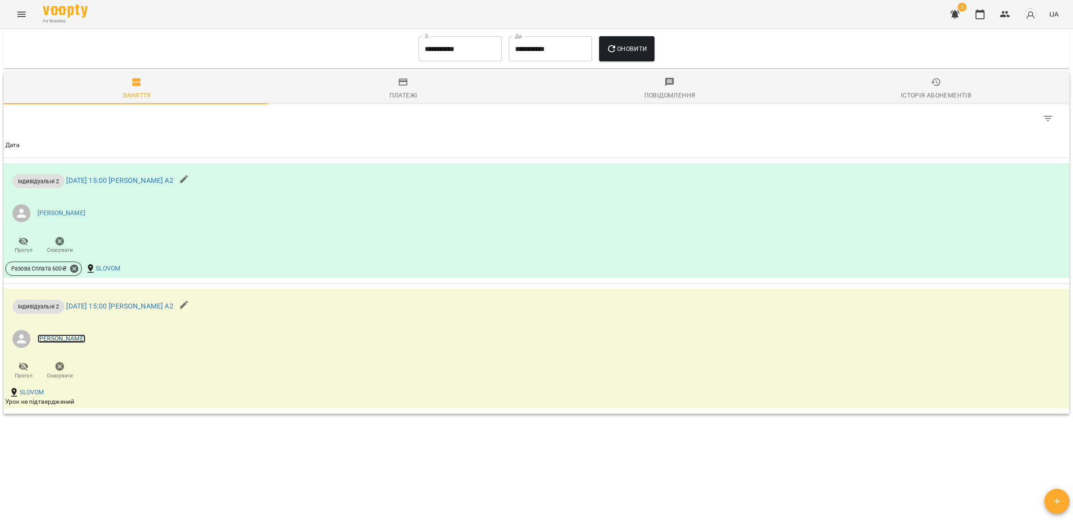
click at [48, 338] on link "[PERSON_NAME]" at bounding box center [62, 339] width 48 height 9
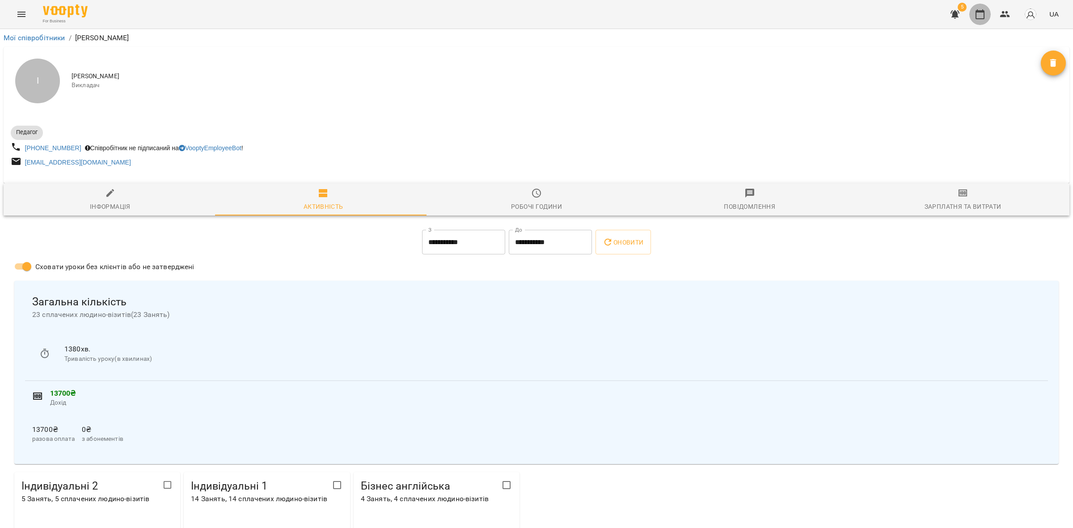
click at [985, 12] on icon "button" at bounding box center [980, 14] width 11 height 11
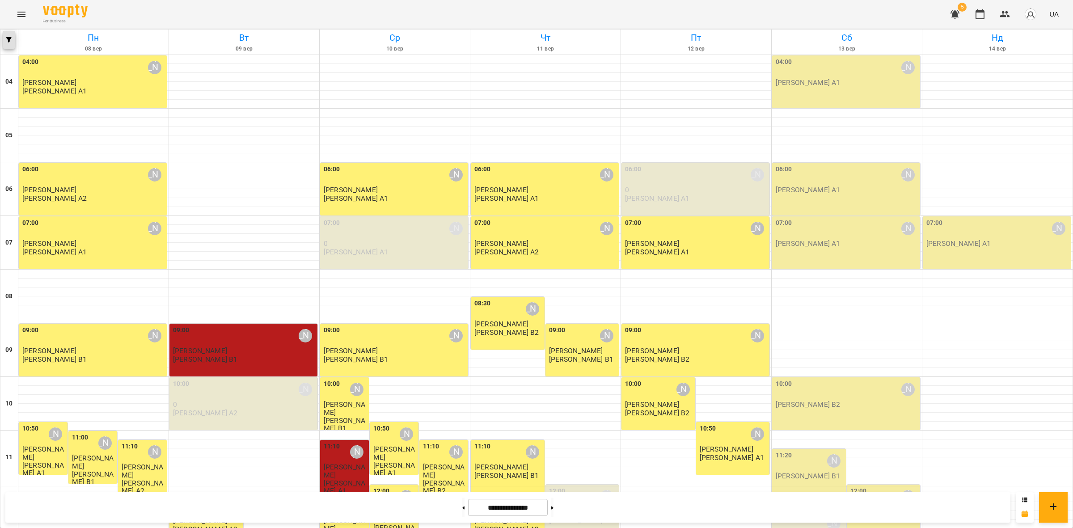
click at [8, 43] on button "button" at bounding box center [9, 40] width 13 height 18
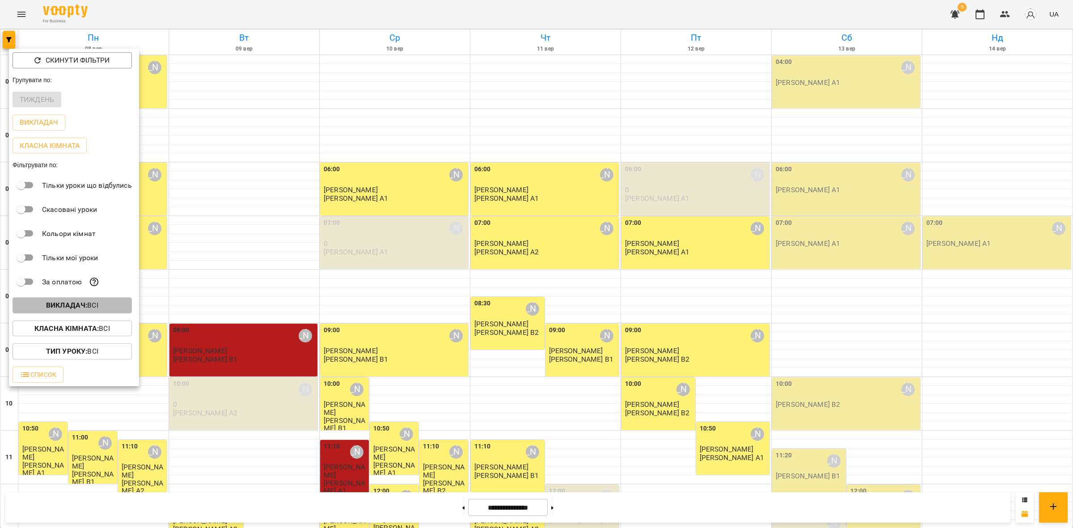
click at [81, 309] on b "Викладач :" at bounding box center [66, 305] width 41 height 8
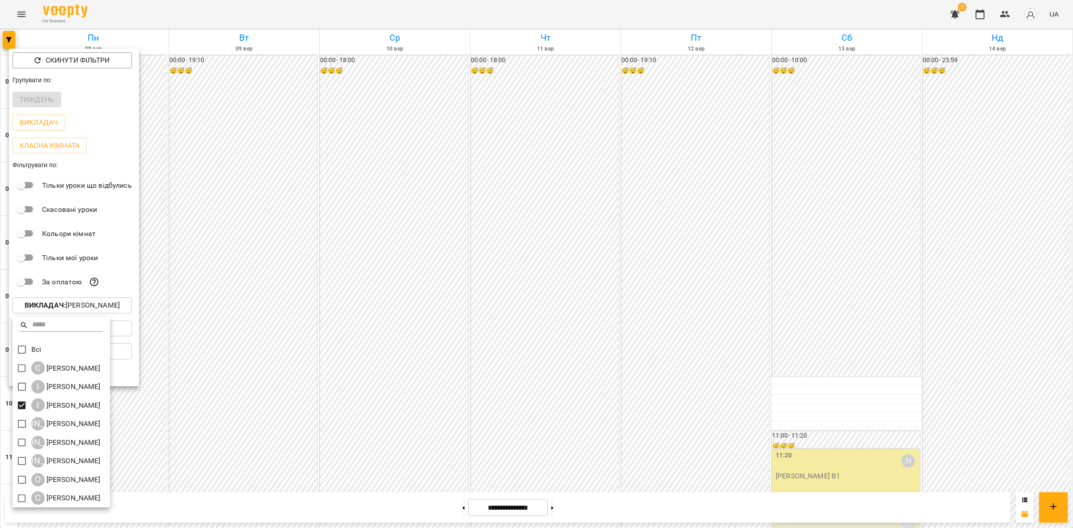
click at [559, 236] on div at bounding box center [536, 264] width 1073 height 528
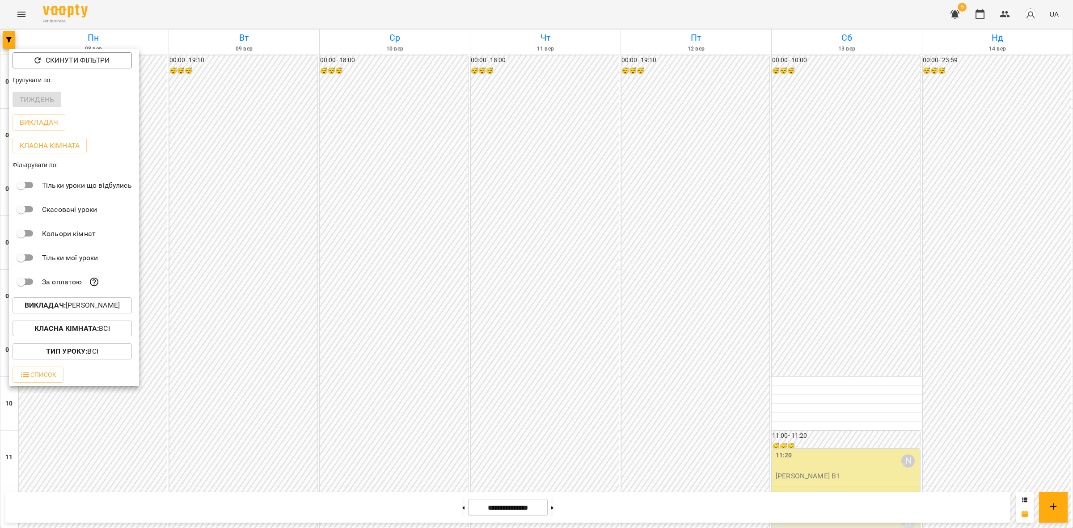
click at [580, 233] on div at bounding box center [536, 264] width 1073 height 528
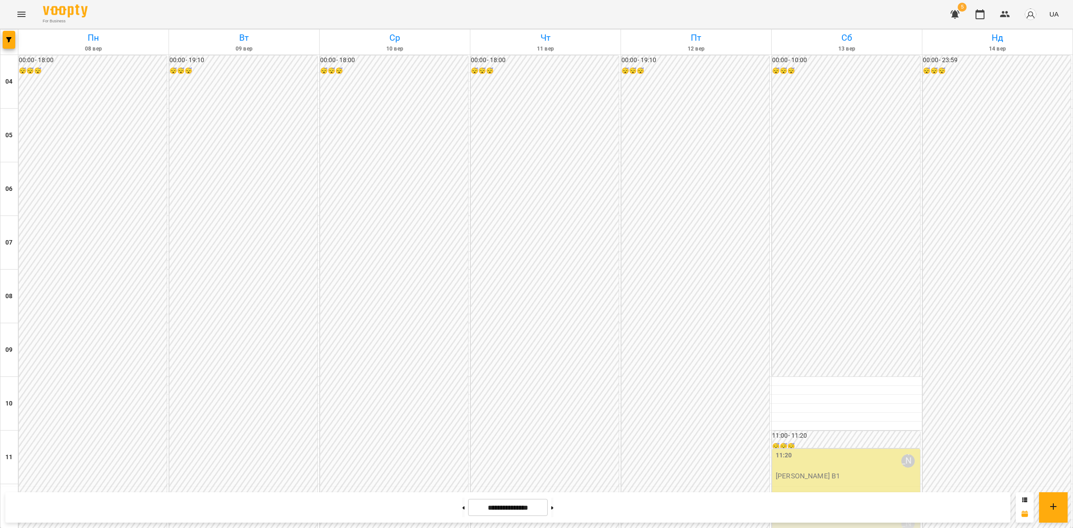
scroll to position [587, 0]
click at [462, 509] on button at bounding box center [463, 508] width 2 height 20
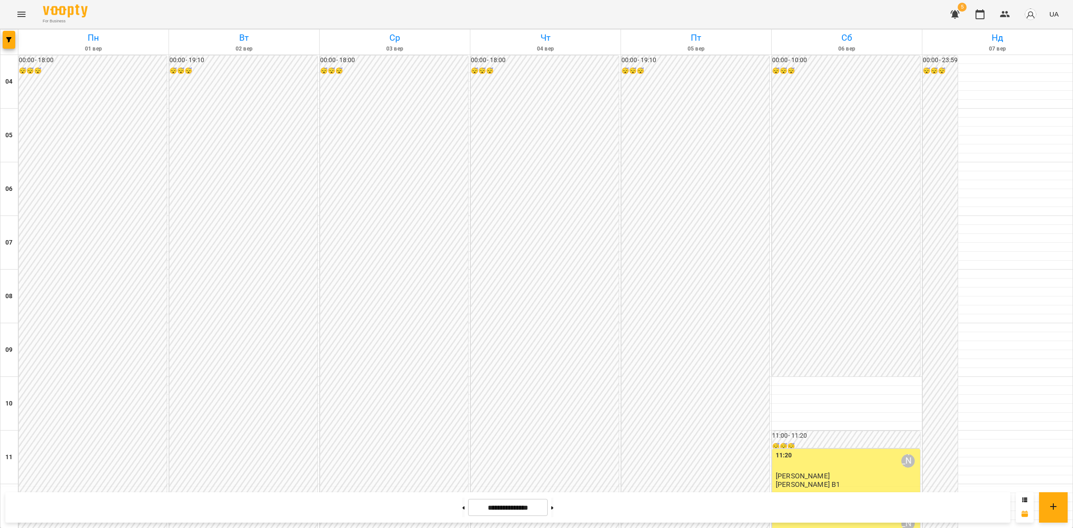
scroll to position [363, 0]
click at [551, 508] on div "**********" at bounding box center [507, 507] width 1005 height 30
click at [554, 508] on button at bounding box center [552, 508] width 2 height 20
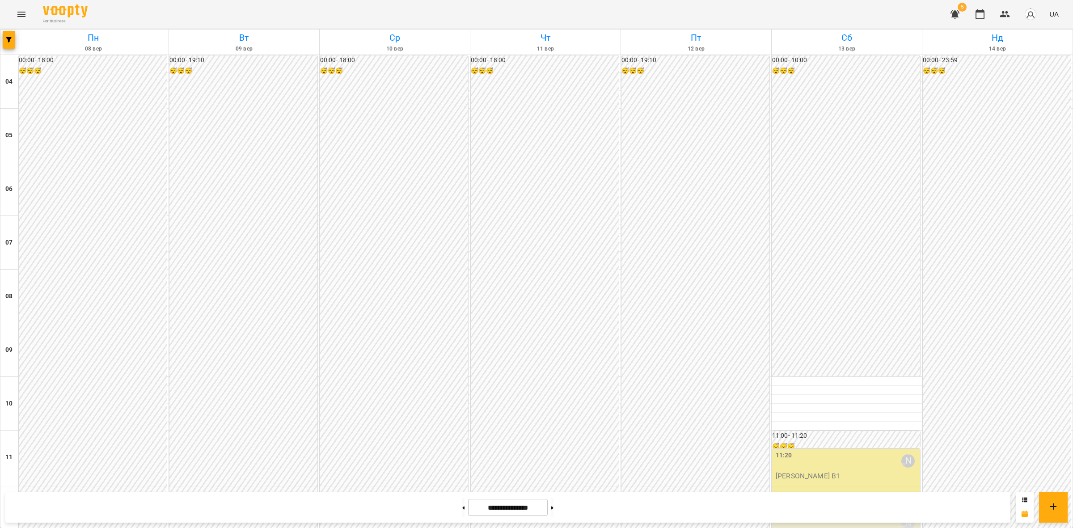
scroll to position [531, 0]
click at [462, 509] on button at bounding box center [463, 508] width 2 height 20
type input "**********"
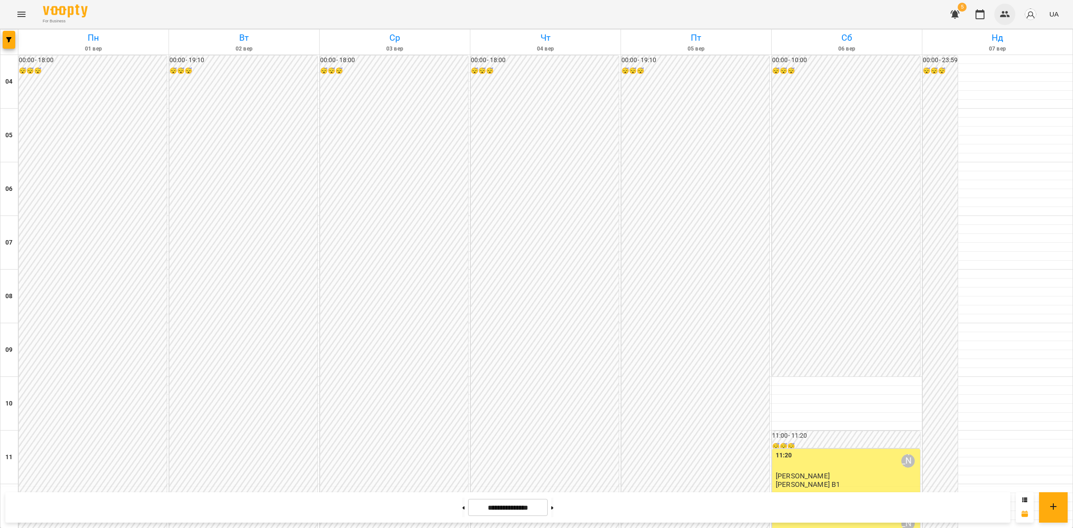
click at [1009, 14] on icon "button" at bounding box center [1005, 14] width 11 height 11
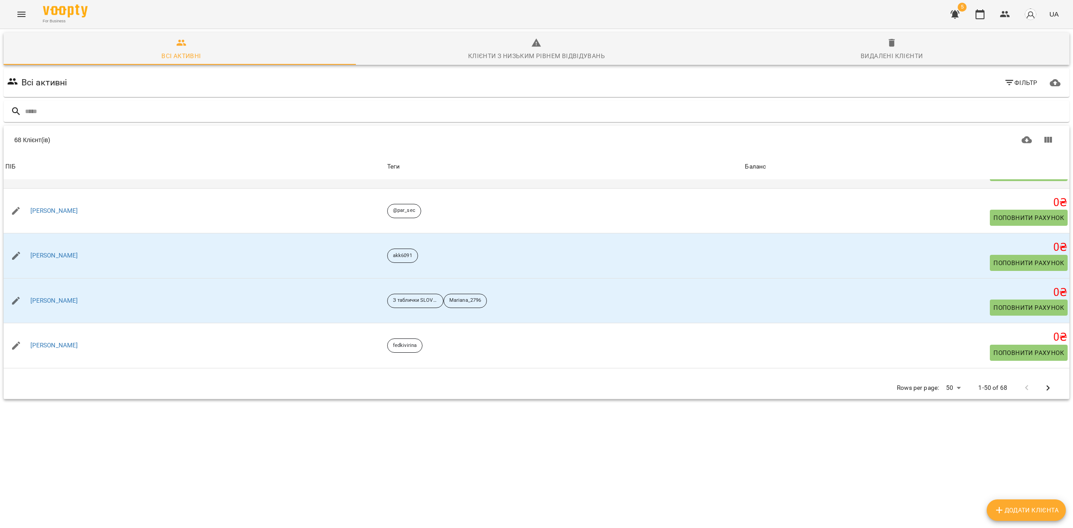
scroll to position [280, 0]
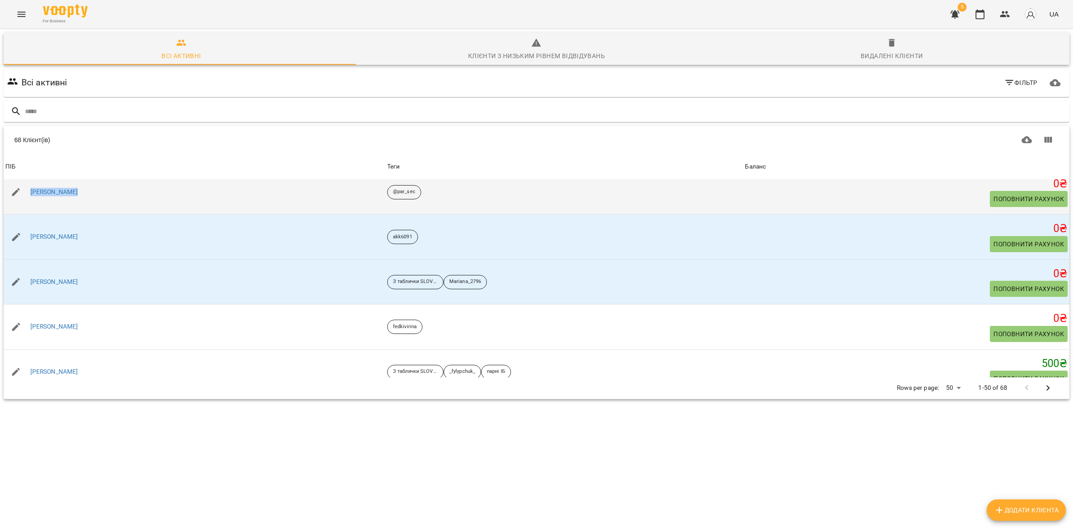
drag, startPoint x: 93, startPoint y: 193, endPoint x: 24, endPoint y: 184, distance: 69.4
click at [24, 184] on div "[PERSON_NAME]" at bounding box center [195, 192] width 382 height 25
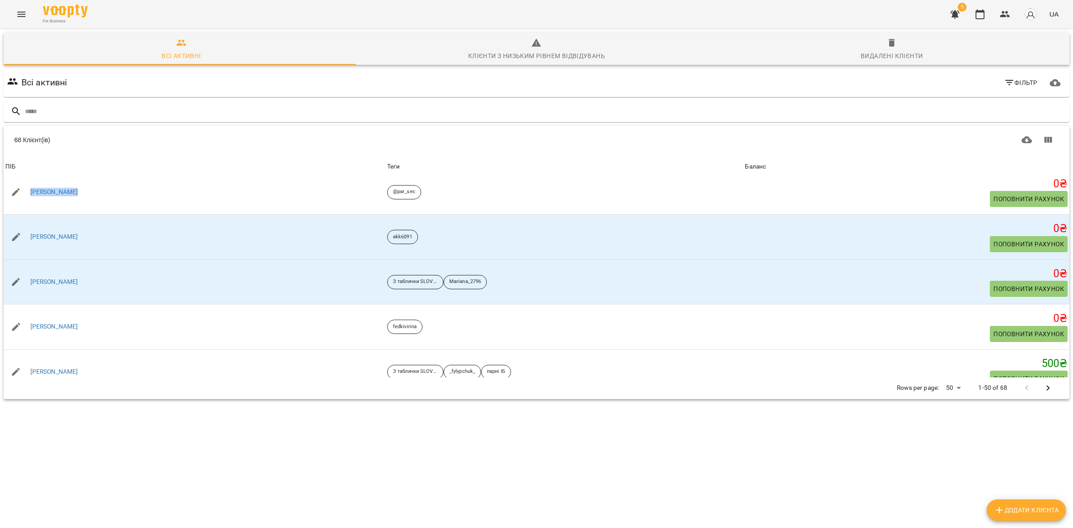
copy link "[PERSON_NAME]"
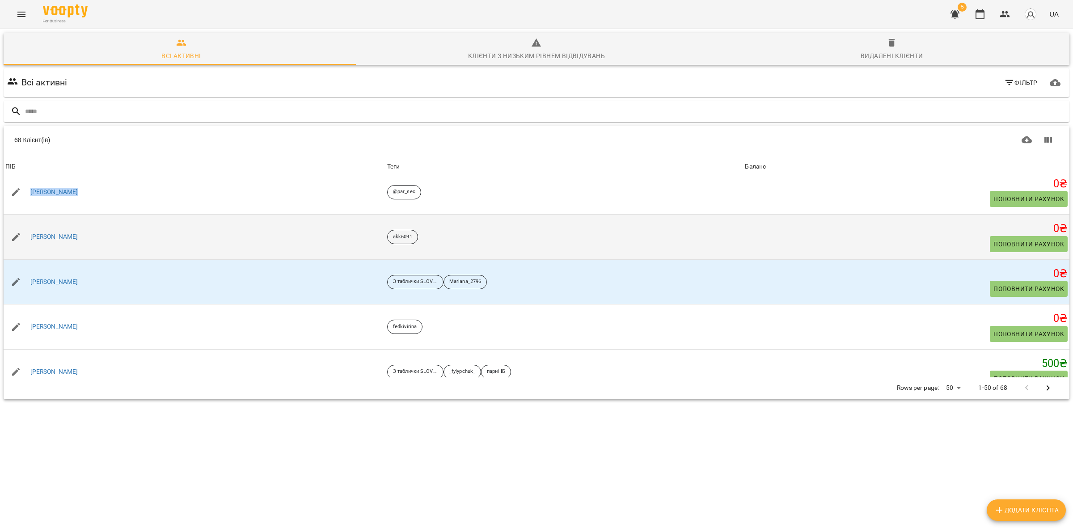
drag, startPoint x: 98, startPoint y: 242, endPoint x: 27, endPoint y: 223, distance: 74.1
click at [27, 223] on td "[PERSON_NAME]" at bounding box center [195, 237] width 382 height 45
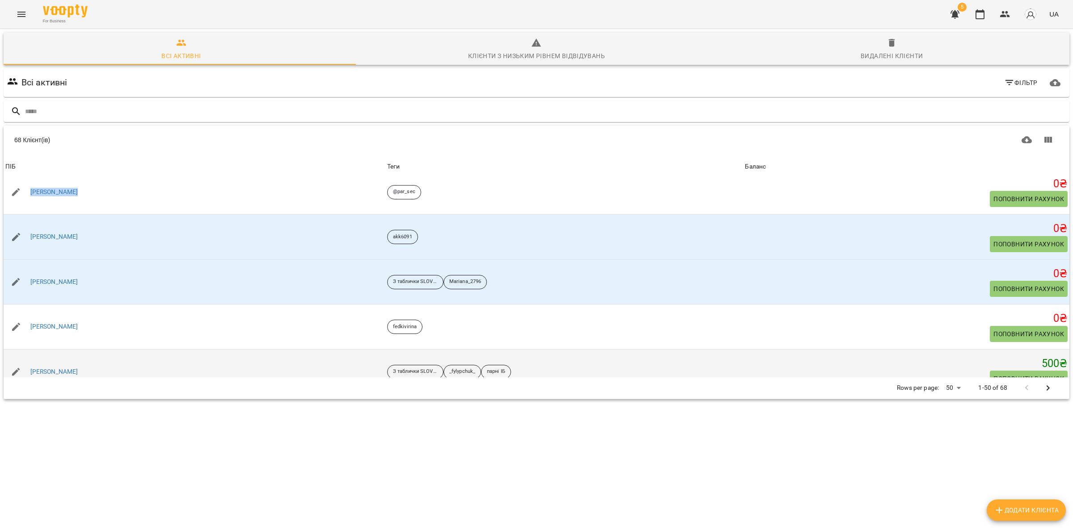
copy link "[PERSON_NAME]"
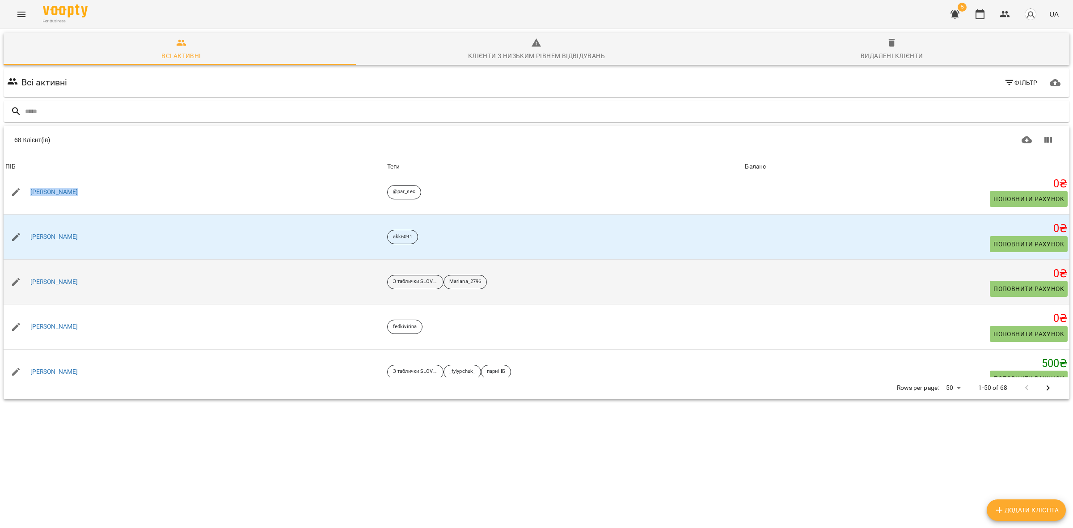
drag, startPoint x: 95, startPoint y: 283, endPoint x: 28, endPoint y: 276, distance: 67.4
click at [28, 276] on div "[PERSON_NAME]" at bounding box center [195, 282] width 382 height 25
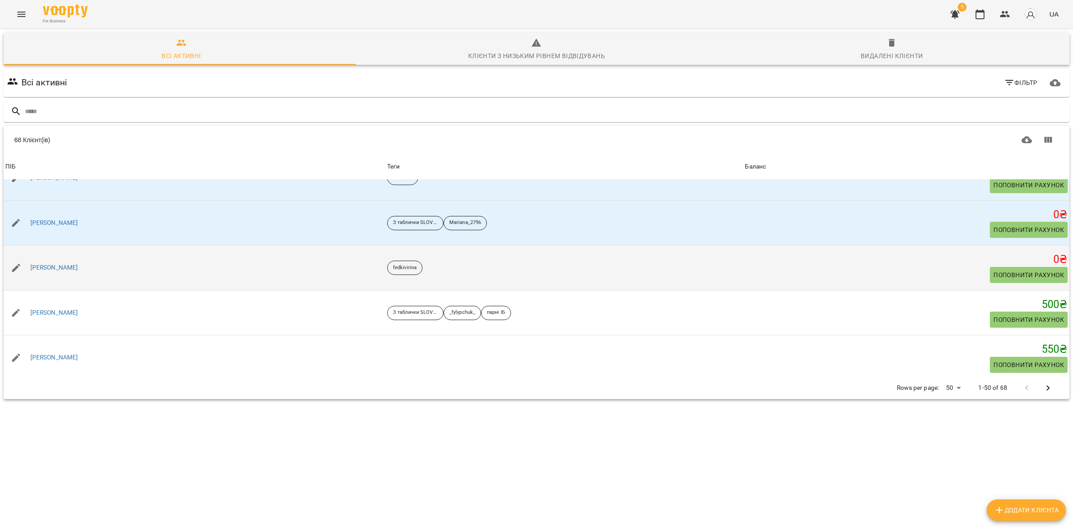
scroll to position [391, 0]
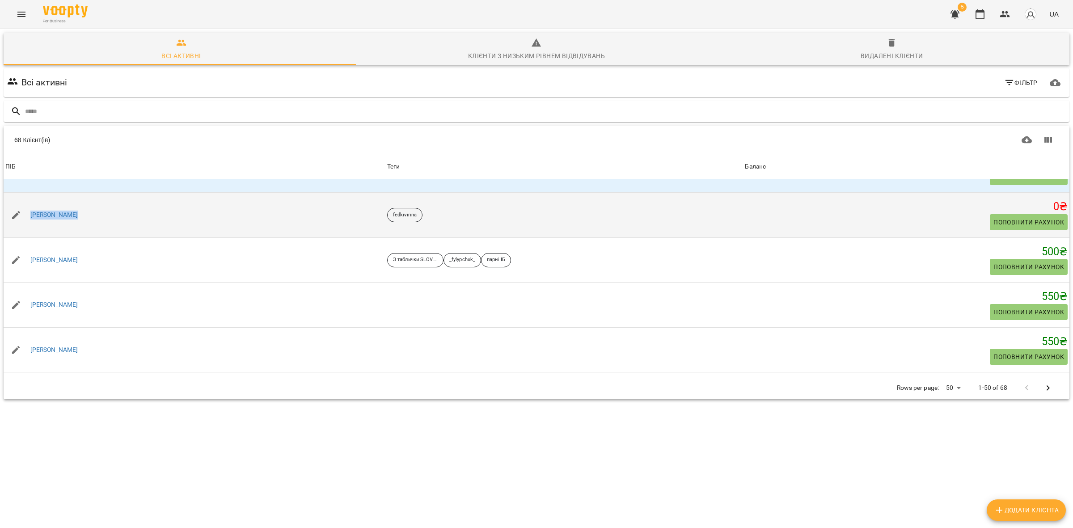
drag, startPoint x: 90, startPoint y: 212, endPoint x: 30, endPoint y: 198, distance: 61.9
click at [30, 197] on td "[PERSON_NAME]" at bounding box center [195, 215] width 382 height 45
copy link "[PERSON_NAME]"
click at [54, 210] on div "[PERSON_NAME]" at bounding box center [54, 215] width 51 height 13
click at [55, 215] on link "[PERSON_NAME]" at bounding box center [54, 215] width 48 height 9
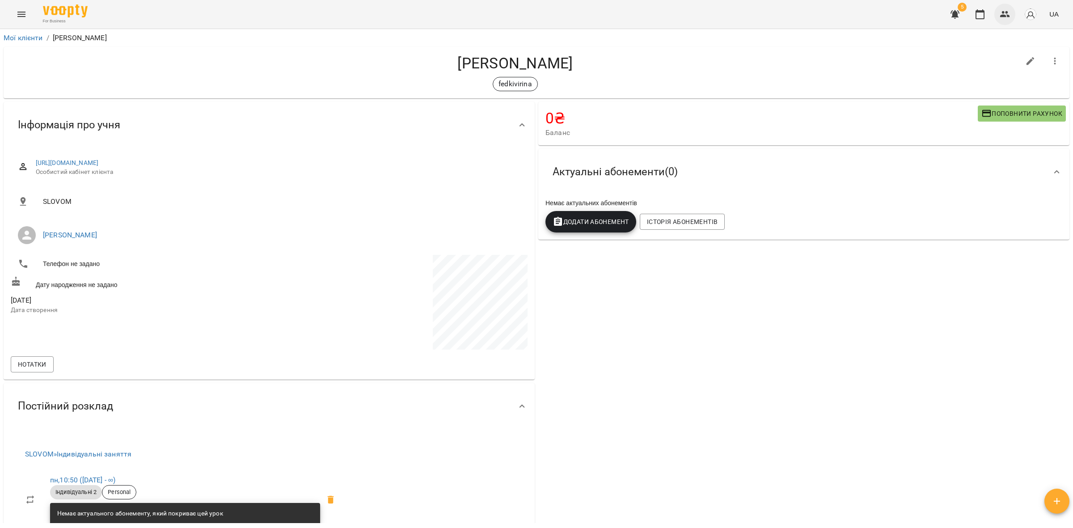
click at [1008, 20] on button "button" at bounding box center [1005, 14] width 21 height 21
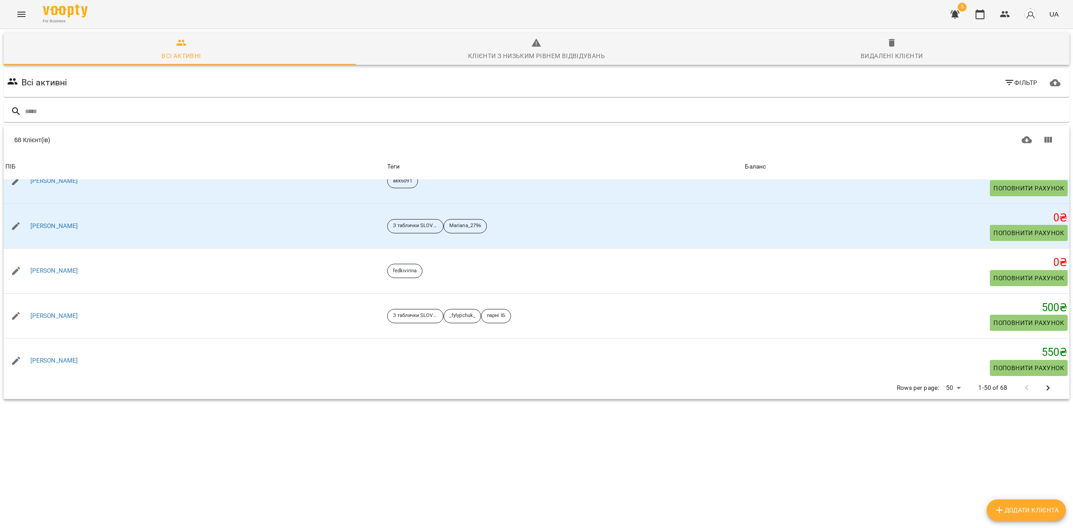
scroll to position [391, 0]
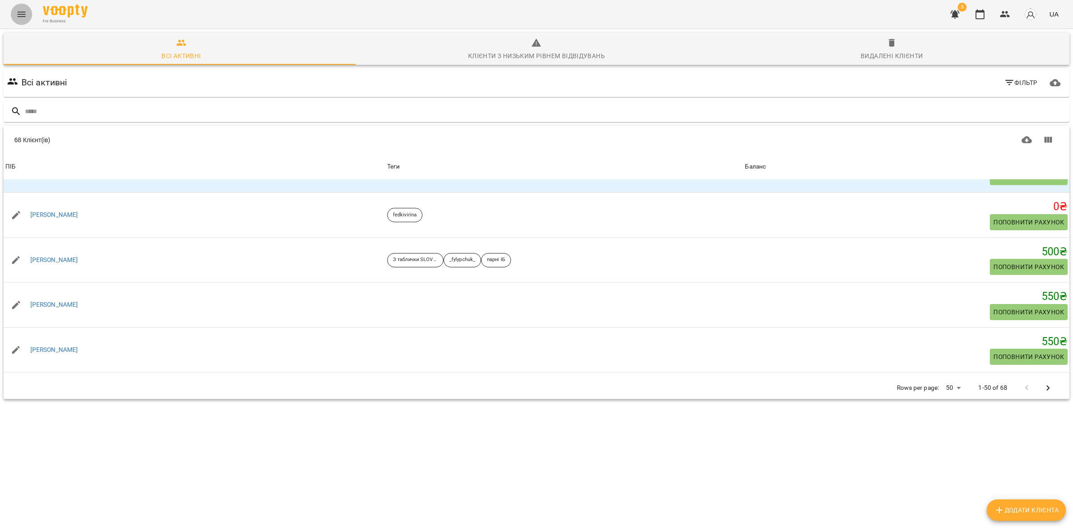
click at [16, 10] on button "Menu" at bounding box center [21, 14] width 21 height 21
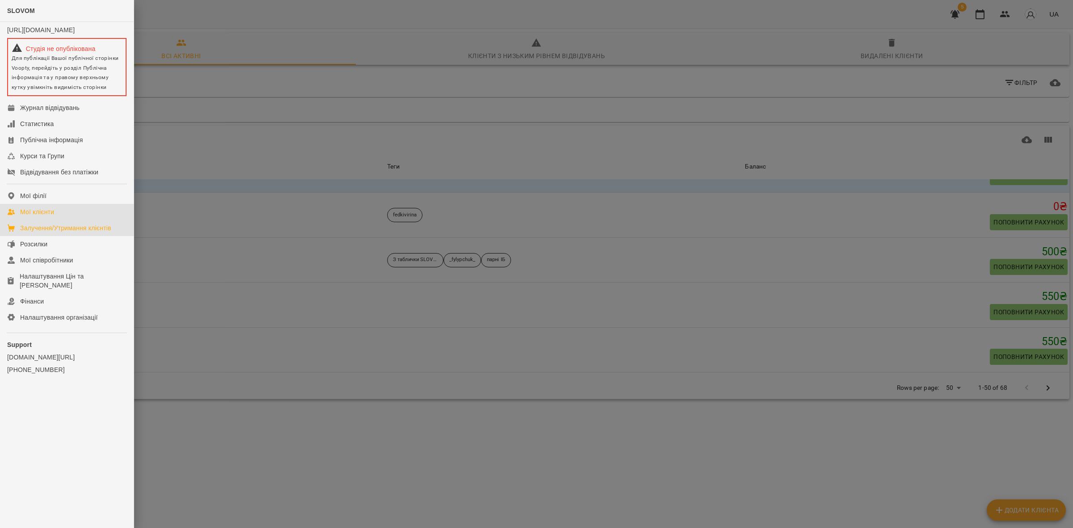
click at [83, 229] on link "Залучення/Утримання клієнтів" at bounding box center [67, 228] width 134 height 16
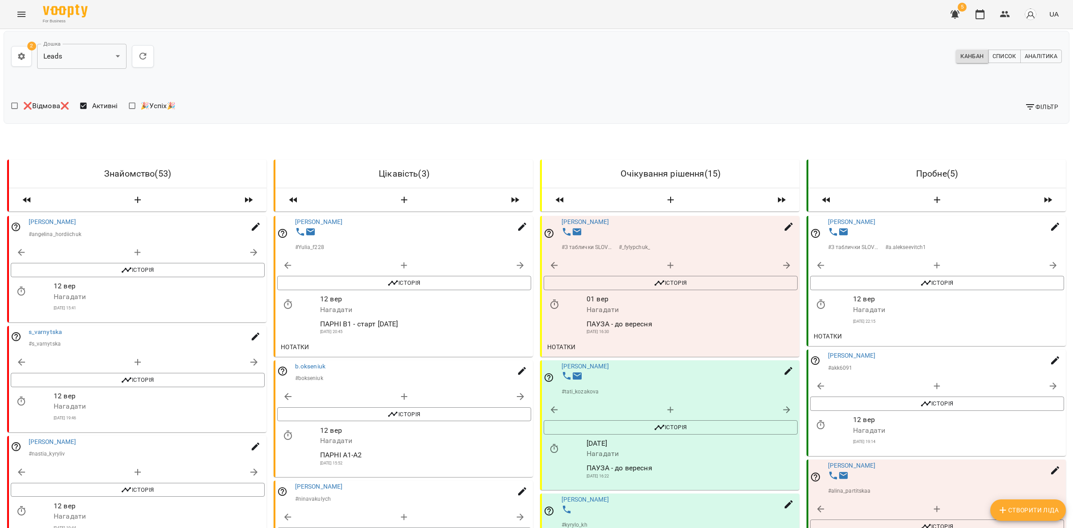
scroll to position [447, 0]
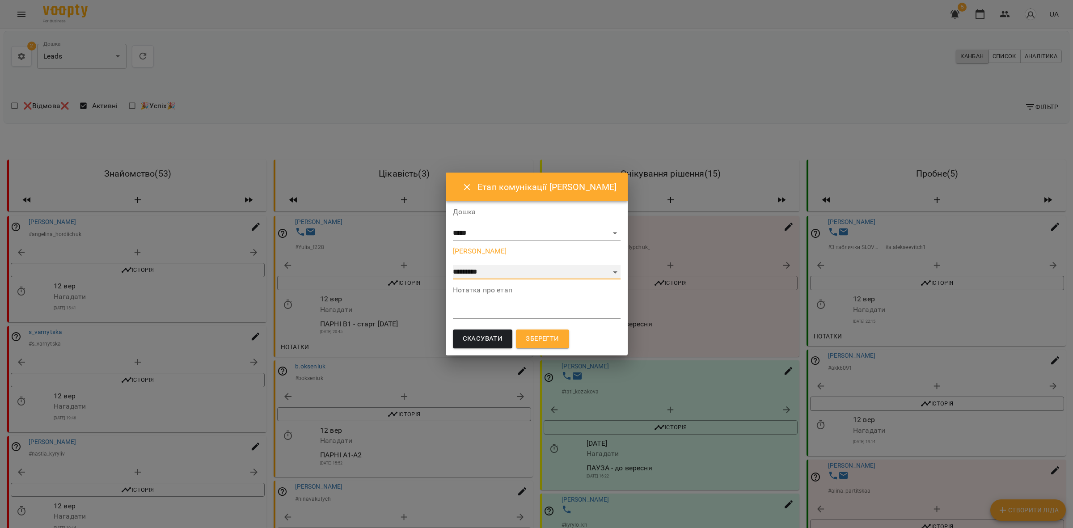
click at [510, 269] on select "**********" at bounding box center [537, 272] width 168 height 14
select select "*"
click at [457, 265] on select "**********" at bounding box center [537, 272] width 168 height 14
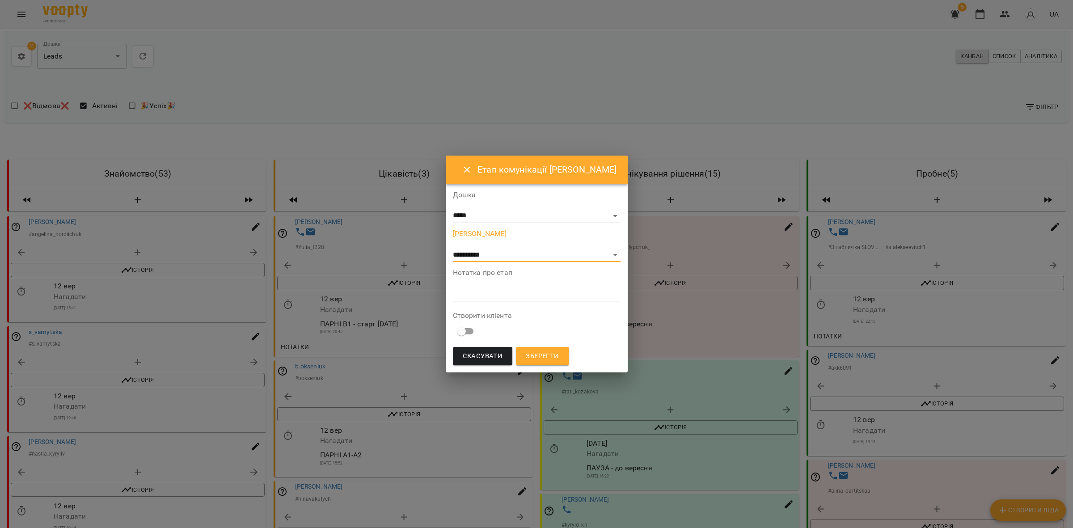
click at [539, 352] on span "Зберегти" at bounding box center [542, 357] width 33 height 12
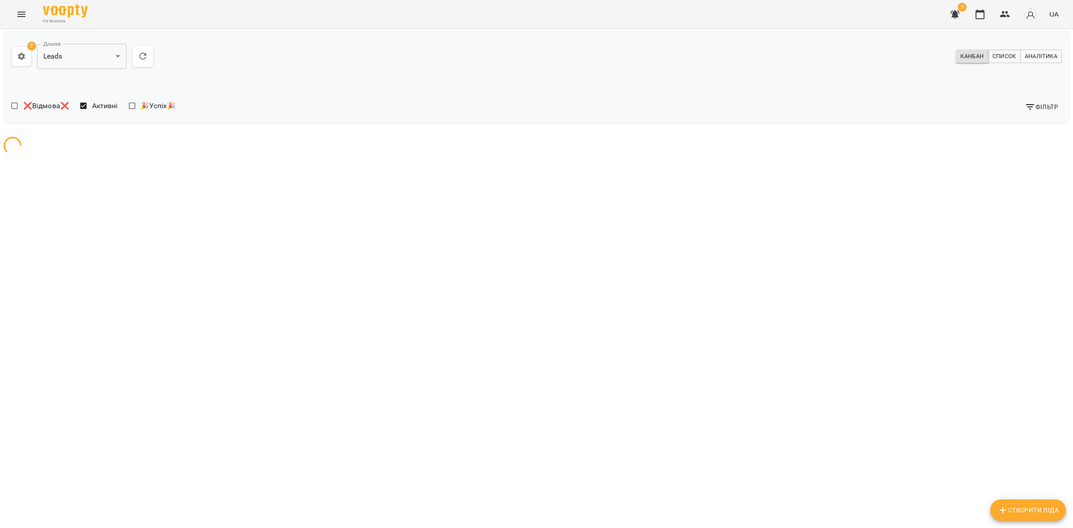
scroll to position [0, 0]
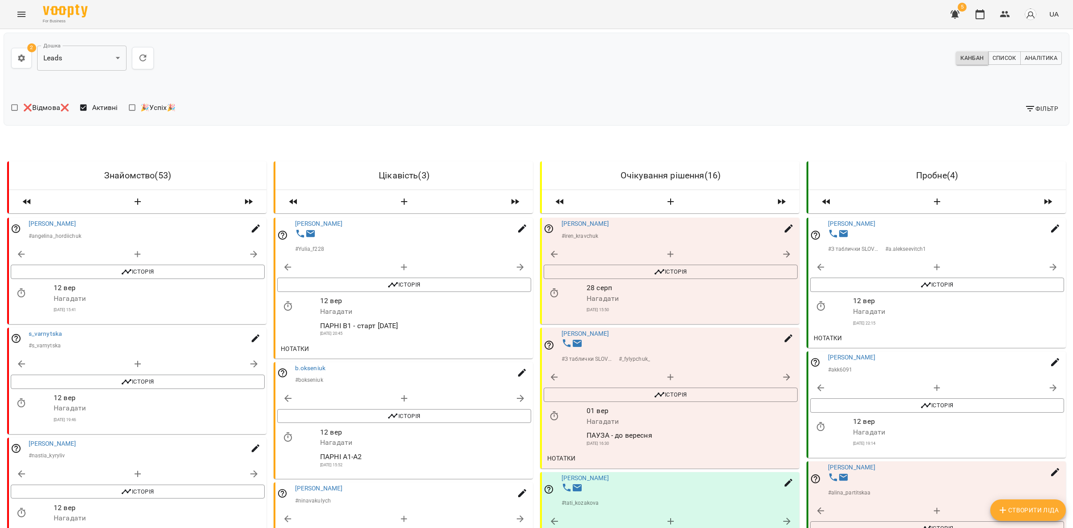
click at [555, 293] on button "button" at bounding box center [554, 293] width 21 height 21
click at [590, 297] on input "**********" at bounding box center [604, 304] width 112 height 25
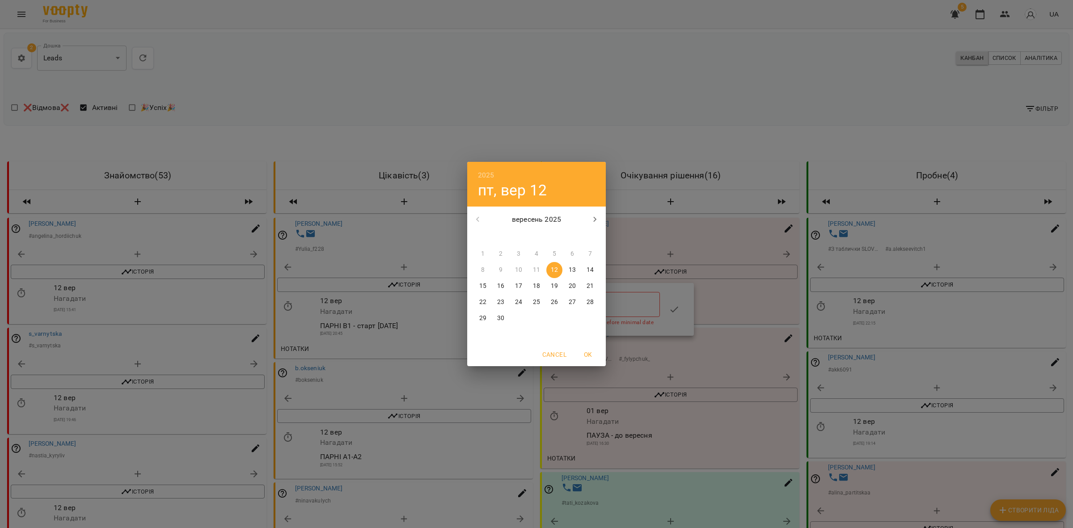
click at [482, 320] on p "29" at bounding box center [482, 318] width 7 height 9
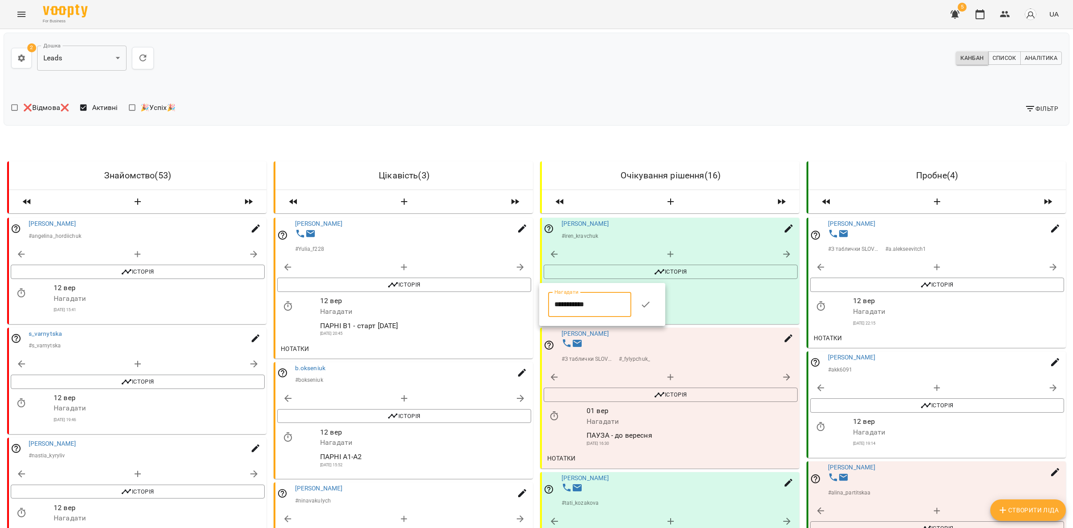
click at [586, 303] on input "**********" at bounding box center [589, 304] width 83 height 25
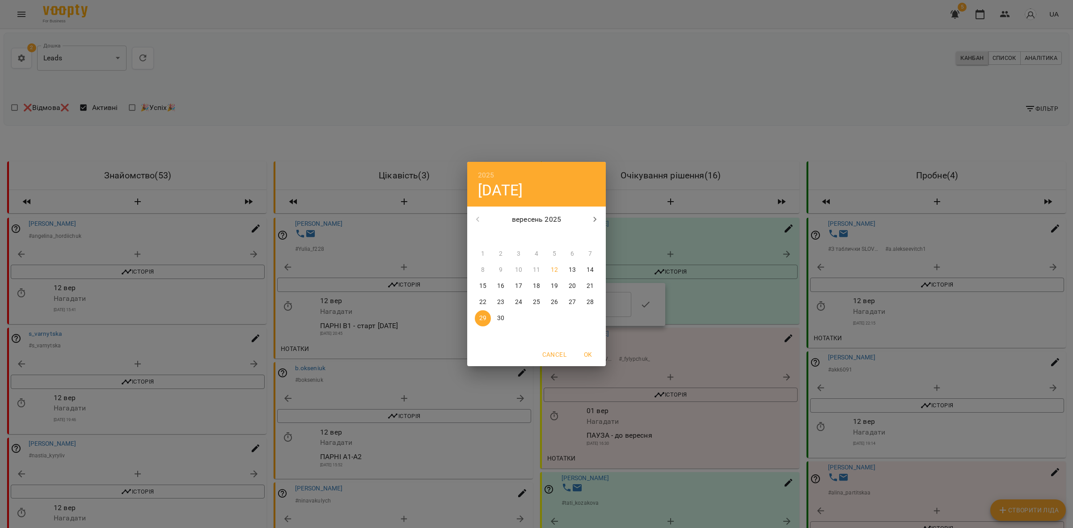
click at [593, 220] on icon "button" at bounding box center [595, 219] width 11 height 11
click at [515, 253] on span "1" at bounding box center [519, 254] width 16 height 9
type input "**********"
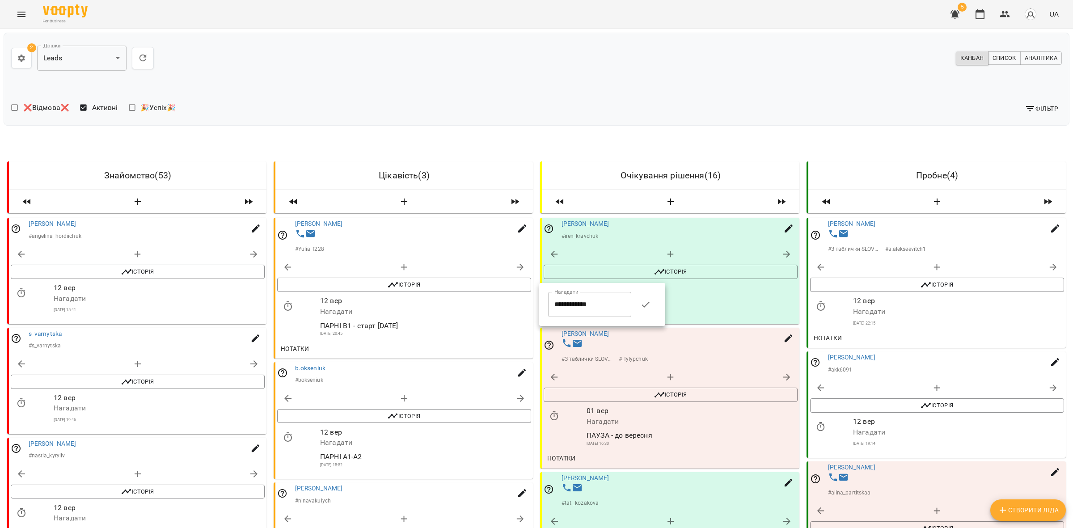
click at [658, 308] on div at bounding box center [645, 304] width 25 height 25
click at [649, 305] on icon "button" at bounding box center [646, 305] width 8 height 6
drag, startPoint x: 863, startPoint y: 237, endPoint x: 824, endPoint y: 237, distance: 38.9
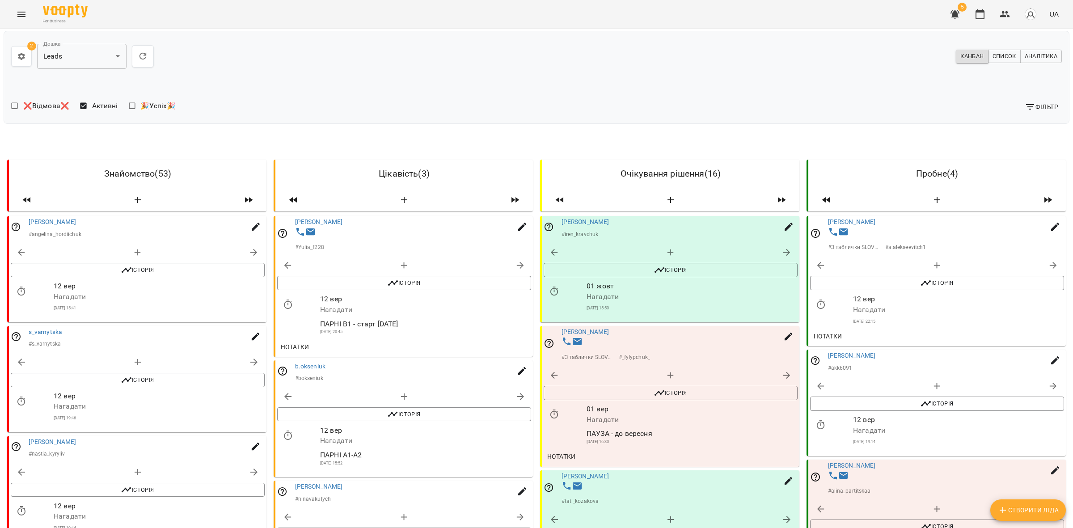
copy p "m.shalyginaa"
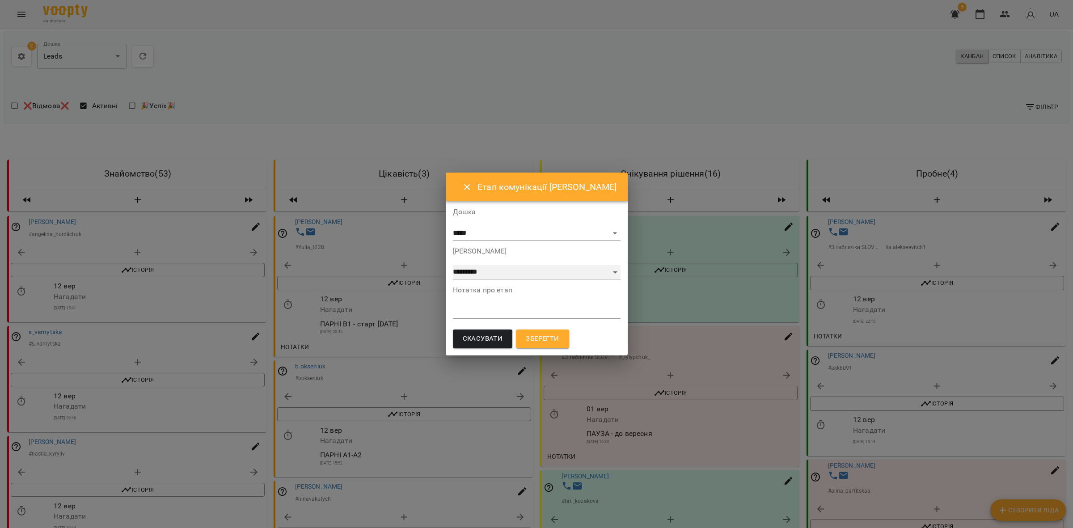
click at [523, 275] on select "**********" at bounding box center [537, 272] width 168 height 14
select select "**"
click at [453, 265] on select "**********" at bounding box center [537, 272] width 168 height 14
click at [543, 335] on span "Зберегти" at bounding box center [542, 339] width 33 height 12
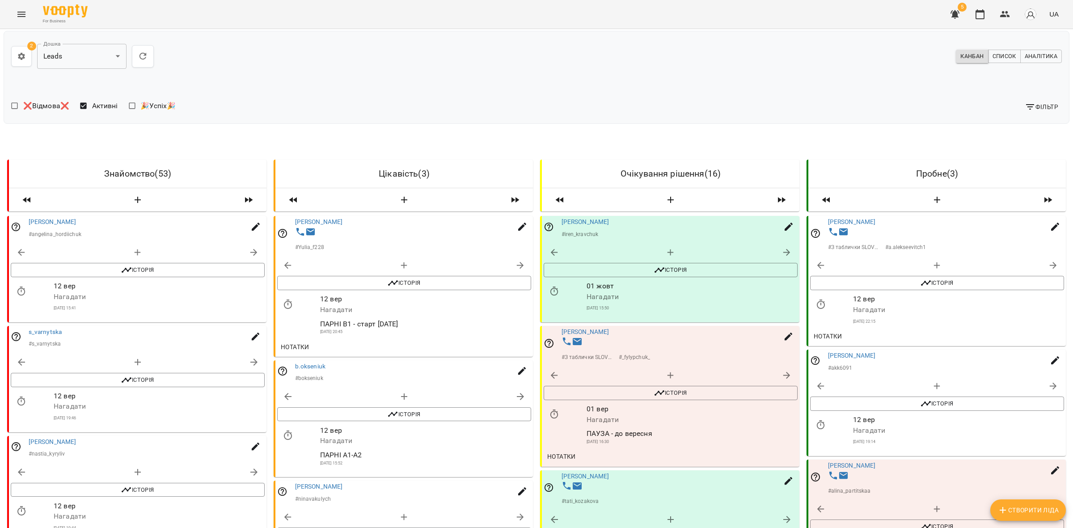
click at [844, 487] on p "# alina_partitskaa" at bounding box center [849, 491] width 43 height 8
click at [1048, 504] on icon "button" at bounding box center [1053, 509] width 11 height 11
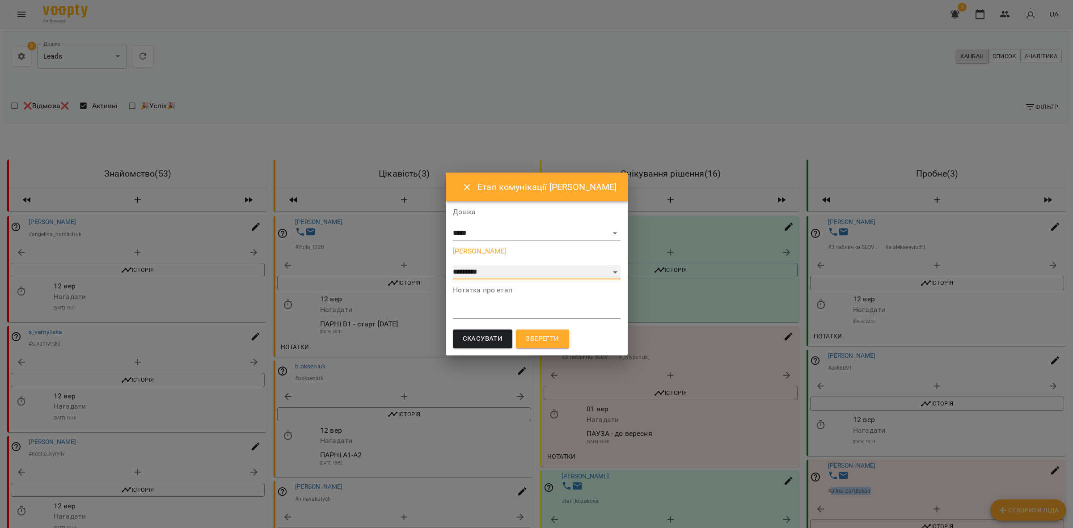
click at [510, 275] on select "**********" at bounding box center [537, 272] width 168 height 14
select select "**"
click at [453, 265] on select "**********" at bounding box center [537, 272] width 168 height 14
click at [551, 334] on span "Зберегти" at bounding box center [542, 339] width 33 height 12
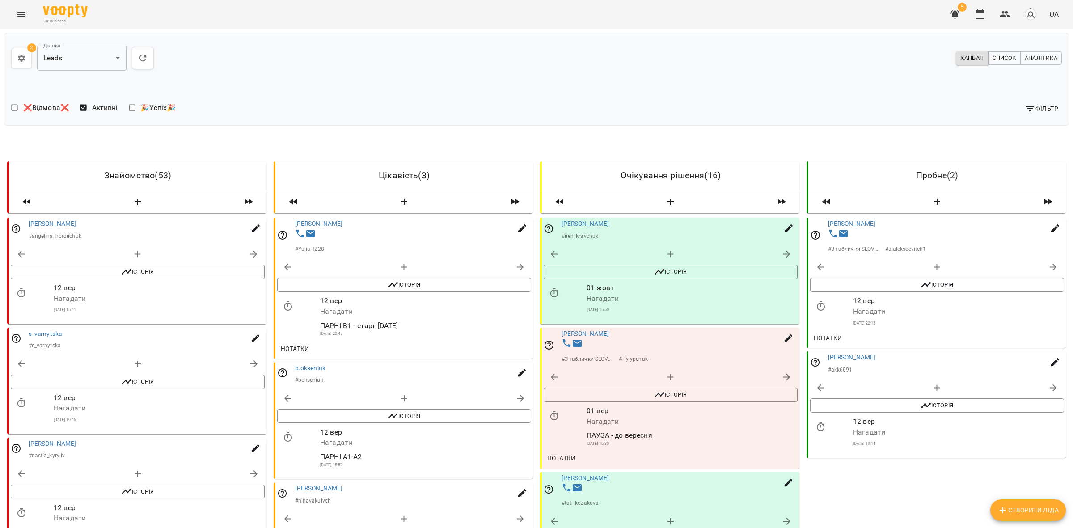
scroll to position [56, 0]
click at [46, 101] on span "❌Відмова❌" at bounding box center [46, 106] width 46 height 11
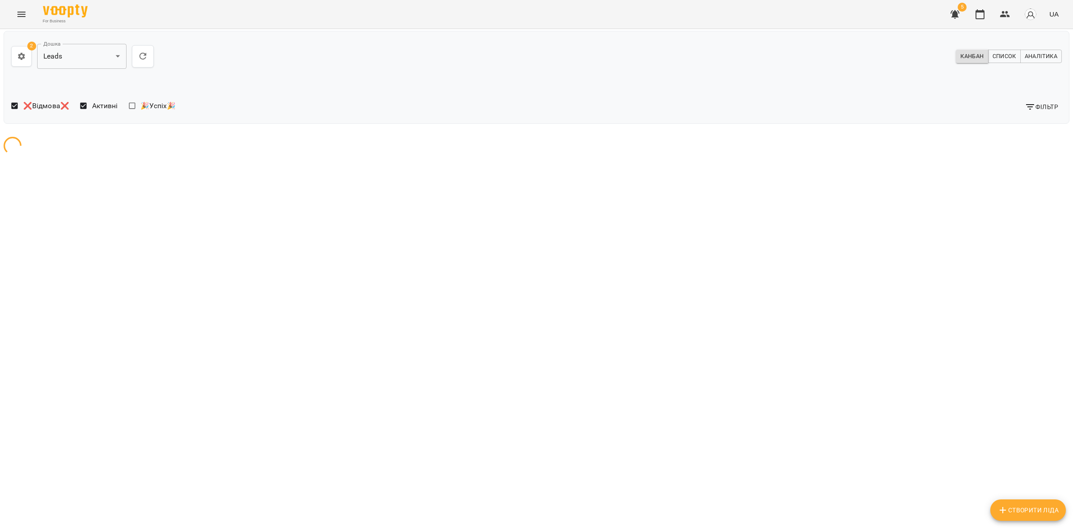
scroll to position [0, 0]
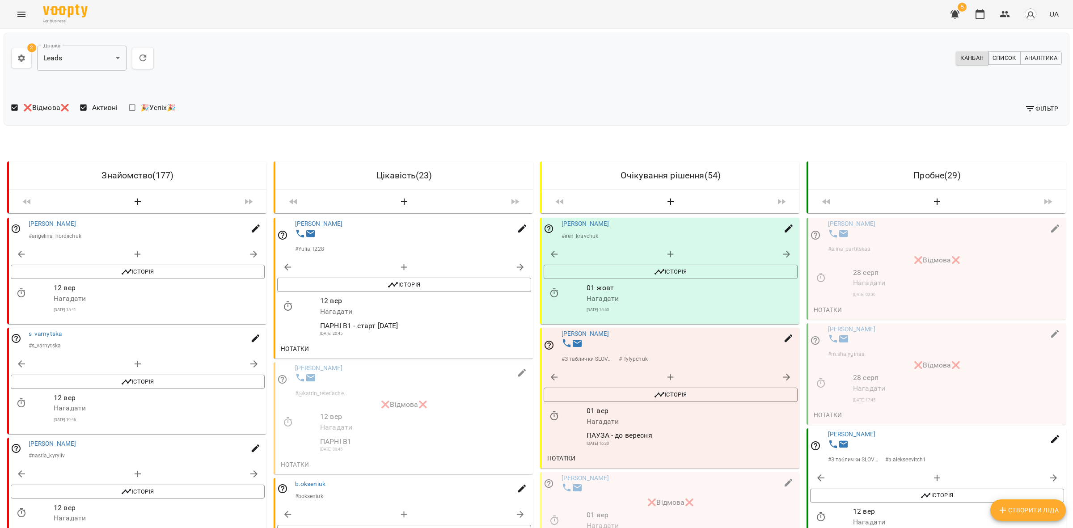
click at [97, 112] on span "Активні" at bounding box center [105, 107] width 26 height 11
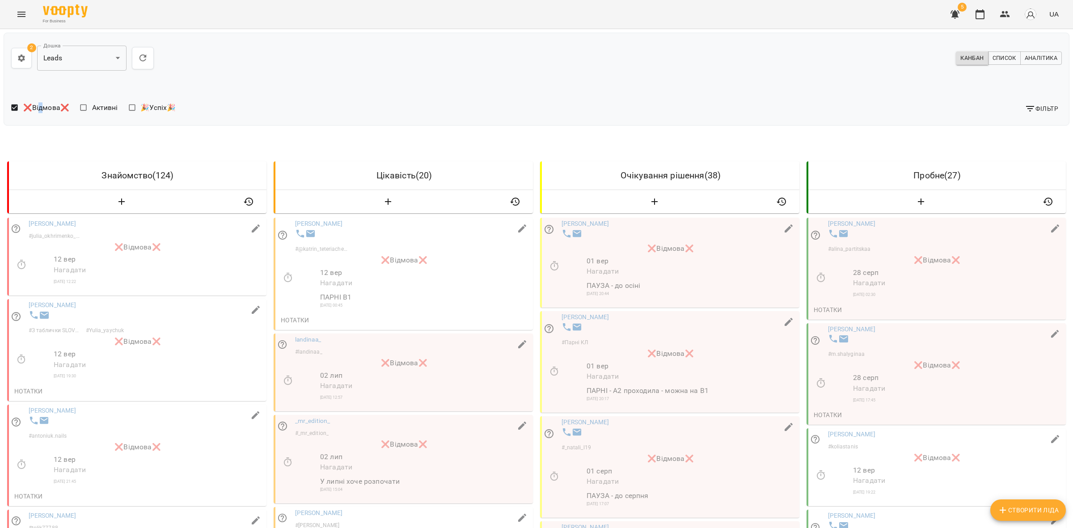
click at [41, 104] on span "❌Відмова❌" at bounding box center [46, 107] width 46 height 11
click at [101, 108] on span "Активні" at bounding box center [105, 107] width 26 height 11
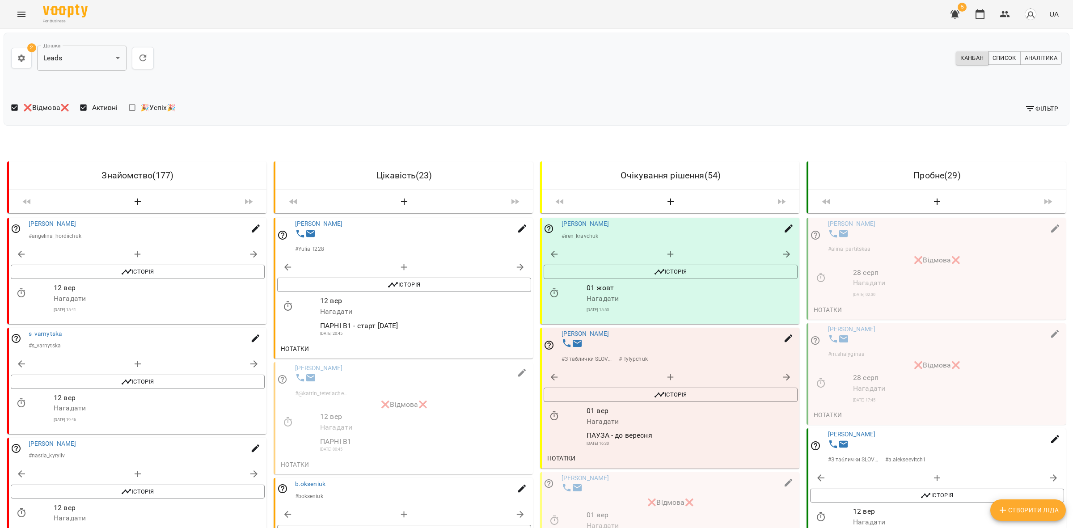
drag, startPoint x: 50, startPoint y: 103, endPoint x: 73, endPoint y: 108, distance: 23.8
click at [51, 103] on span "❌Відмова❌" at bounding box center [46, 107] width 46 height 11
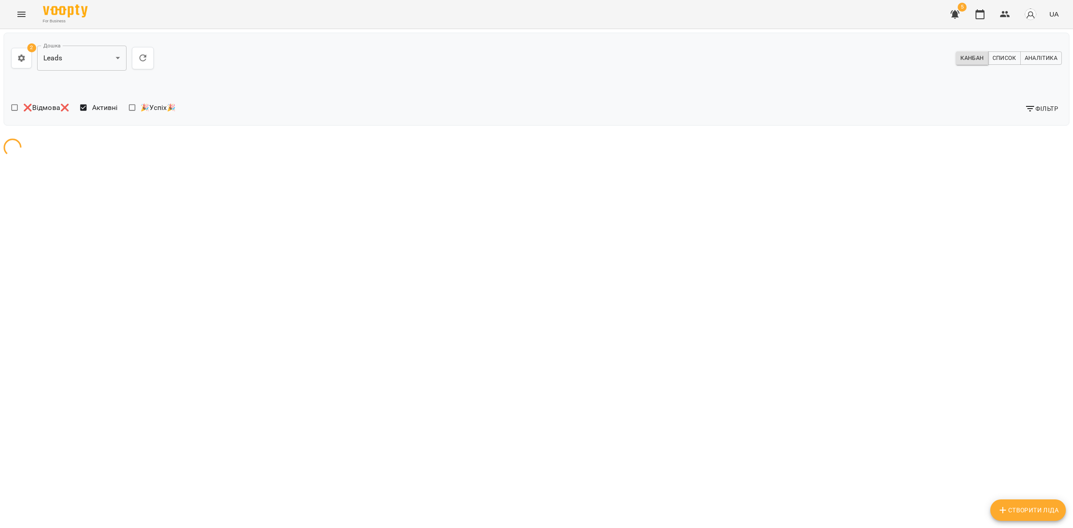
click at [446, 104] on div "❌Відмова❌ Активні 🎉Успіх🎉" at bounding box center [272, 108] width 522 height 19
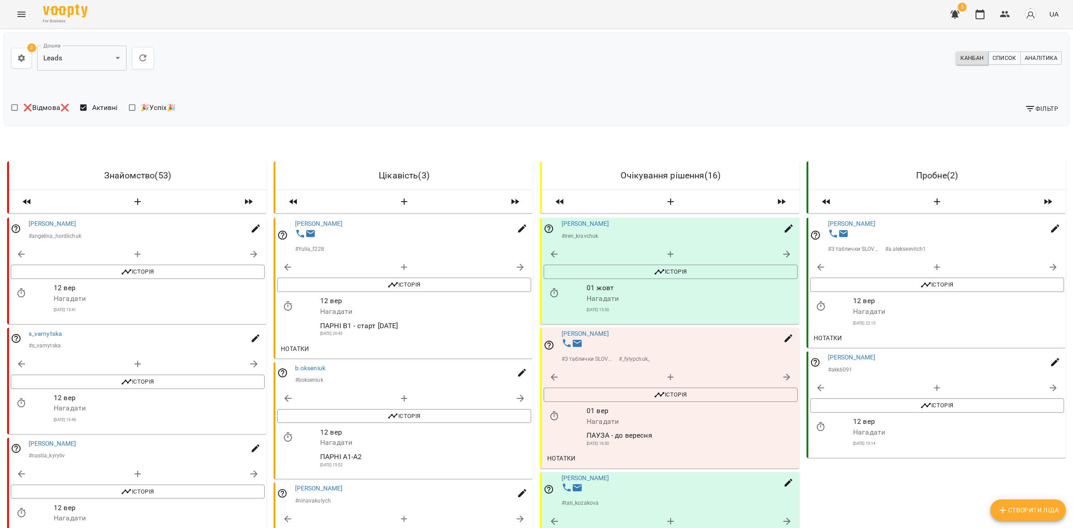
click at [780, 384] on button "button" at bounding box center [786, 377] width 21 height 21
select select "*"
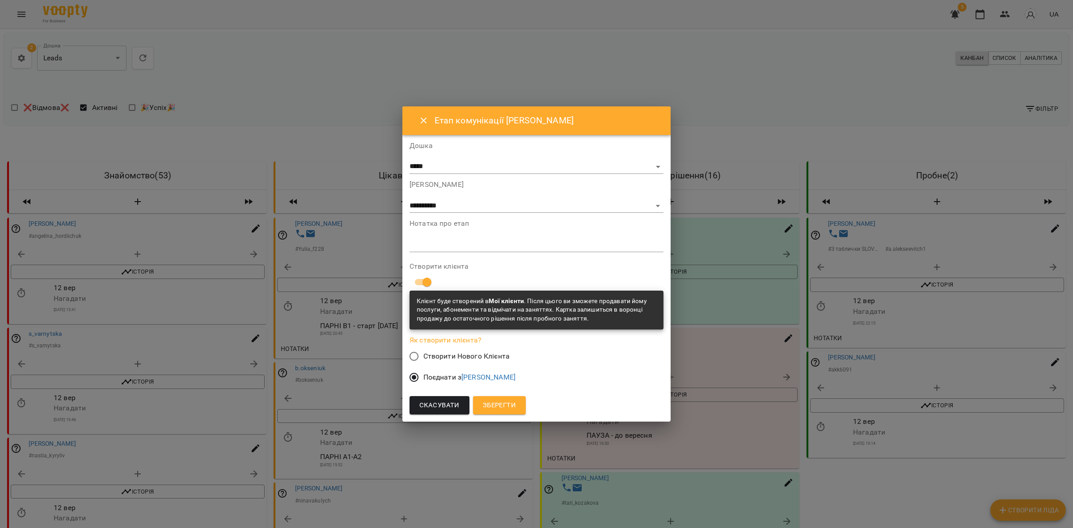
click at [502, 406] on span "Зберегти" at bounding box center [499, 406] width 33 height 12
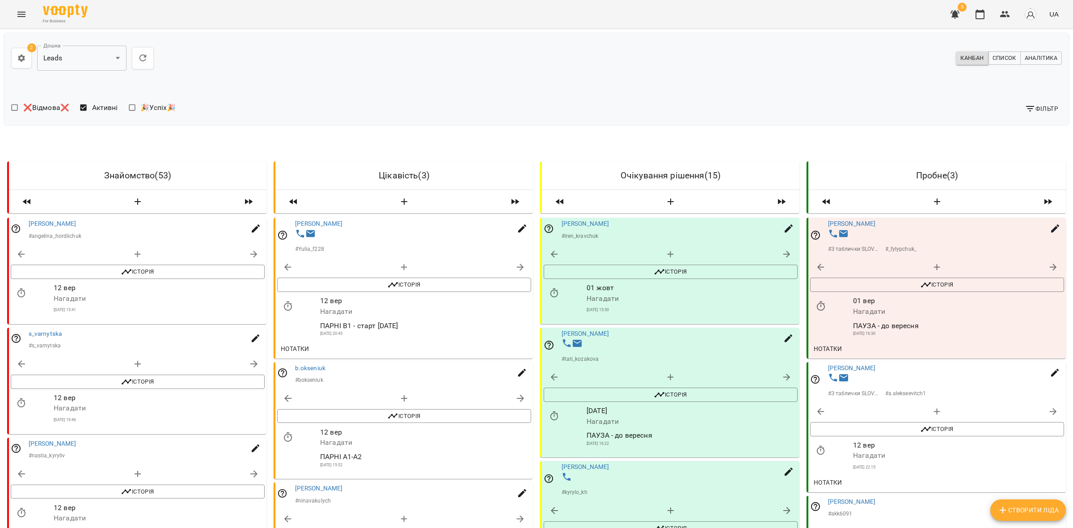
drag, startPoint x: 884, startPoint y: 222, endPoint x: 818, endPoint y: 218, distance: 65.4
click at [818, 218] on div "[PERSON_NAME] # З таблички SLOVOM # _fylypchuk_" at bounding box center [938, 236] width 258 height 37
click at [856, 225] on link "[PERSON_NAME]" at bounding box center [852, 223] width 48 height 7
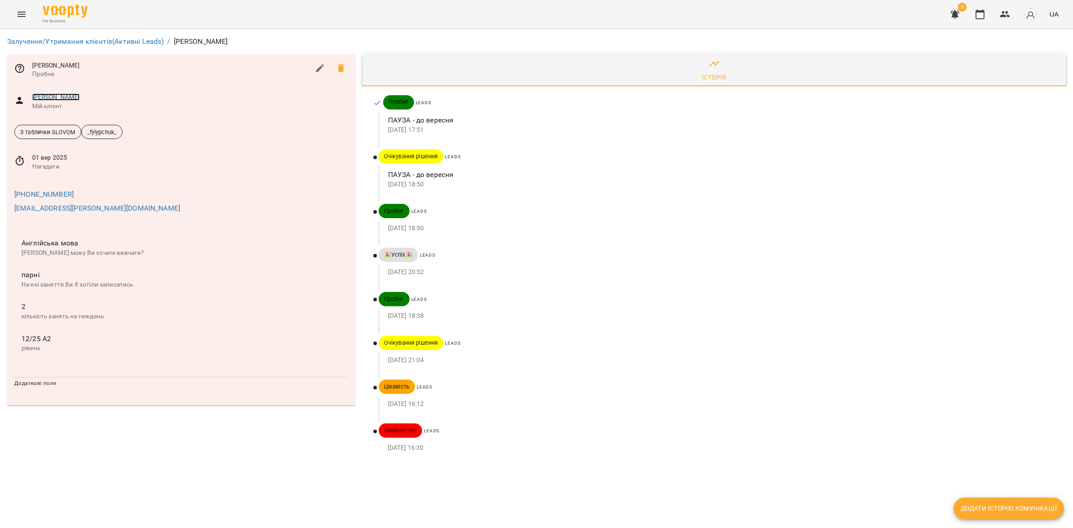
click at [70, 97] on link "[PERSON_NAME]" at bounding box center [56, 96] width 48 height 7
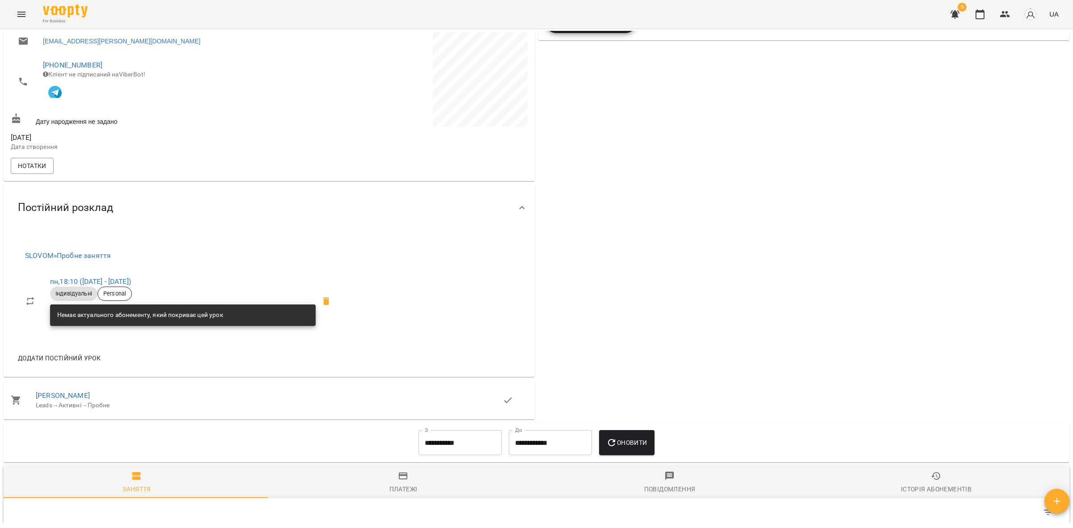
scroll to position [224, 0]
click at [102, 280] on link "пн , 18:10 ([DATE] - [DATE])" at bounding box center [90, 280] width 81 height 8
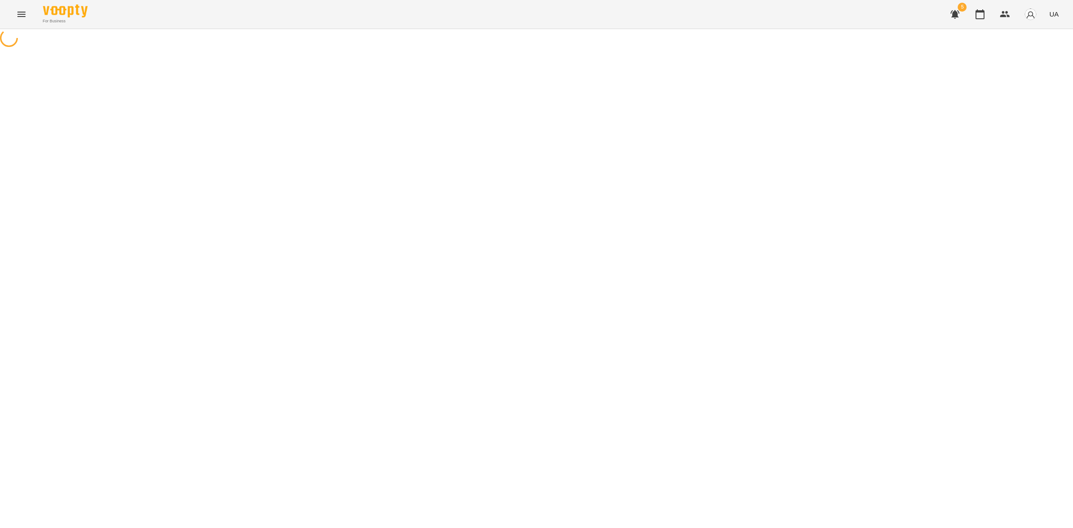
select select "*"
select select "**********"
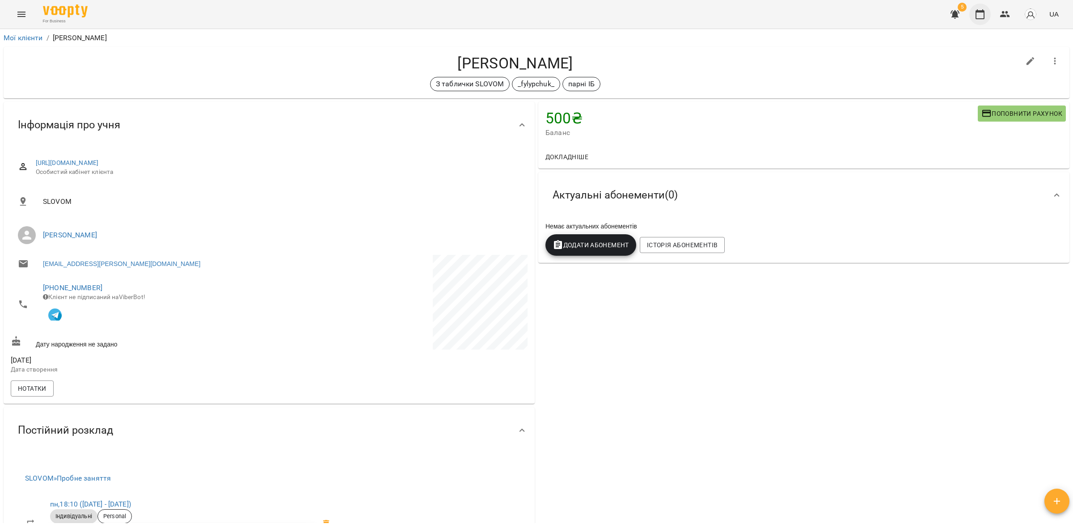
click at [979, 14] on icon "button" at bounding box center [980, 14] width 11 height 11
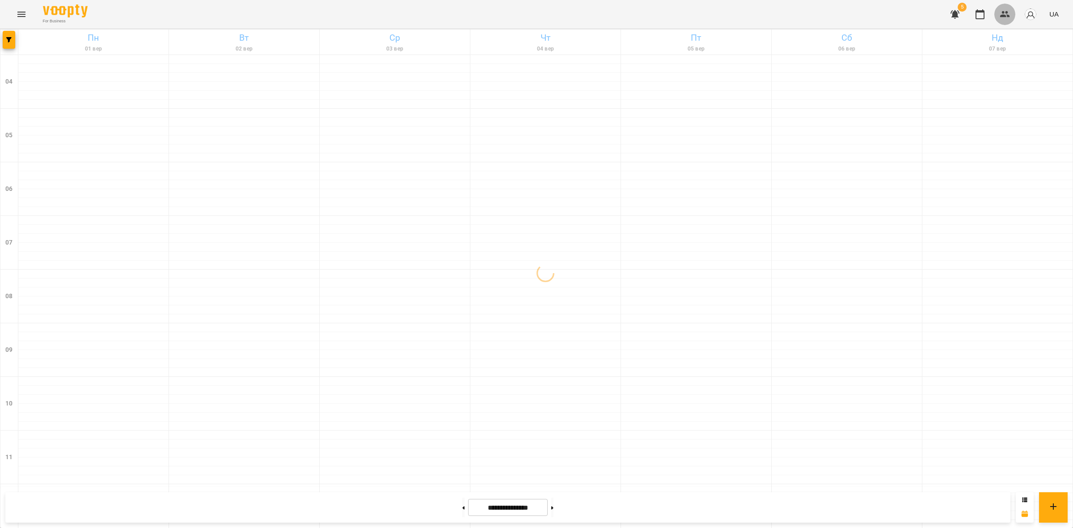
click at [1005, 16] on icon "button" at bounding box center [1005, 14] width 10 height 6
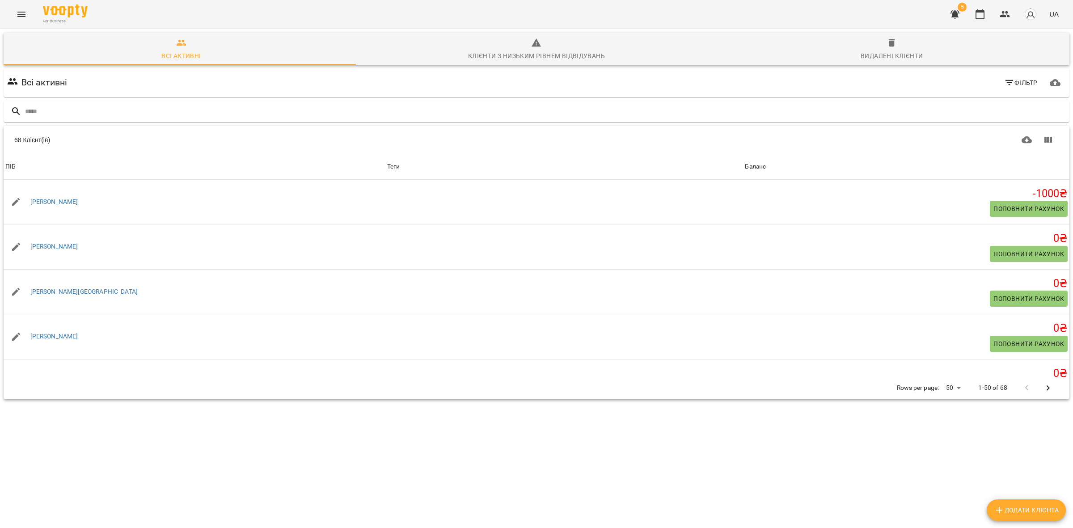
click at [12, 19] on button "Menu" at bounding box center [21, 14] width 21 height 21
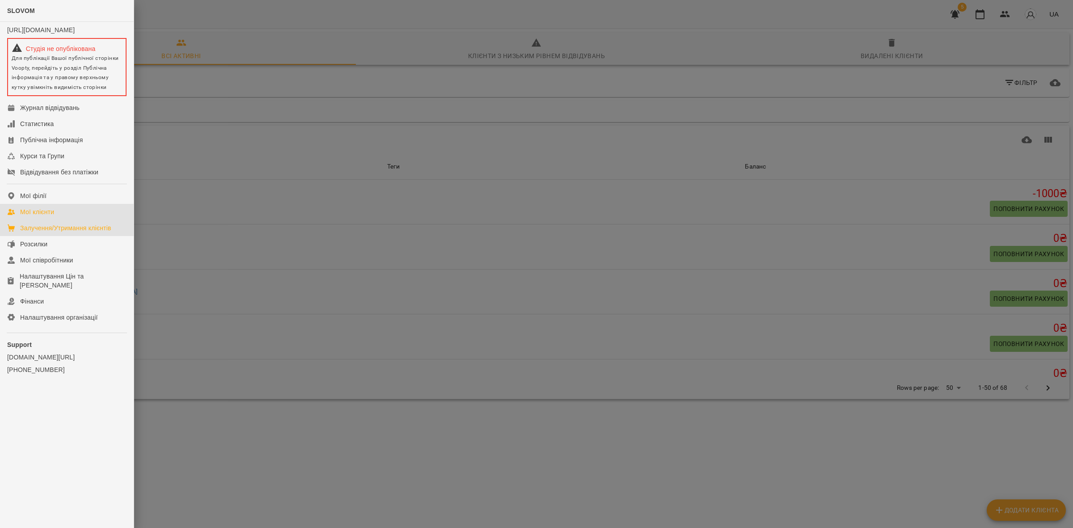
click at [86, 233] on div "Залучення/Утримання клієнтів" at bounding box center [65, 228] width 91 height 9
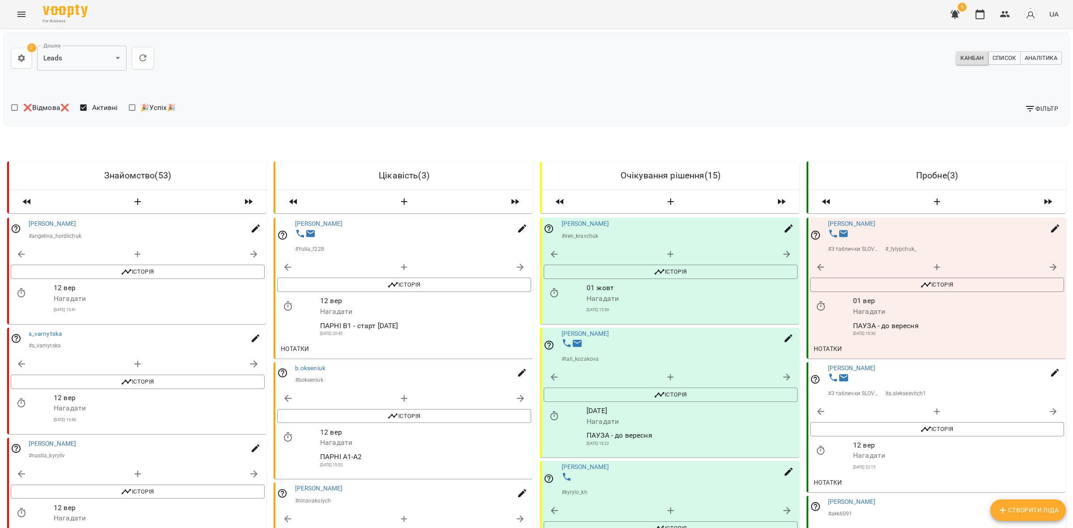
drag, startPoint x: 1019, startPoint y: 58, endPoint x: 1022, endPoint y: 63, distance: 5.7
click at [1025, 59] on span "Аналітика" at bounding box center [1041, 58] width 33 height 10
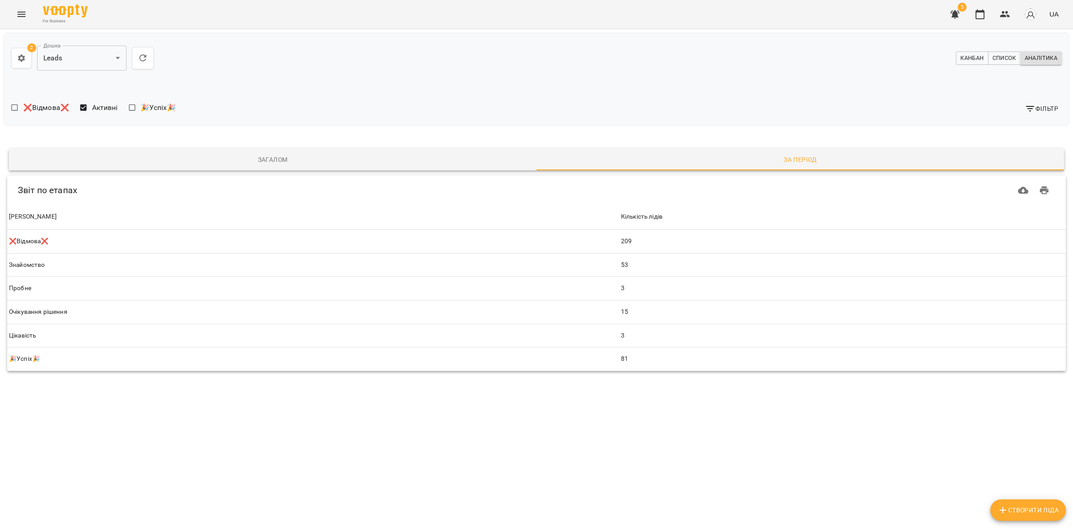
click at [1023, 107] on button "Фільтр" at bounding box center [1041, 109] width 41 height 16
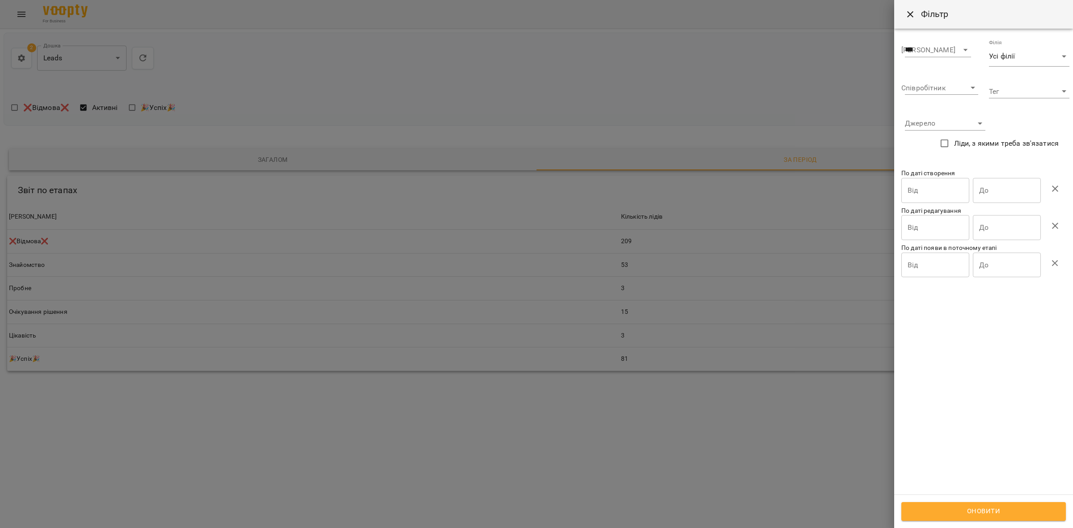
click at [921, 194] on input "Від" at bounding box center [936, 190] width 68 height 25
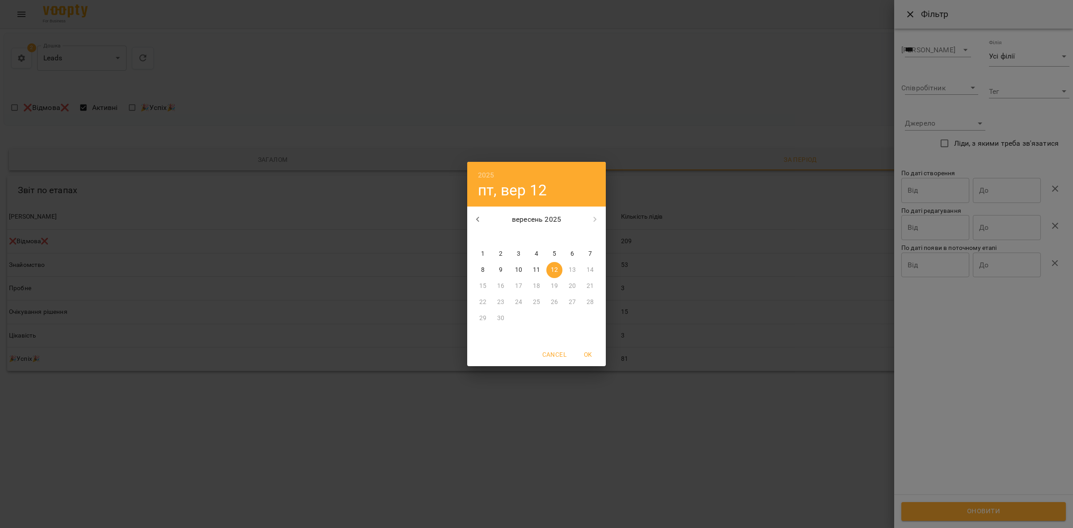
drag, startPoint x: 484, startPoint y: 254, endPoint x: 867, endPoint y: 224, distance: 384.0
click at [484, 254] on p "1" at bounding box center [483, 254] width 4 height 9
type input "**********"
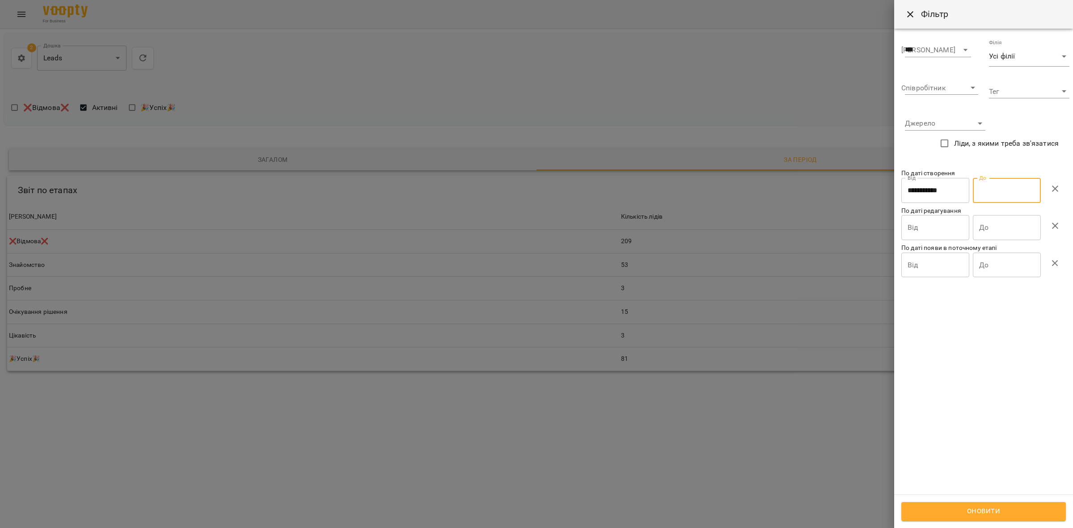
click at [995, 191] on input "До" at bounding box center [1007, 190] width 68 height 25
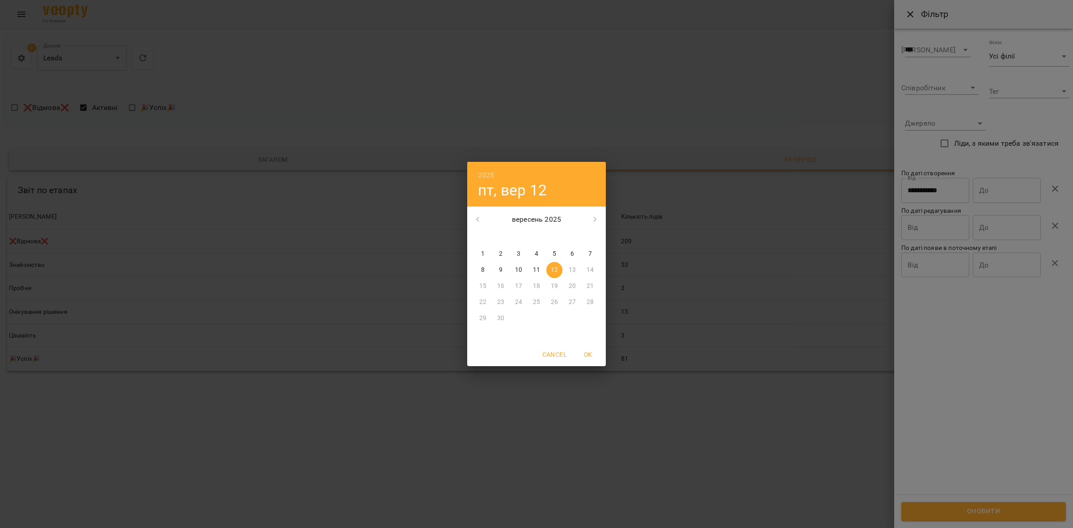
click at [555, 273] on p "12" at bounding box center [554, 270] width 7 height 9
type input "**********"
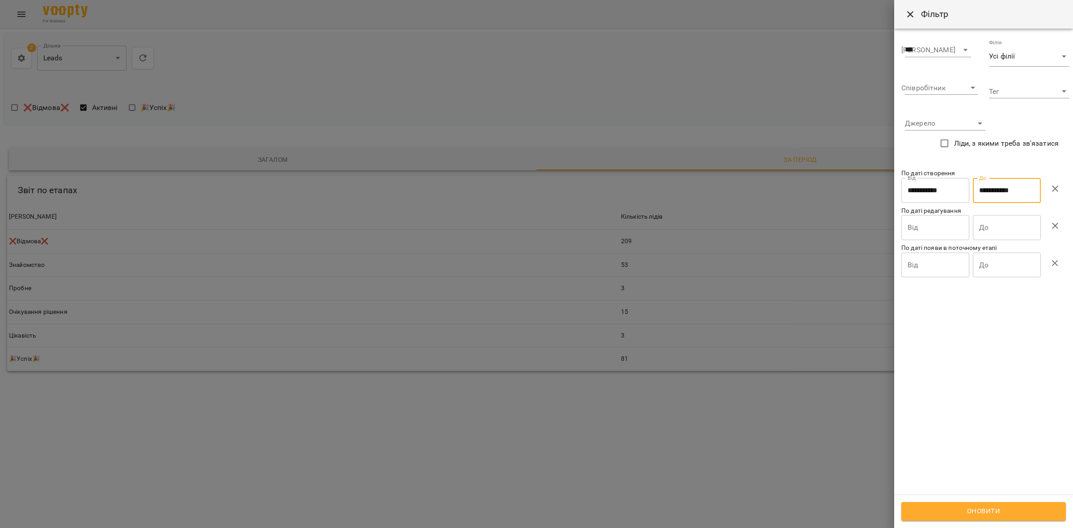
click at [974, 513] on span "Оновити" at bounding box center [983, 512] width 145 height 12
click at [665, 490] on div at bounding box center [536, 264] width 1073 height 528
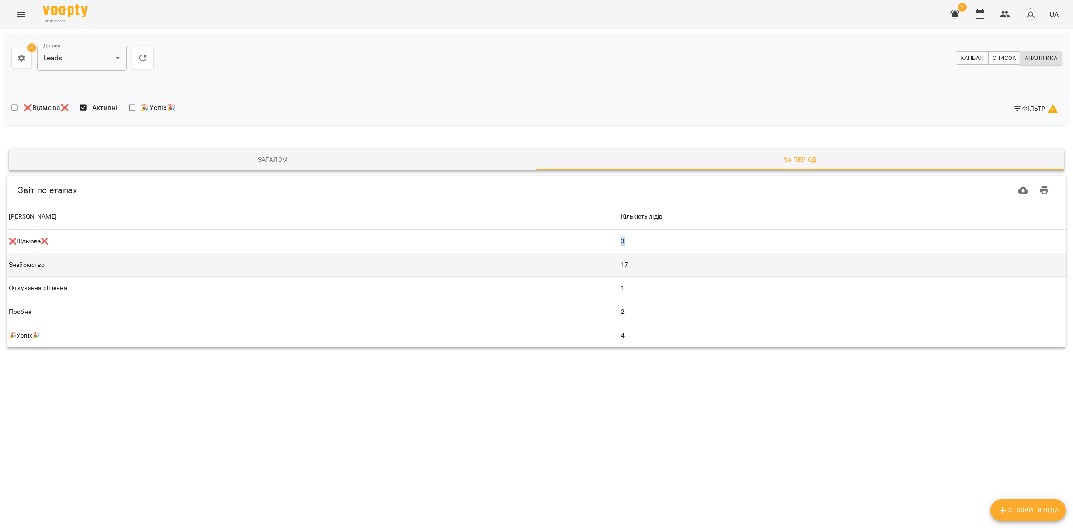
drag, startPoint x: 609, startPoint y: 244, endPoint x: 631, endPoint y: 253, distance: 23.7
click at [631, 253] on tbody "Етап ❌Відмова❌ Кількість лідів 3 Етап Знайомство Кількість лідів 17 Етап Очікув…" at bounding box center [536, 289] width 1059 height 118
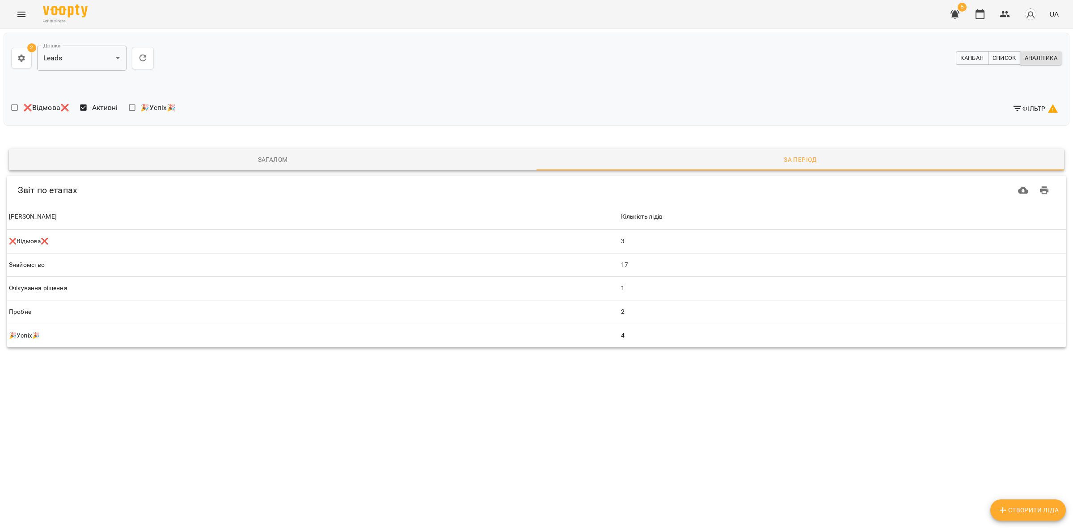
click at [624, 370] on div "**********" at bounding box center [536, 216] width 1077 height 379
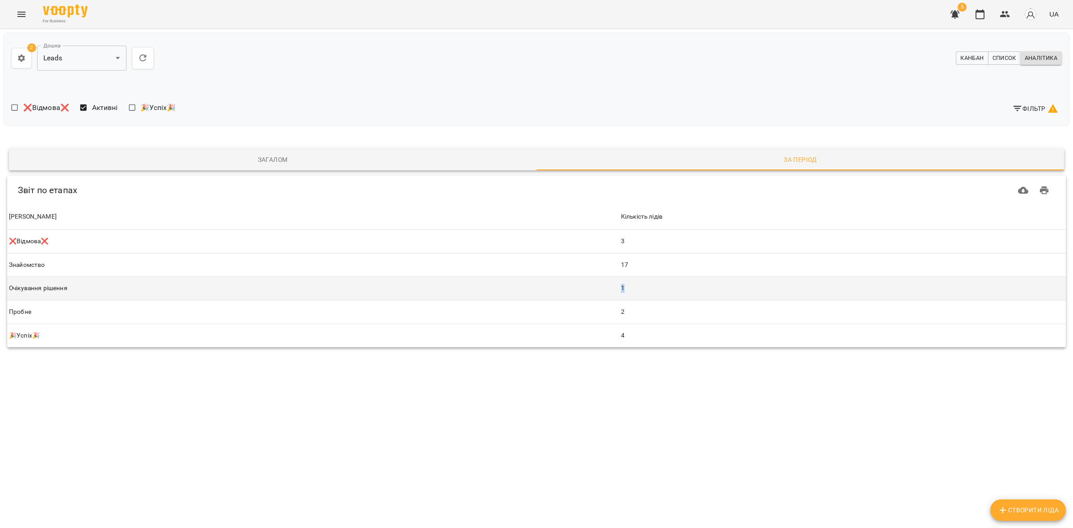
drag, startPoint x: 615, startPoint y: 291, endPoint x: 633, endPoint y: 288, distance: 17.6
click at [634, 288] on td "1" at bounding box center [842, 289] width 447 height 24
drag, startPoint x: 613, startPoint y: 312, endPoint x: 661, endPoint y: 299, distance: 49.1
click at [674, 300] on tbody "Етап ❌Відмова❌ Кількість лідів 3 Етап Знайомство Кількість лідів 17 Етап Очікув…" at bounding box center [536, 289] width 1059 height 118
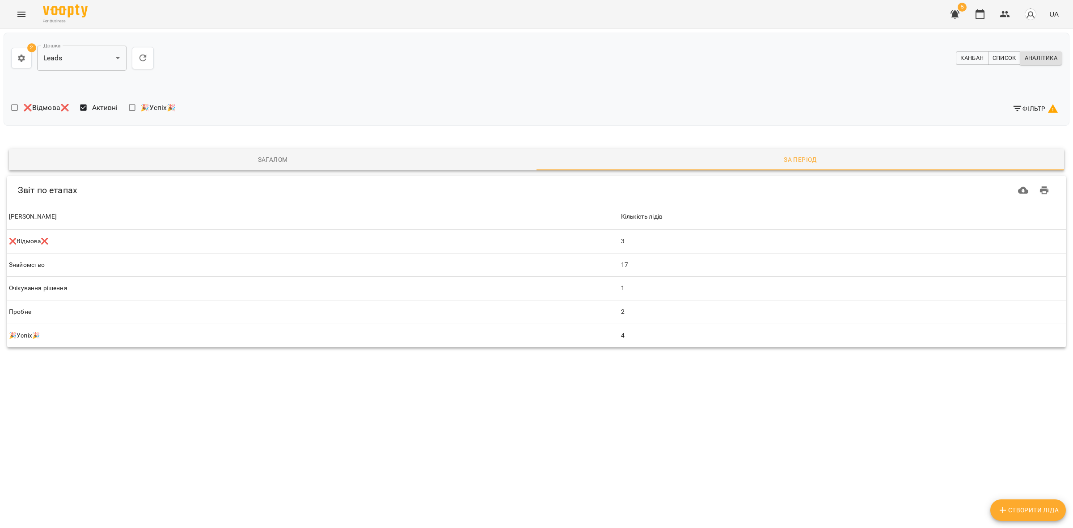
click at [624, 370] on div "**********" at bounding box center [536, 216] width 1077 height 379
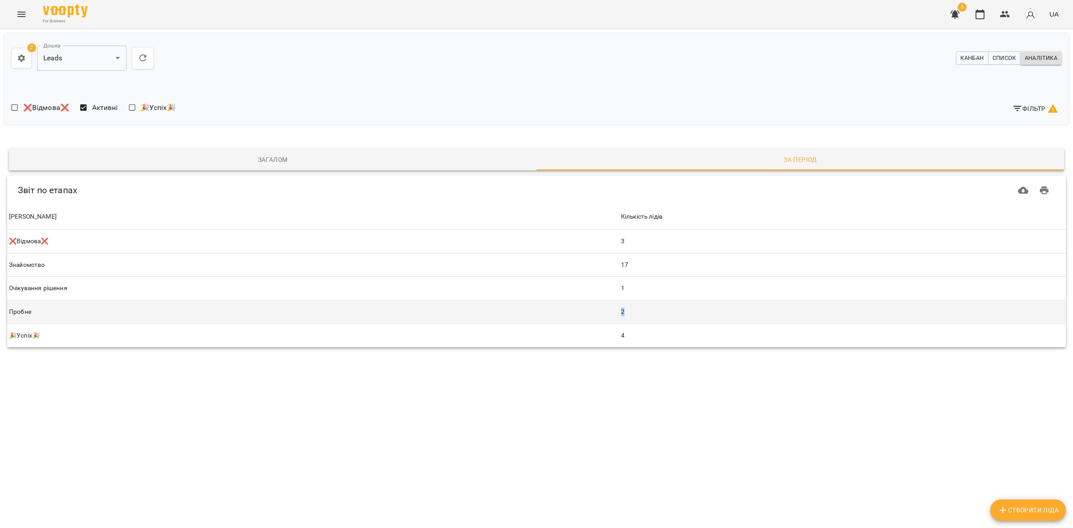
drag, startPoint x: 619, startPoint y: 312, endPoint x: 610, endPoint y: 310, distance: 8.2
click at [610, 310] on tr "[PERSON_NAME] Кількість лідів 2" at bounding box center [536, 312] width 1059 height 24
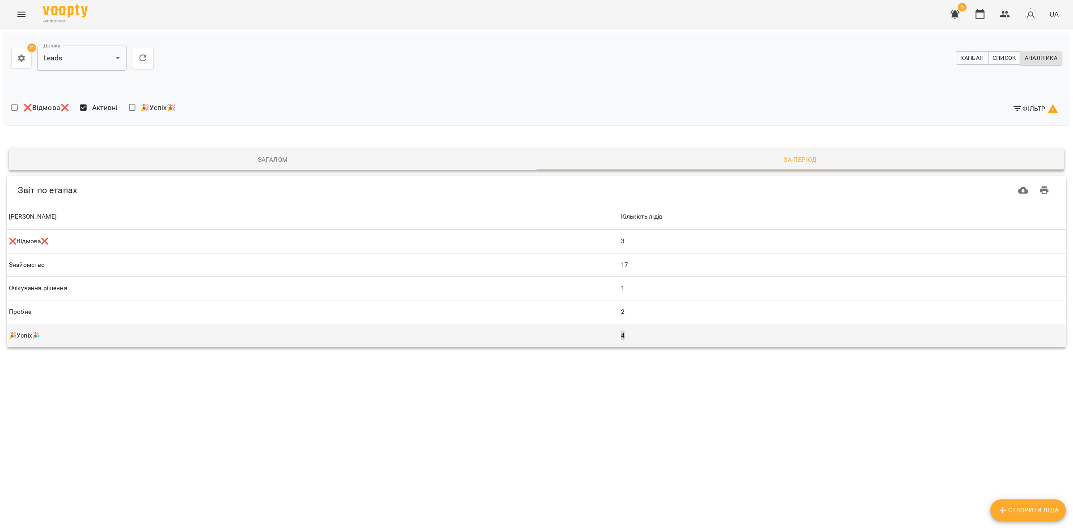
drag, startPoint x: 623, startPoint y: 333, endPoint x: 589, endPoint y: 338, distance: 34.3
click at [589, 338] on tr "[PERSON_NAME]Успіх🎉 Кількість лідів 4" at bounding box center [536, 336] width 1059 height 24
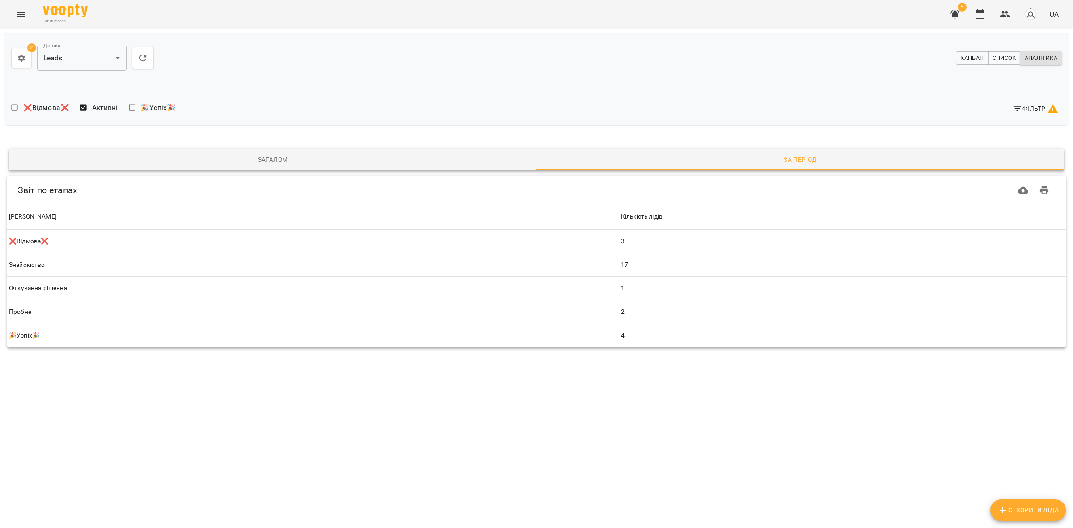
click at [662, 389] on div "**********" at bounding box center [536, 216] width 1077 height 379
click at [1047, 102] on button "Фільтр" at bounding box center [1035, 109] width 53 height 16
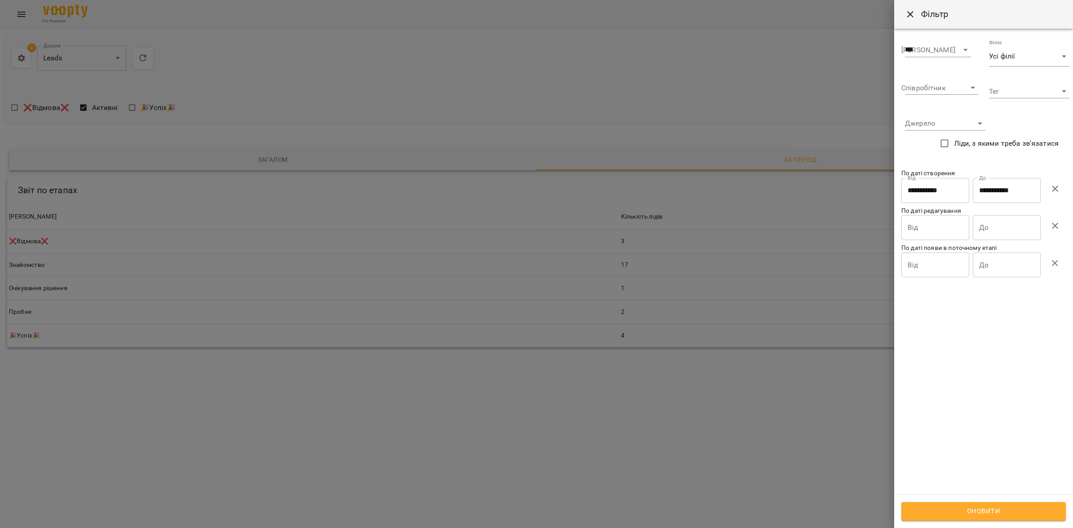
click at [1057, 190] on icon "button" at bounding box center [1055, 189] width 6 height 6
click at [993, 519] on button "Оновити" at bounding box center [984, 511] width 165 height 19
click at [770, 110] on div at bounding box center [536, 264] width 1073 height 528
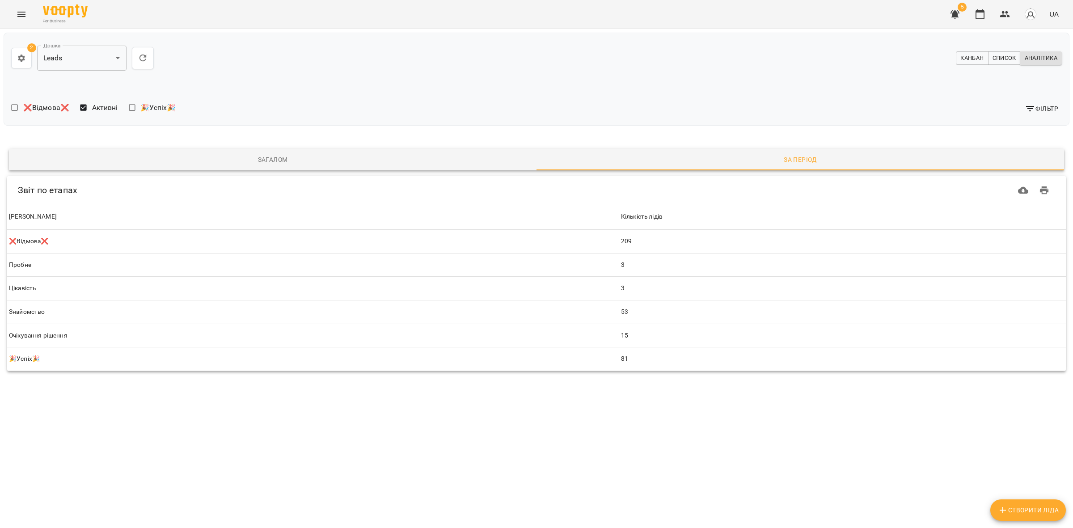
click at [968, 58] on span "Канбан" at bounding box center [972, 58] width 23 height 10
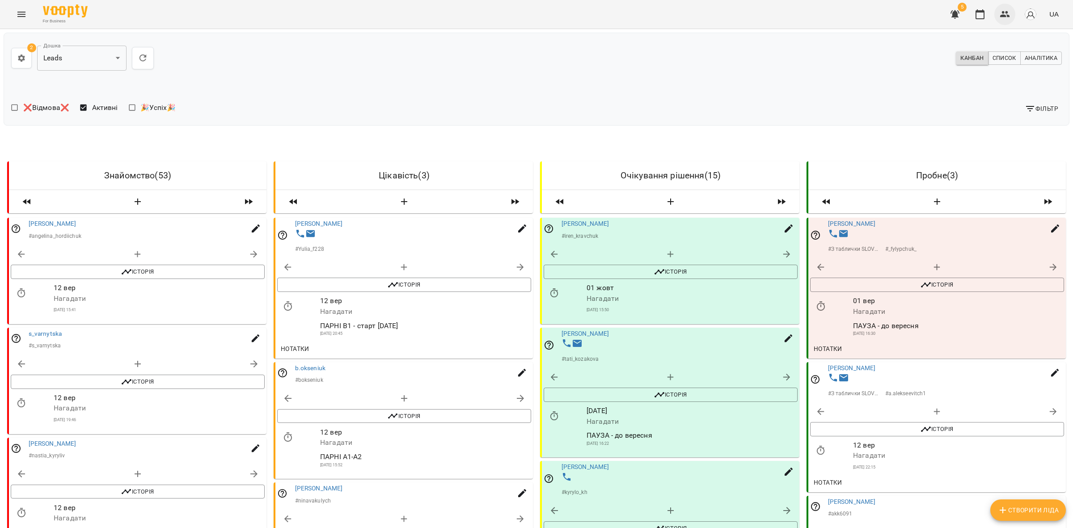
click at [1009, 13] on icon "button" at bounding box center [1005, 14] width 11 height 11
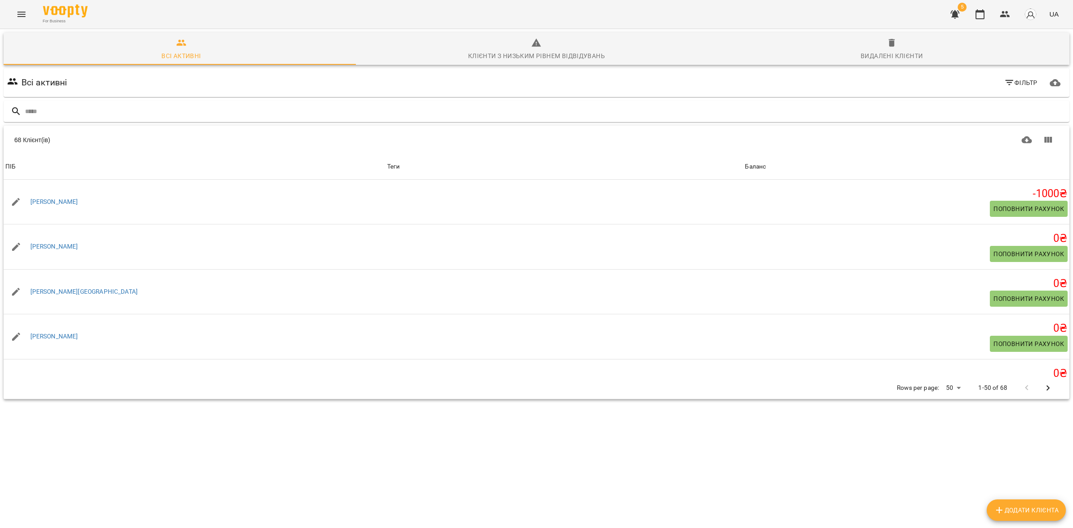
click at [1060, 133] on div "68 Клієнт(ів)" at bounding box center [537, 140] width 1066 height 29
click at [1047, 140] on button "Показати колонки" at bounding box center [1048, 139] width 21 height 21
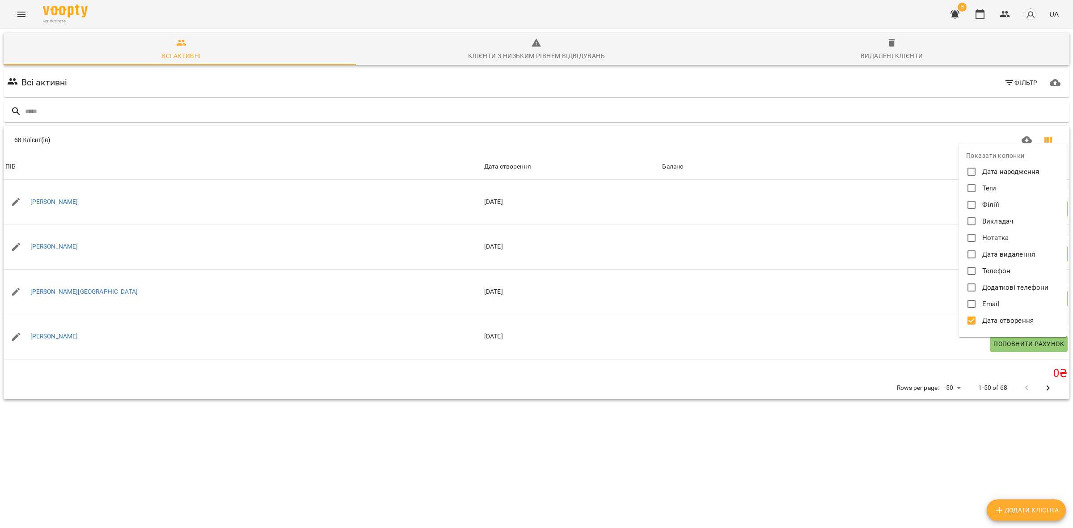
click at [761, 148] on div at bounding box center [536, 264] width 1073 height 528
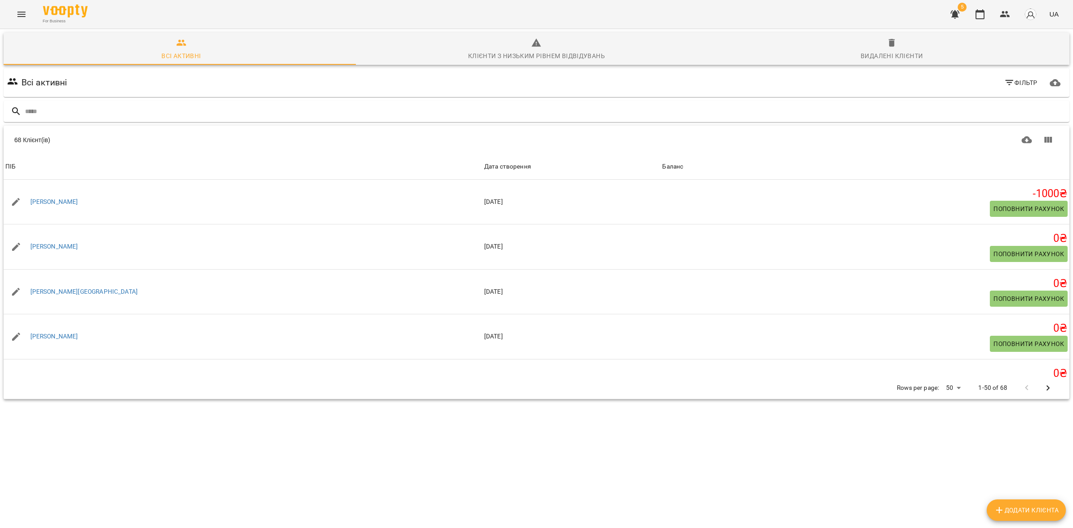
click at [947, 390] on body "For Business 5 UA Всі активні Клієнти з низьким рівнем відвідувань Видалені клі…" at bounding box center [536, 233] width 1073 height 466
click at [942, 455] on li "Всі" at bounding box center [948, 452] width 26 height 16
click at [788, 399] on div "68 Клієнт(ів) 68 Клієнт(ів) ПІБ Дата створення Баланс ПІБ [PERSON_NAME] Дата ст…" at bounding box center [537, 263] width 1066 height 274
click at [657, 166] on div "Баланс" at bounding box center [667, 166] width 21 height 11
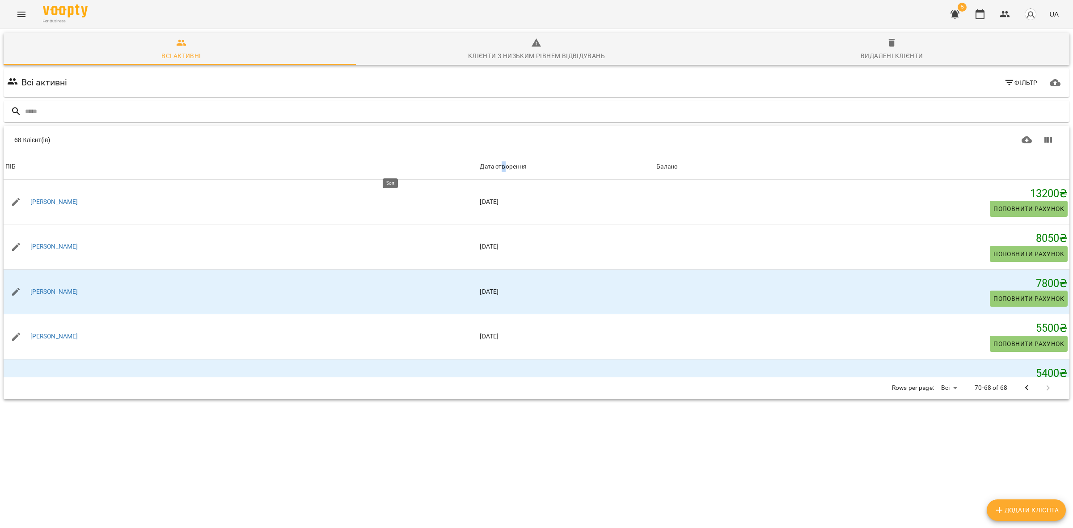
click at [480, 162] on div "Дата створення" at bounding box center [503, 166] width 47 height 11
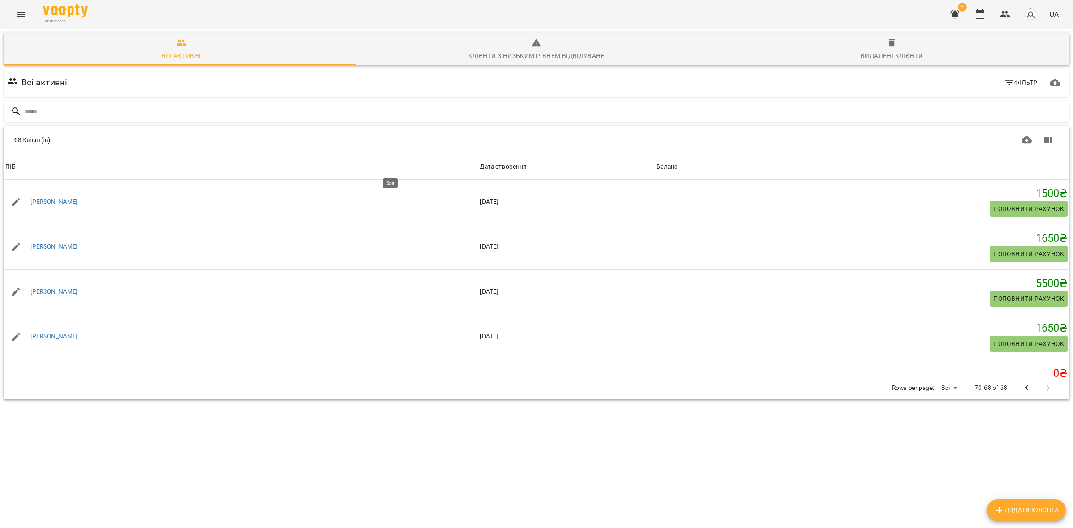
click at [480, 162] on div "Дата створення" at bounding box center [503, 166] width 47 height 11
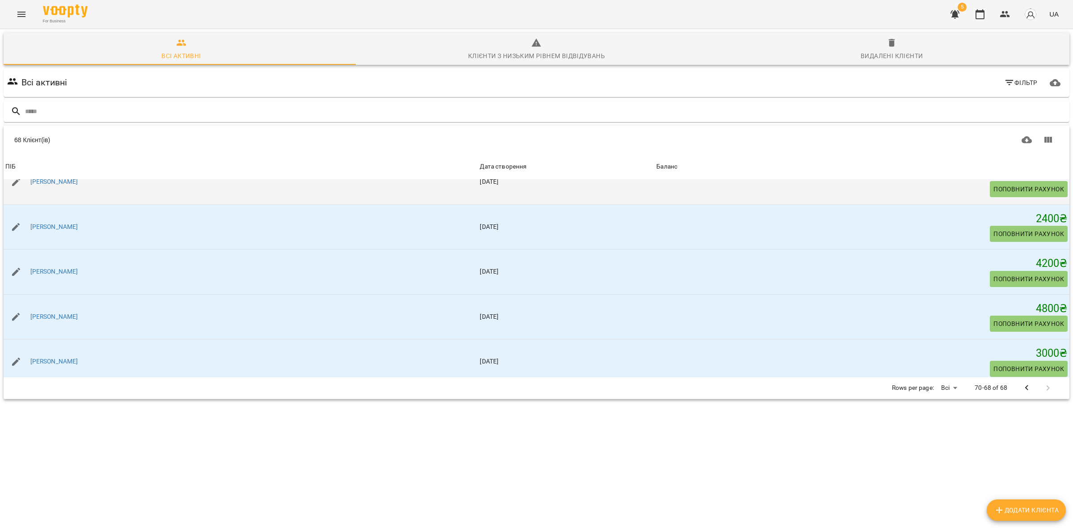
scroll to position [168, 0]
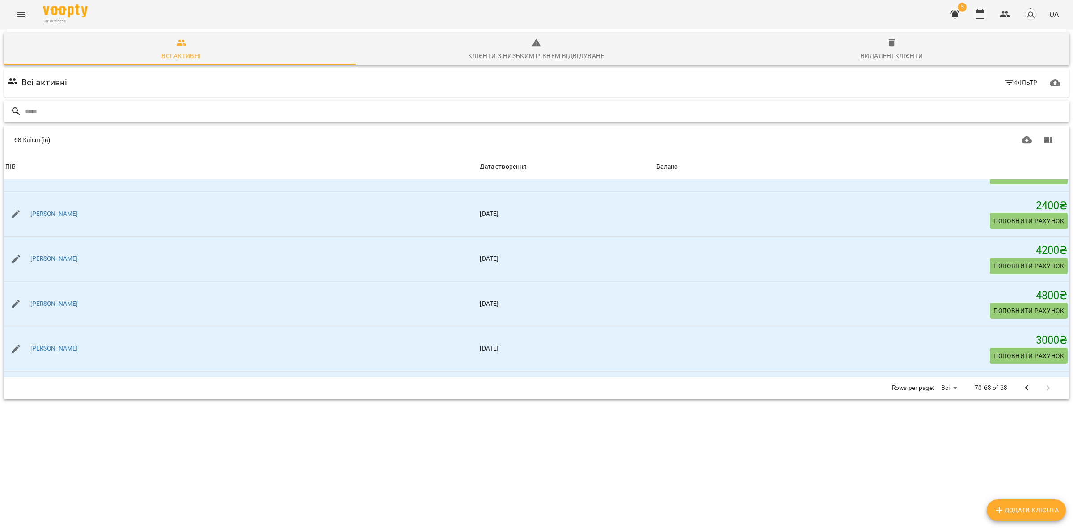
click at [170, 109] on input "text" at bounding box center [545, 111] width 1041 height 15
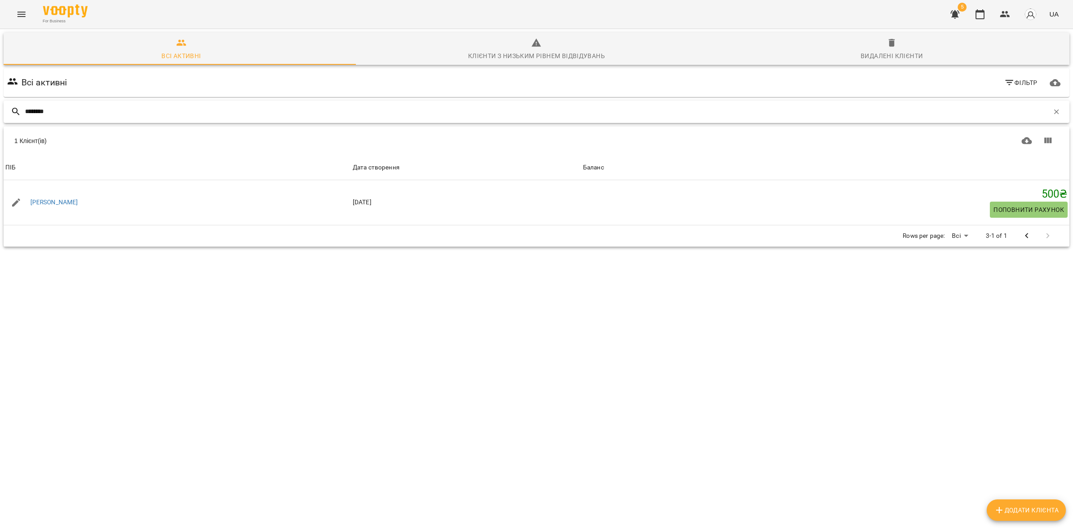
type input "********"
click at [884, 36] on button "Видалені клієнти" at bounding box center [892, 49] width 356 height 32
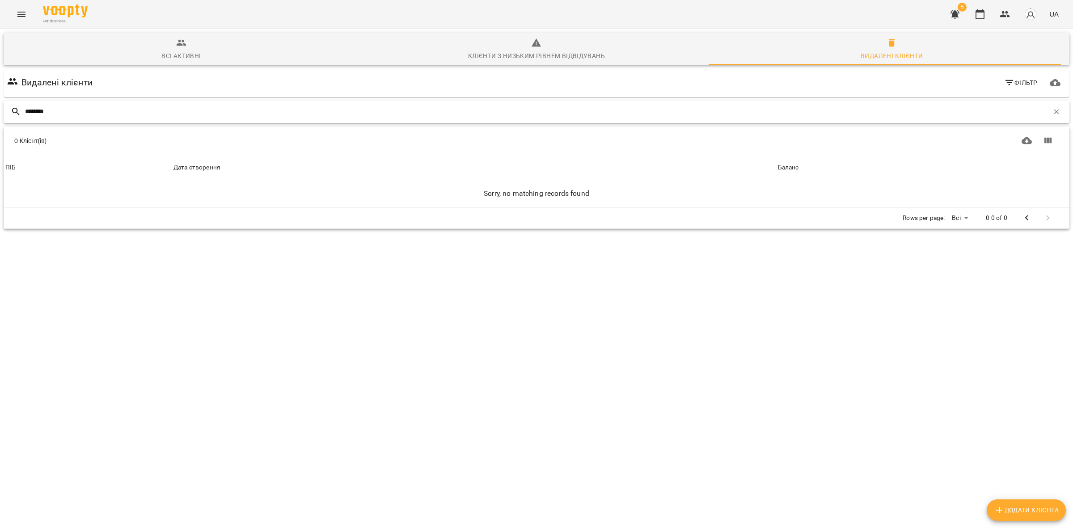
click at [1053, 110] on icon "button" at bounding box center [1057, 112] width 8 height 8
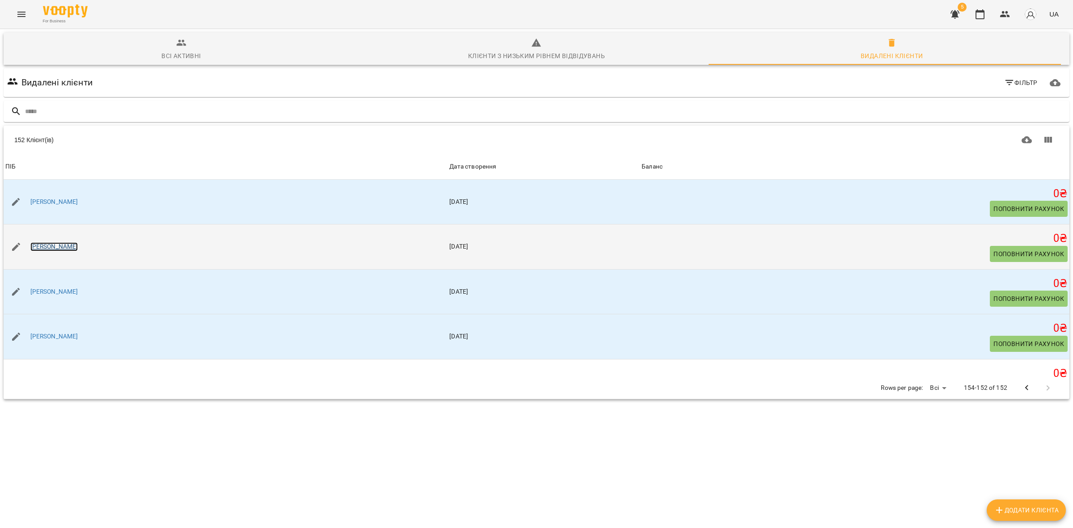
click at [59, 247] on link "[PERSON_NAME]" at bounding box center [54, 246] width 48 height 9
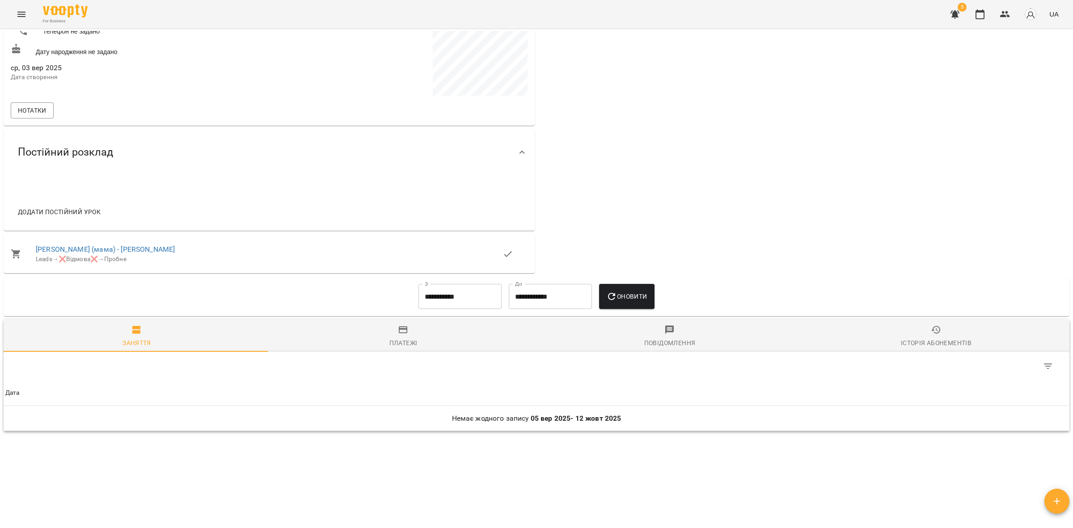
scroll to position [271, 0]
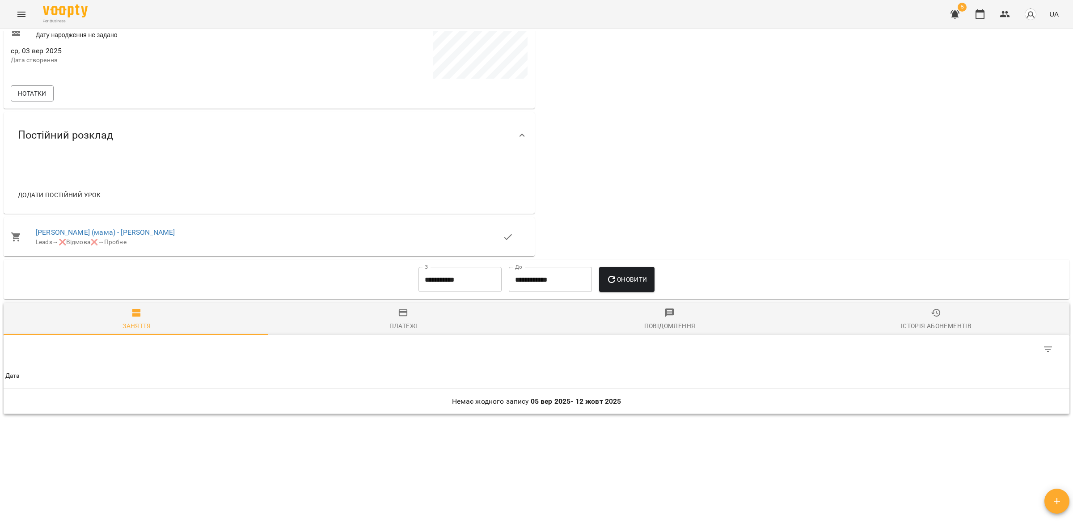
click at [426, 275] on input "**********" at bounding box center [460, 279] width 83 height 25
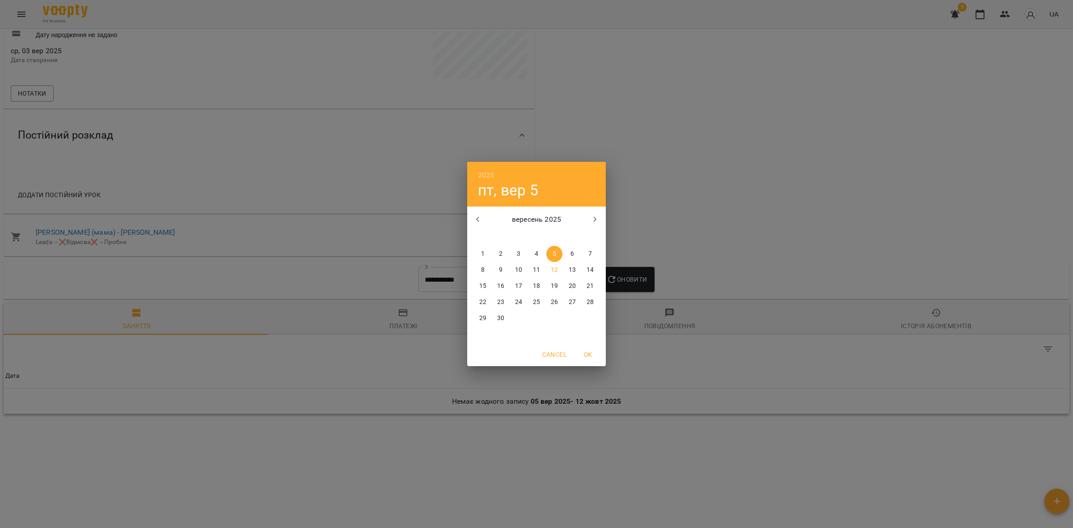
click at [479, 213] on button "button" at bounding box center [477, 219] width 21 height 21
click at [550, 255] on span "1" at bounding box center [555, 254] width 16 height 9
type input "**********"
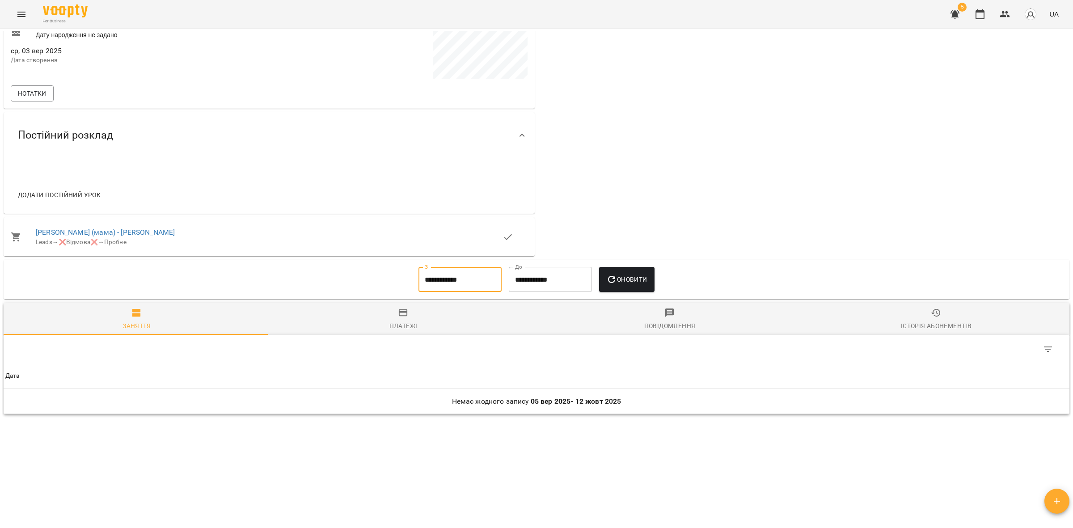
click at [627, 280] on span "Оновити" at bounding box center [626, 279] width 41 height 11
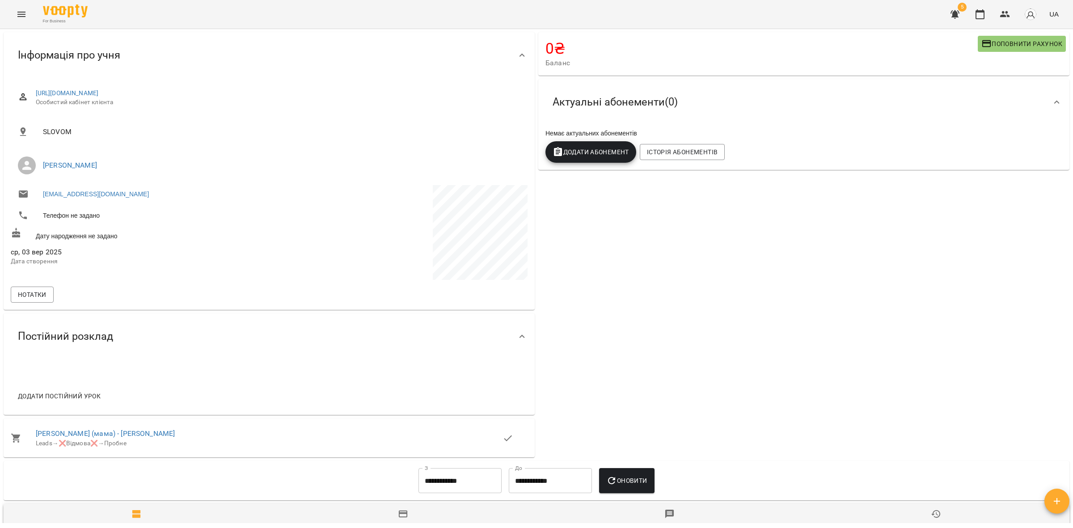
scroll to position [0, 0]
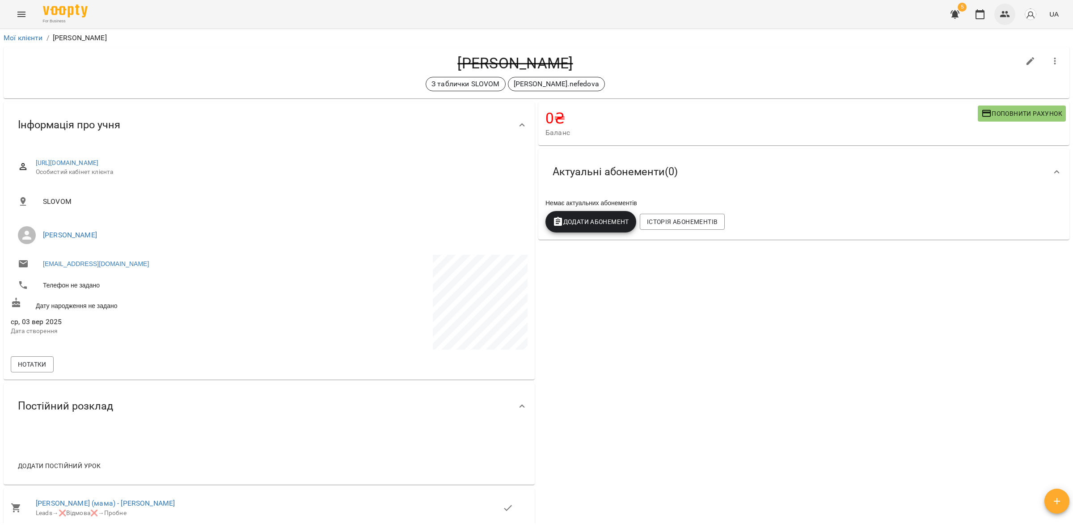
click at [1009, 10] on icon "button" at bounding box center [1005, 14] width 11 height 11
